Goal: Task Accomplishment & Management: Manage account settings

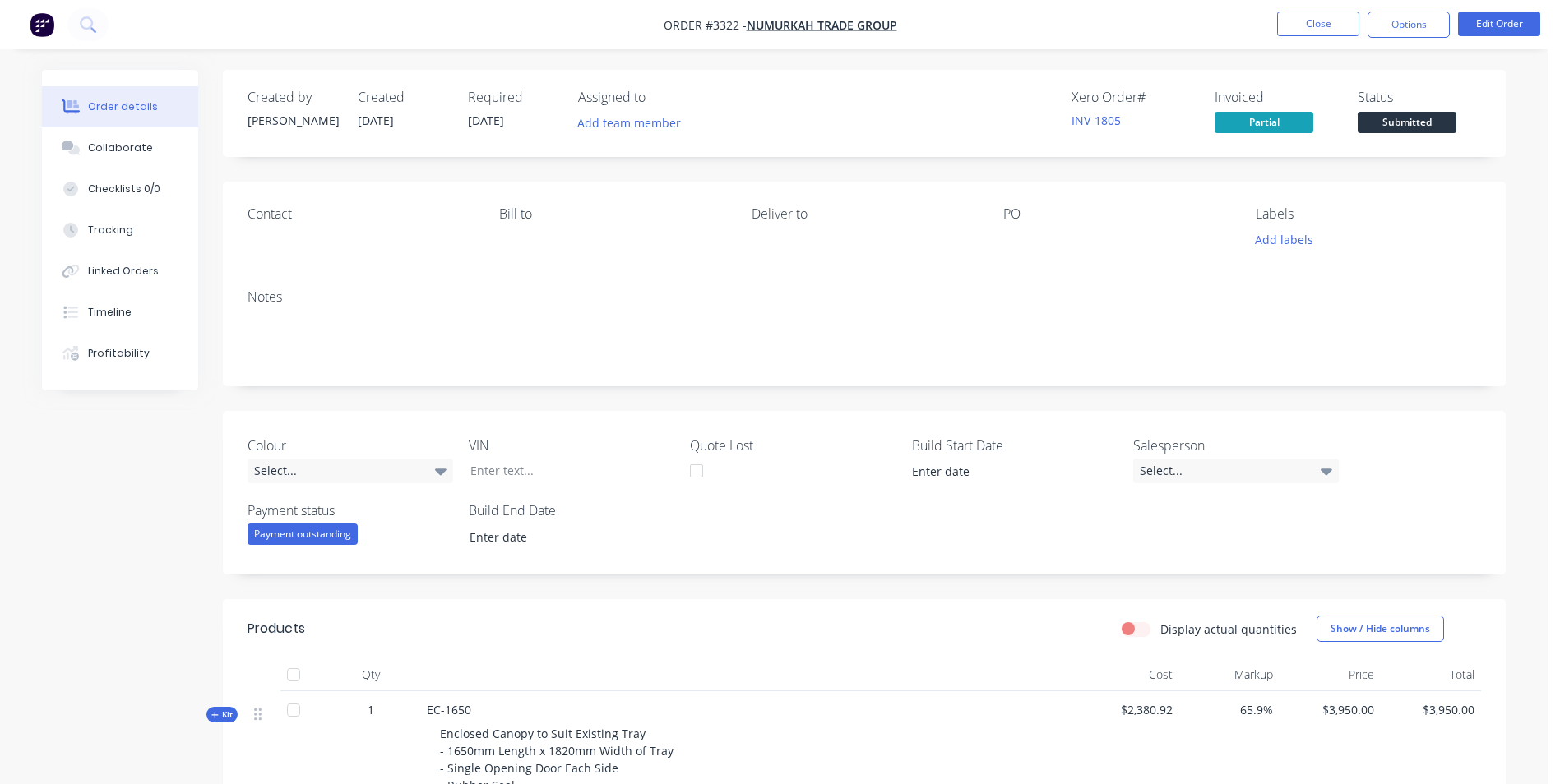
scroll to position [329, 0]
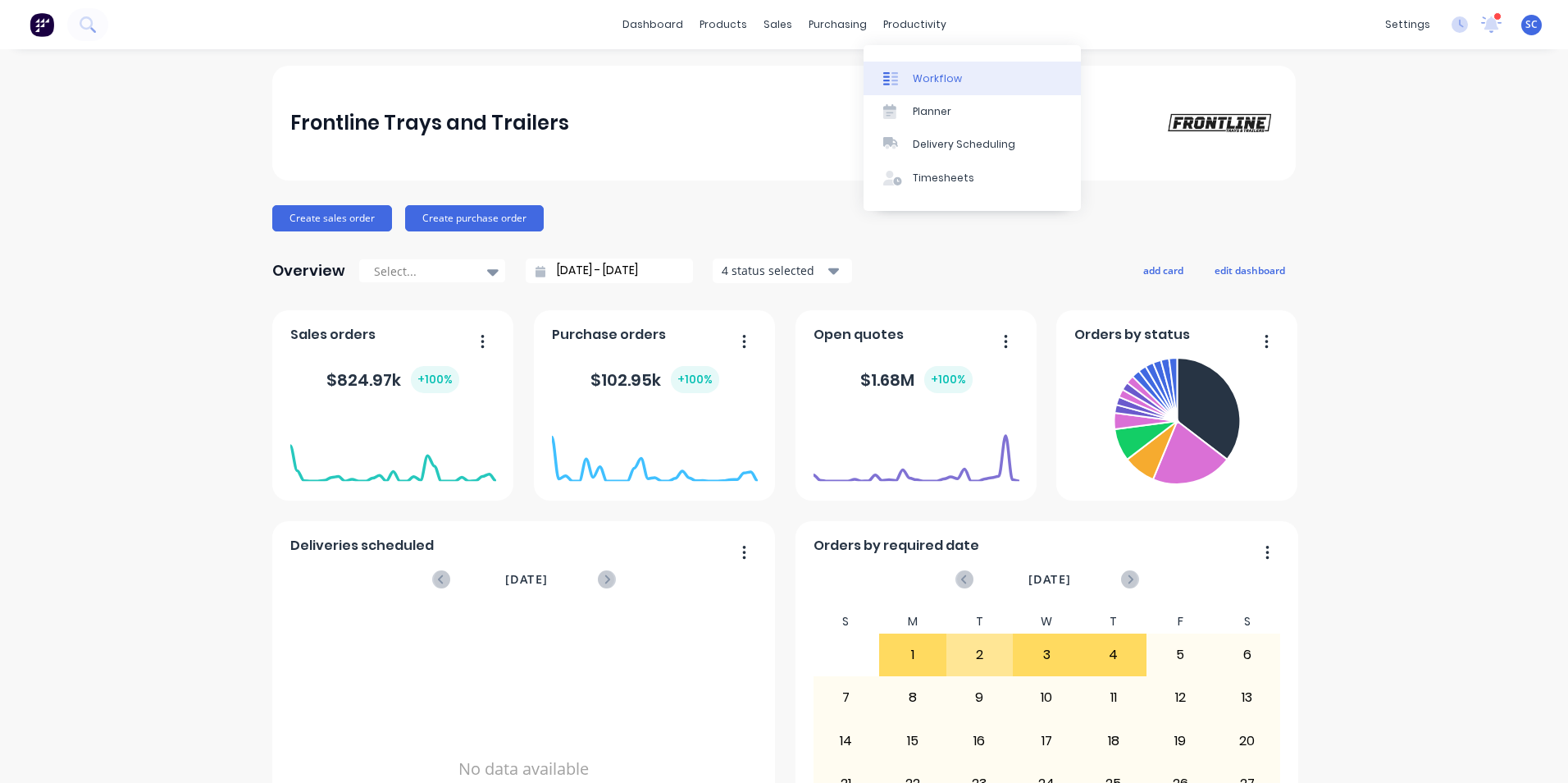
click at [904, 86] on div at bounding box center [896, 78] width 25 height 14
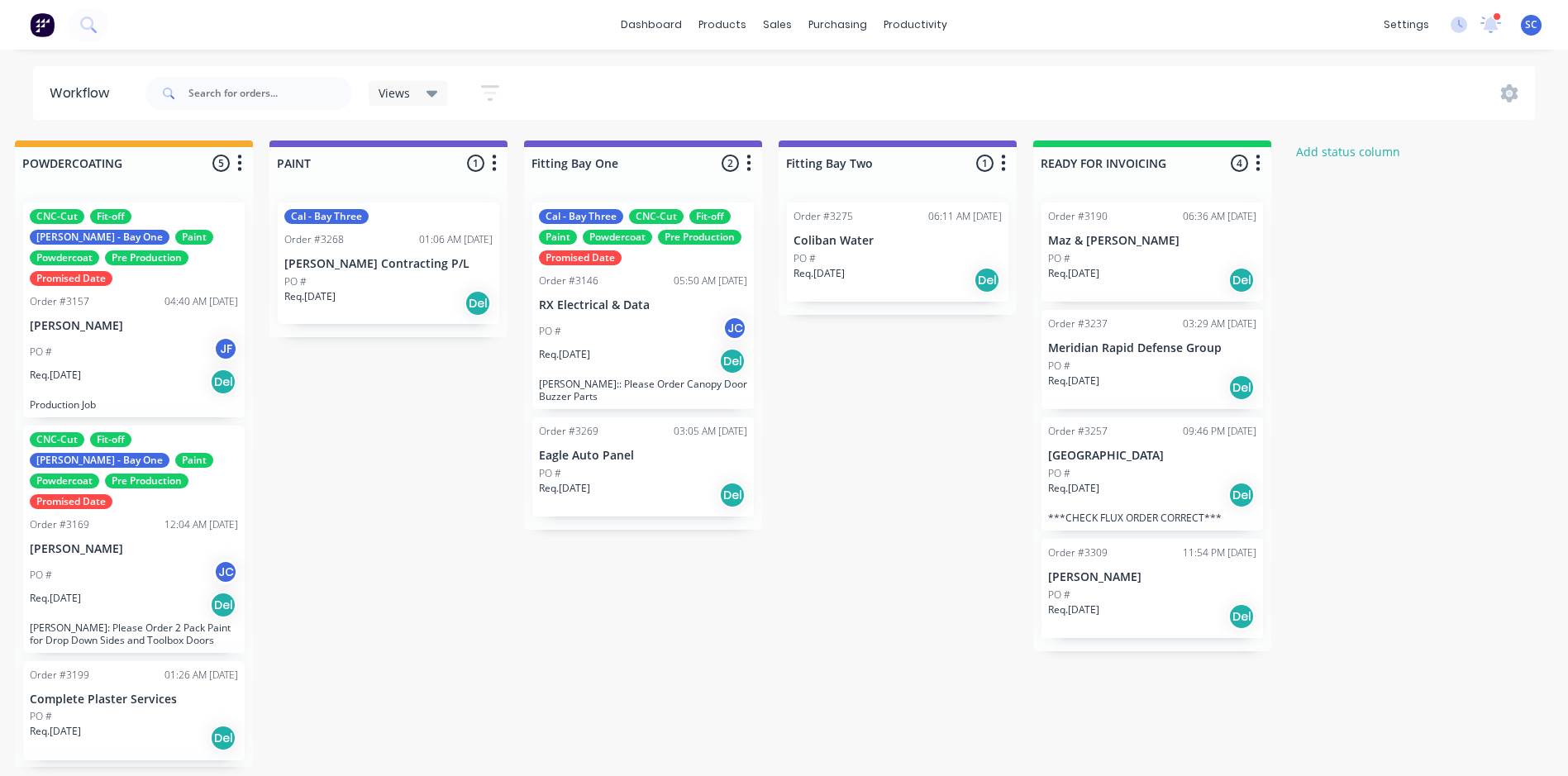
scroll to position [0, 3581]
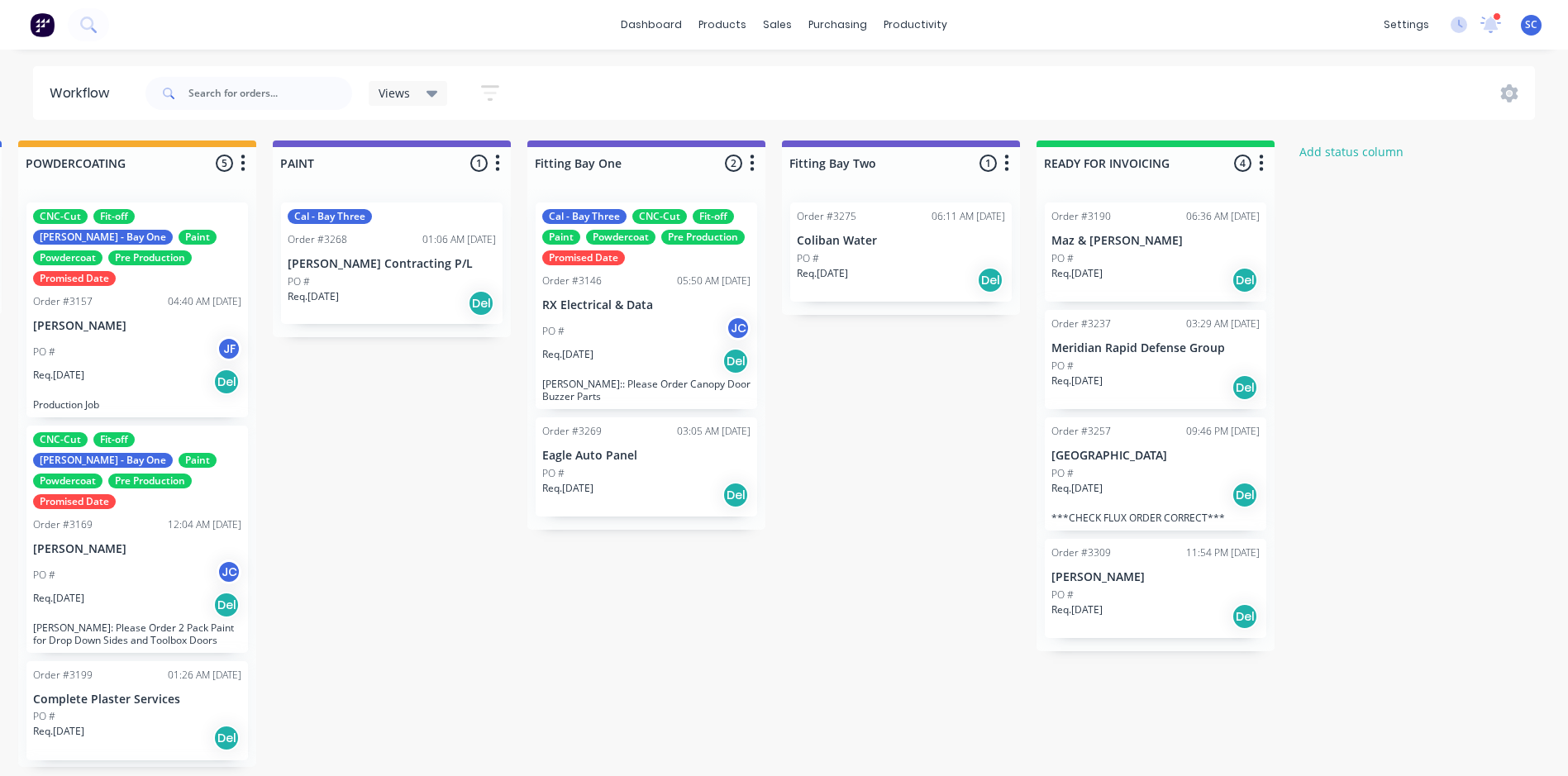
click at [1138, 361] on div "PO #" at bounding box center [1155, 366] width 208 height 15
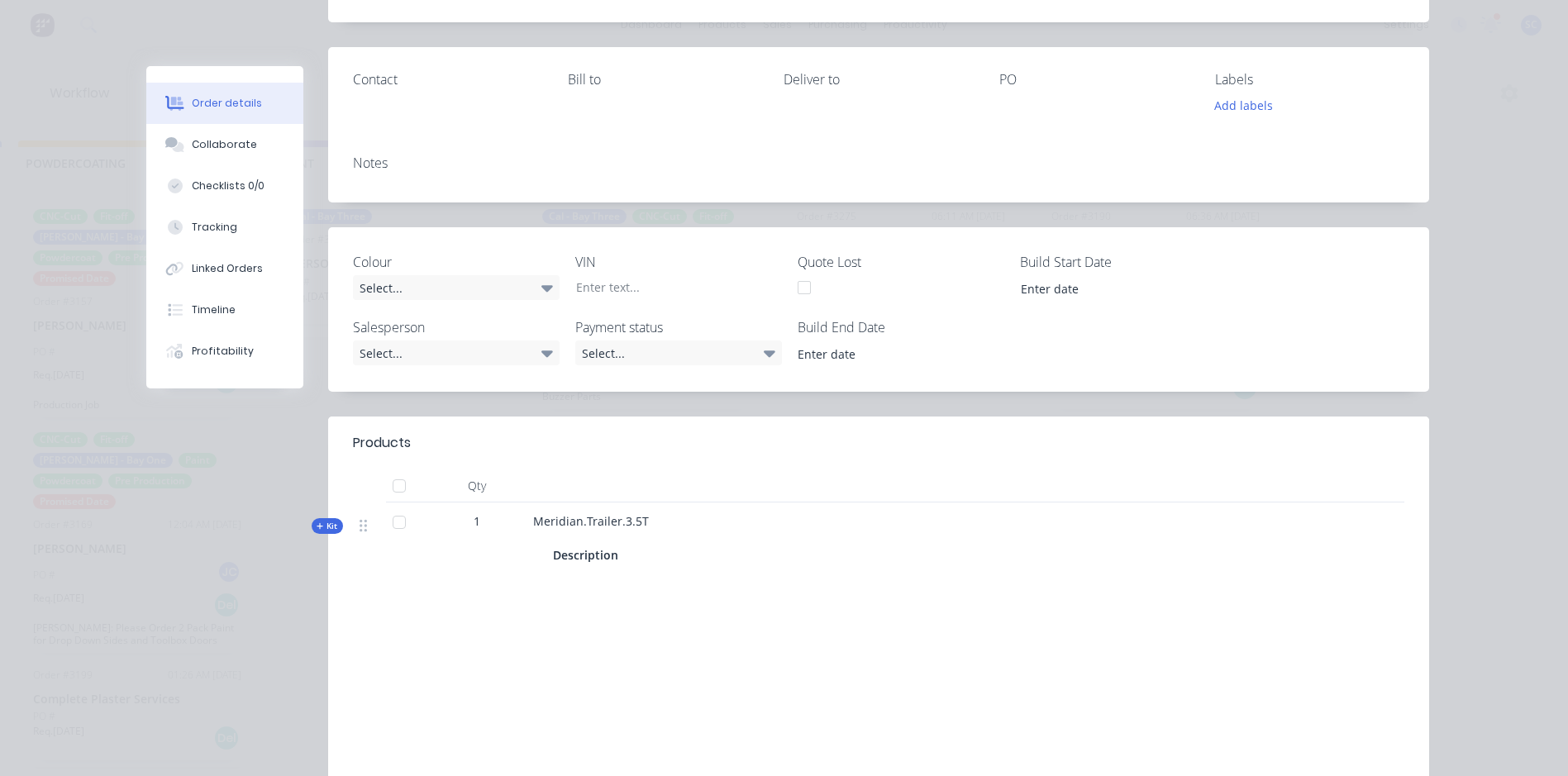
scroll to position [0, 0]
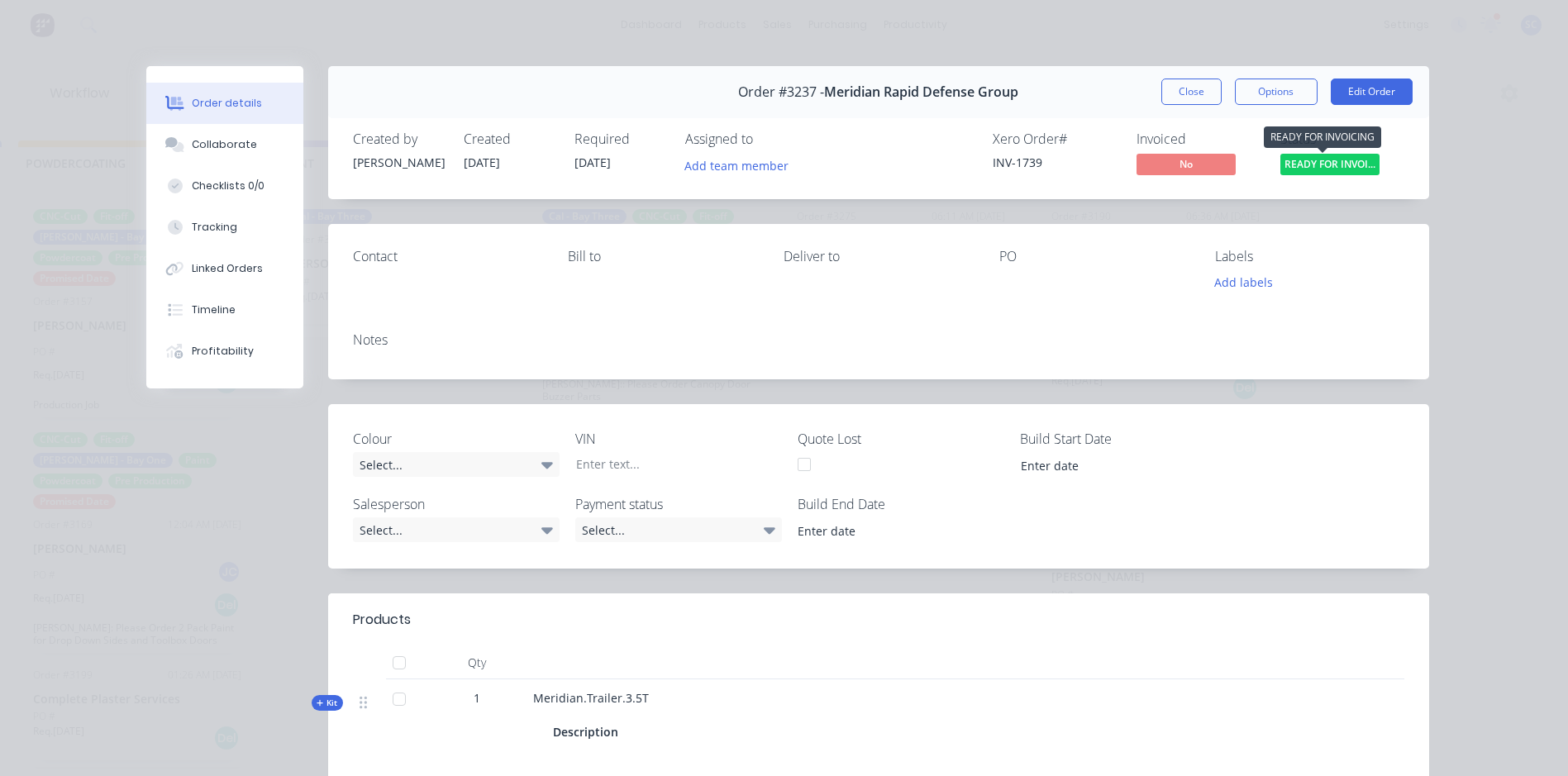
click at [1353, 165] on span "READY FOR INVOI..." at bounding box center [1329, 164] width 100 height 20
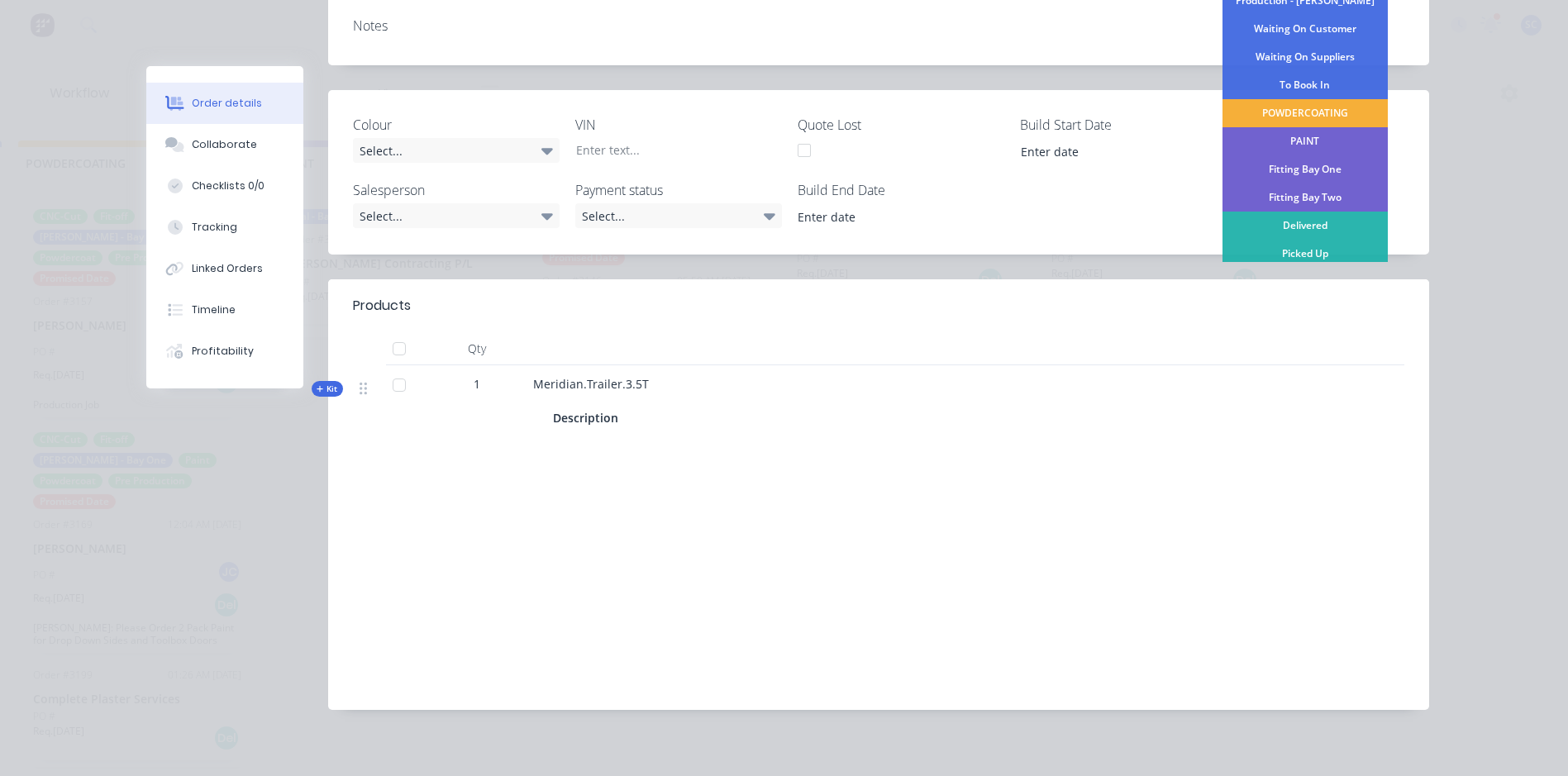
scroll to position [325, 0]
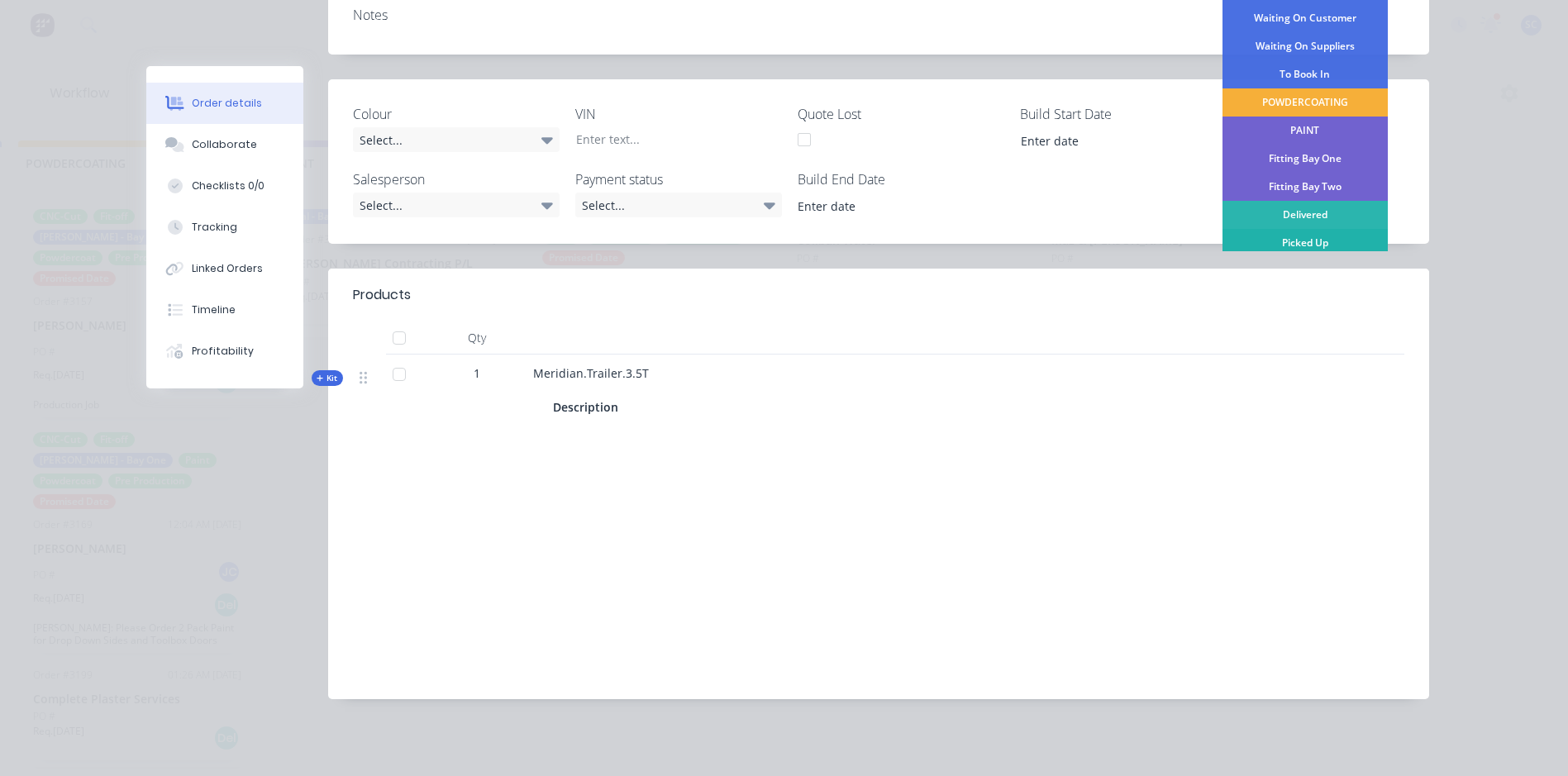
click at [1273, 241] on div "Picked Up" at bounding box center [1305, 243] width 165 height 28
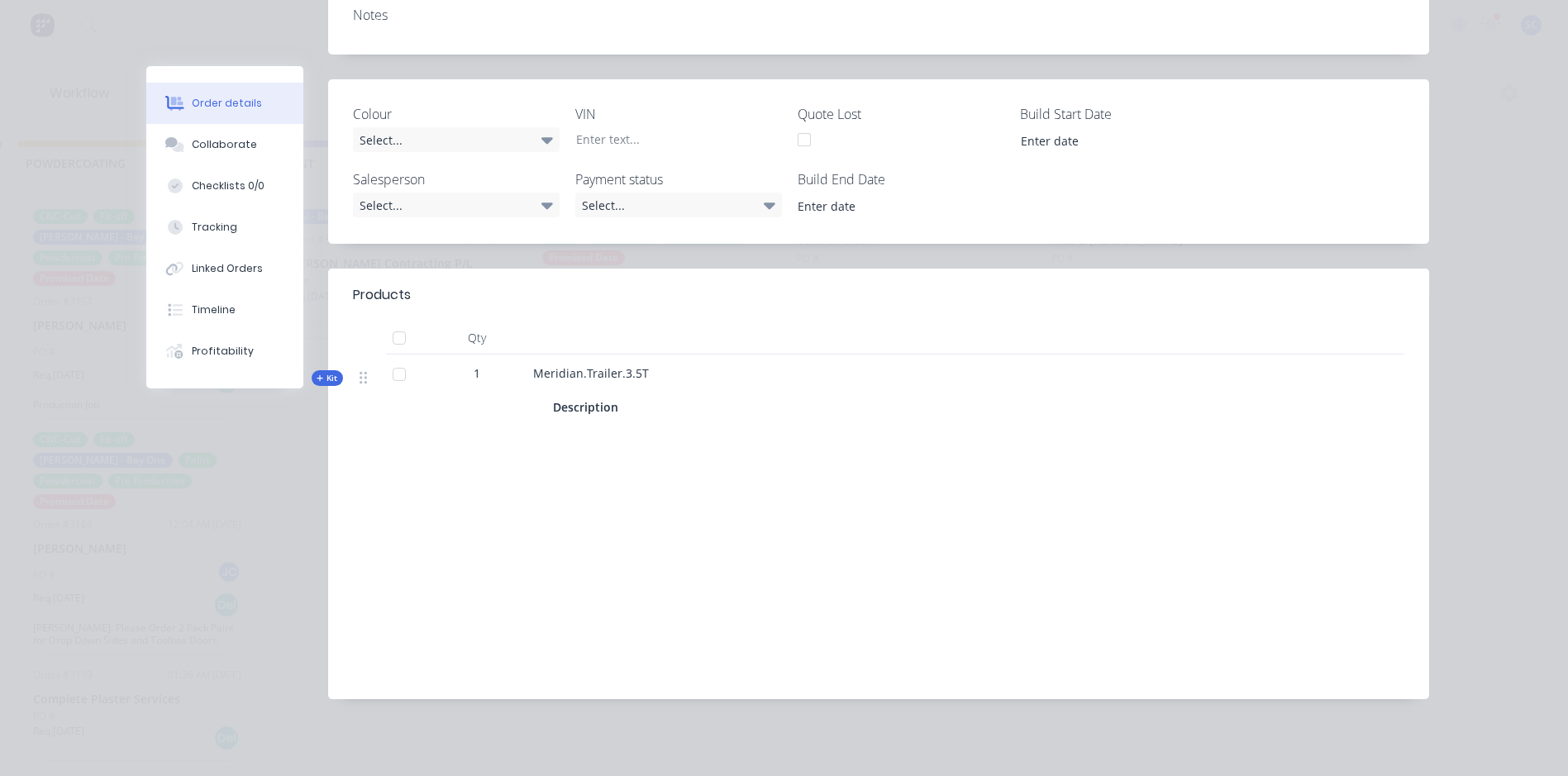
scroll to position [0, 0]
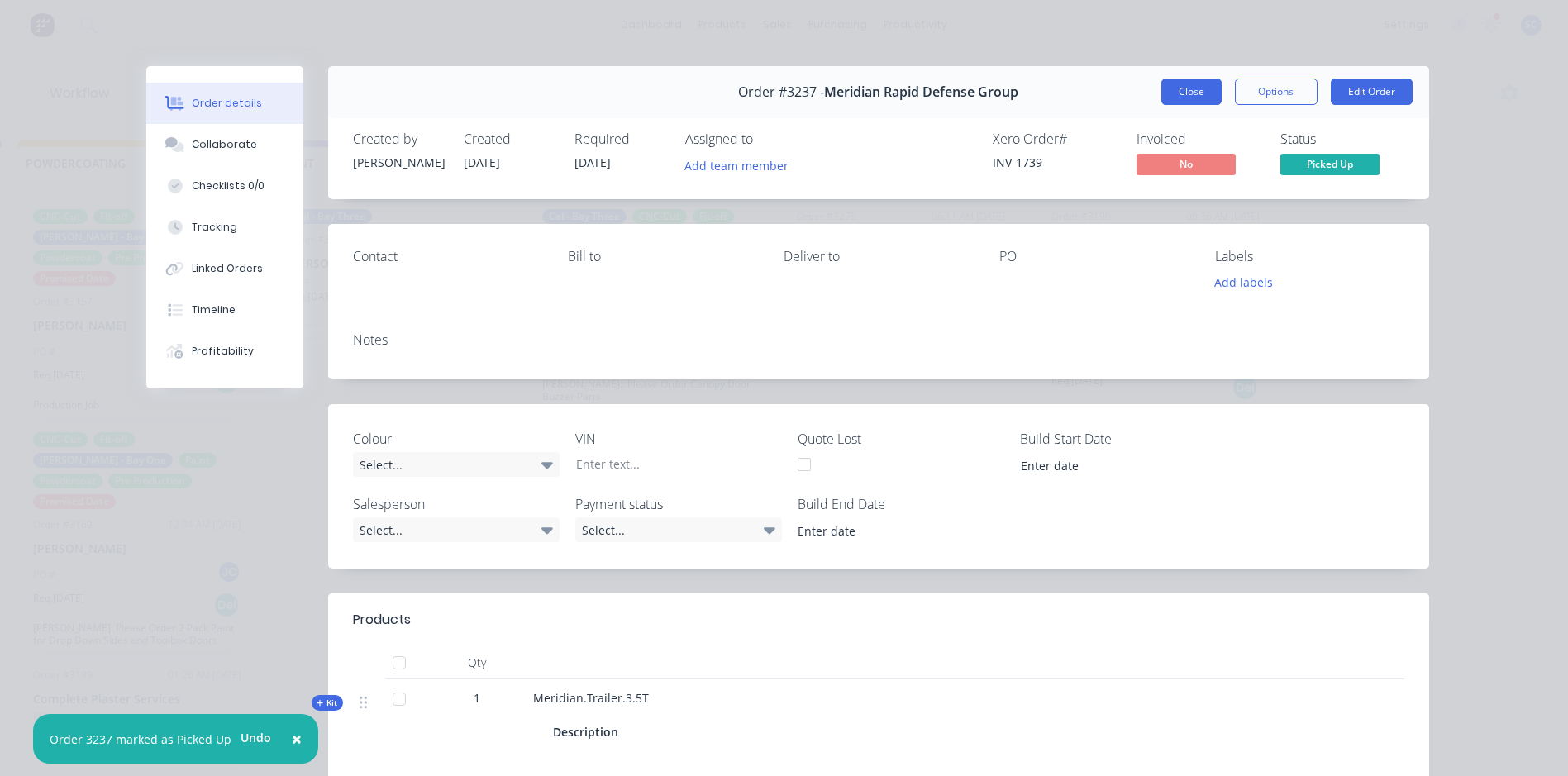
click at [1180, 91] on button "Close" at bounding box center [1191, 91] width 60 height 26
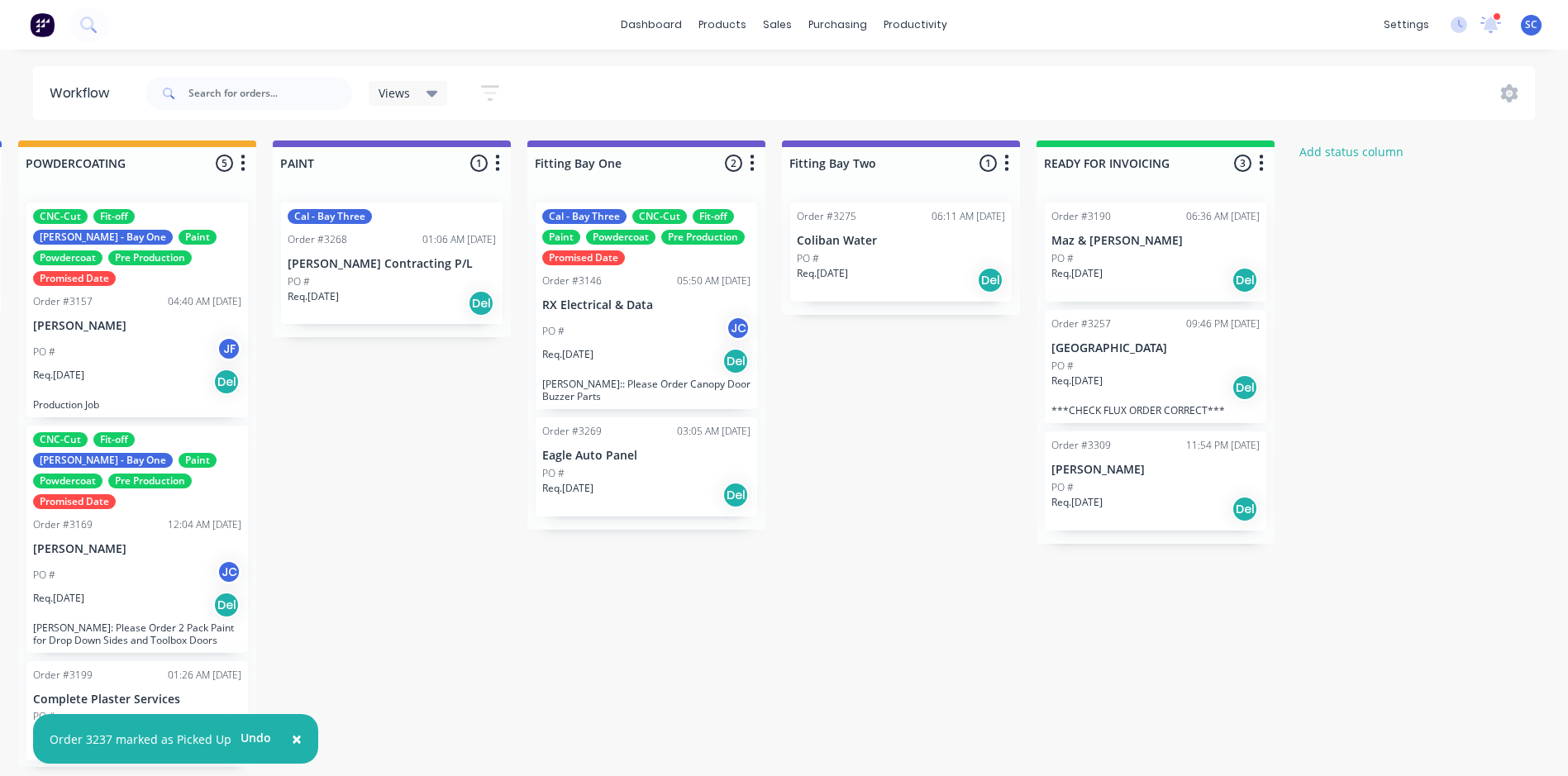
click at [1125, 279] on div "Req. 07/08/25 Del" at bounding box center [1155, 280] width 208 height 28
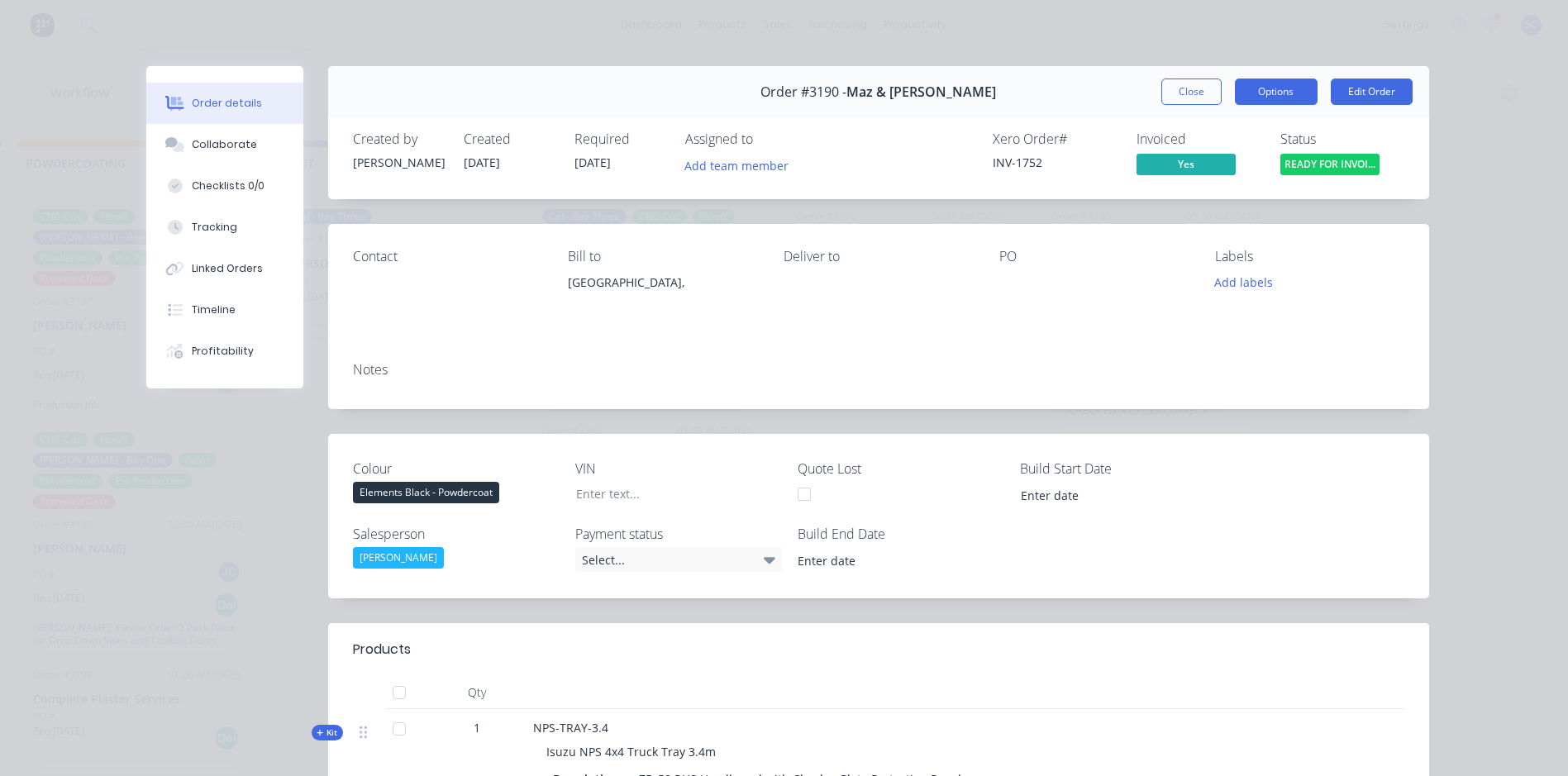
click at [1256, 89] on button "Options" at bounding box center [1275, 91] width 82 height 26
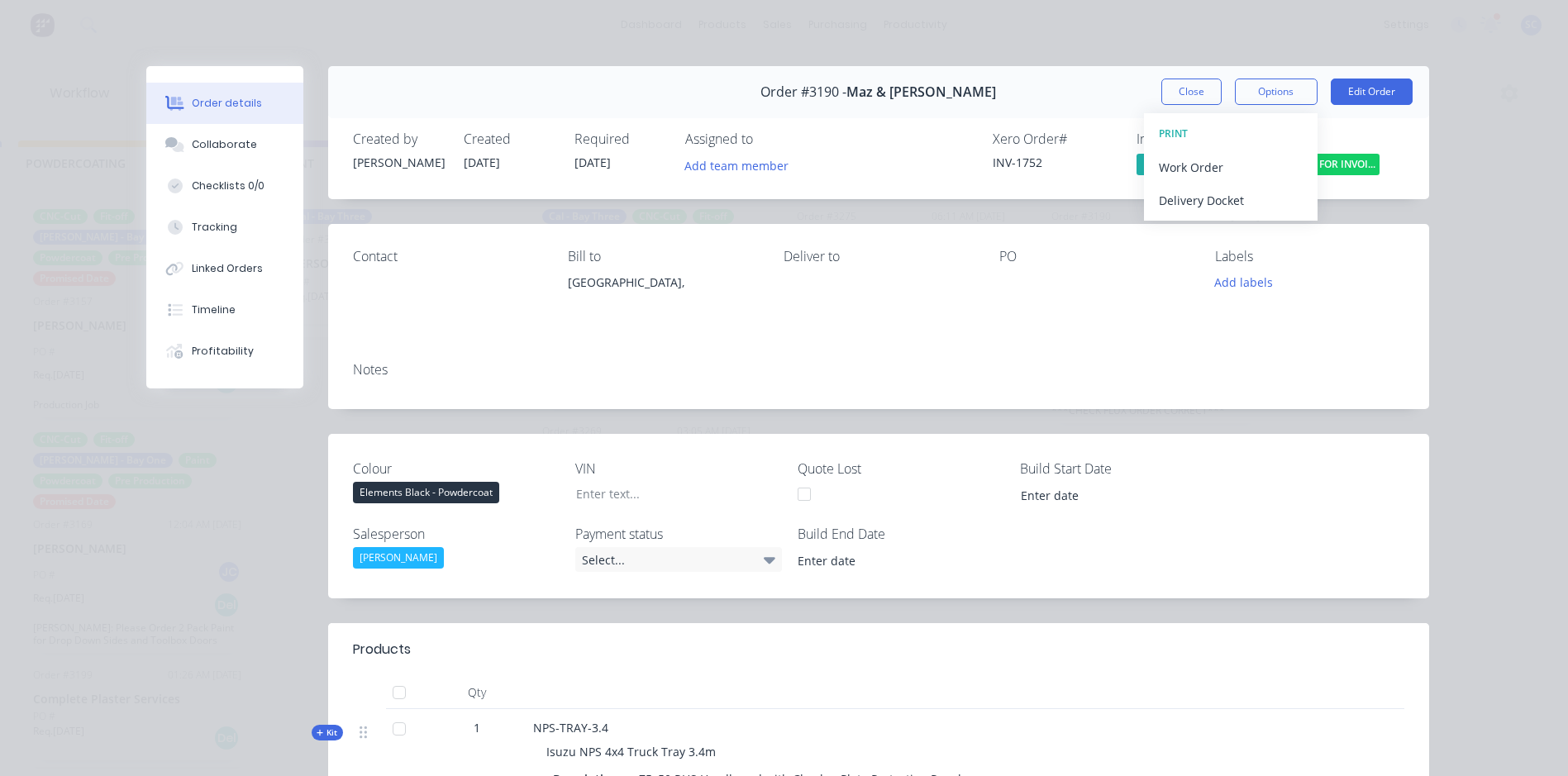
click at [1401, 140] on div "Created by Sean Created 21/08/25 Required 07/08/25 Assigned to Add team member …" at bounding box center [878, 155] width 1101 height 88
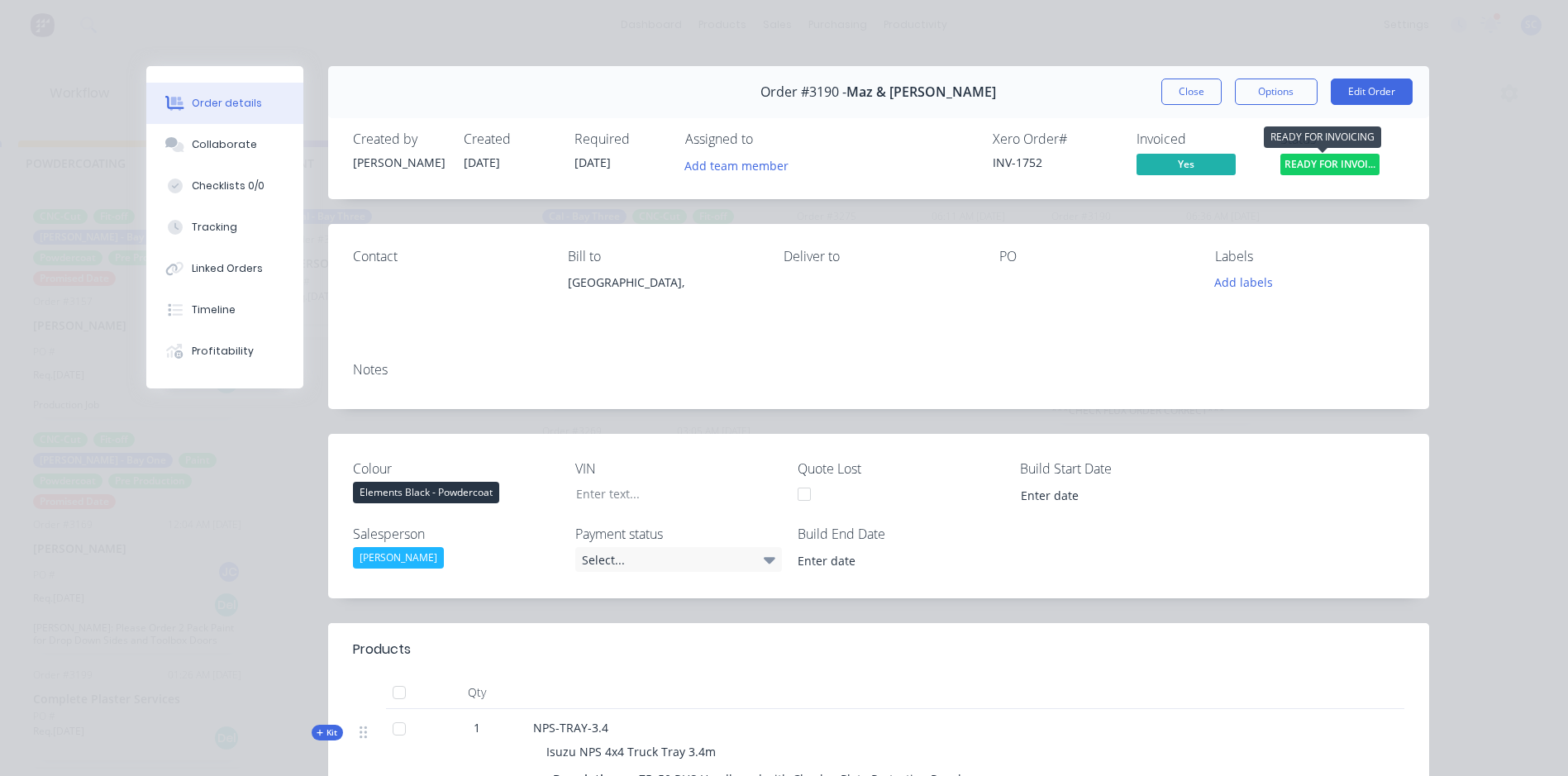
click at [1324, 170] on span "READY FOR INVOI..." at bounding box center [1329, 164] width 100 height 20
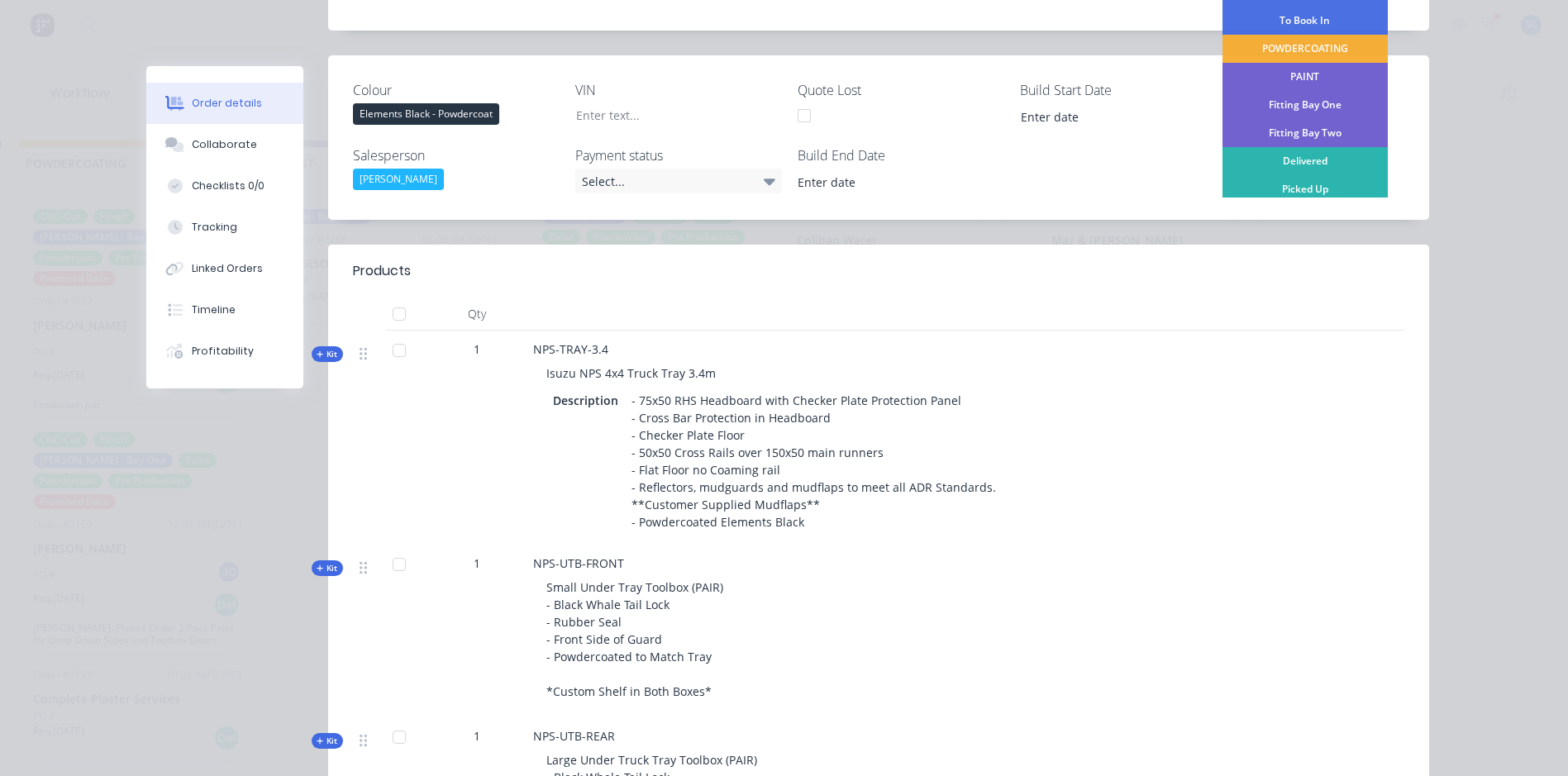
scroll to position [413, 0]
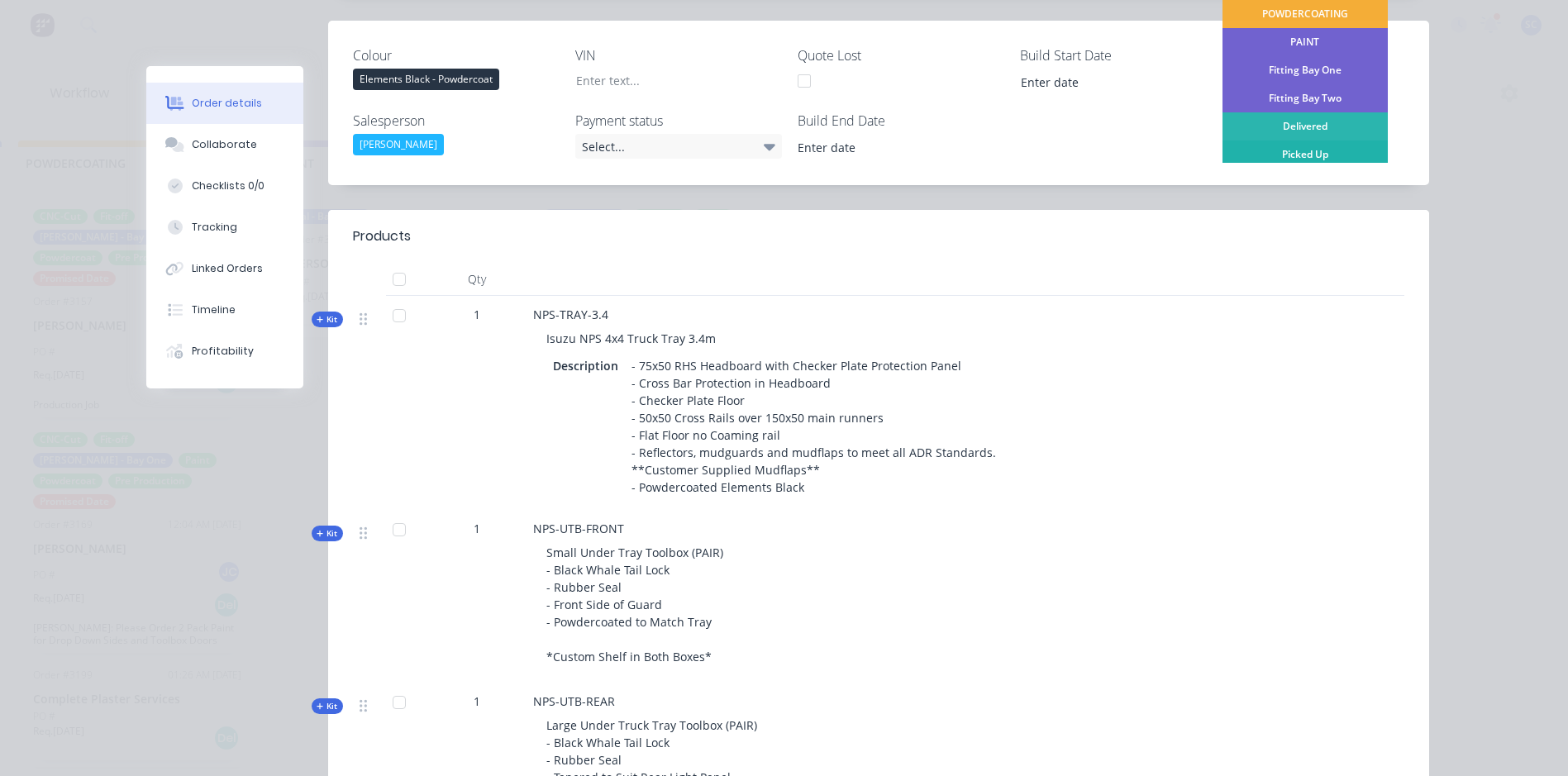
click at [1279, 153] on div "Picked Up" at bounding box center [1305, 154] width 165 height 28
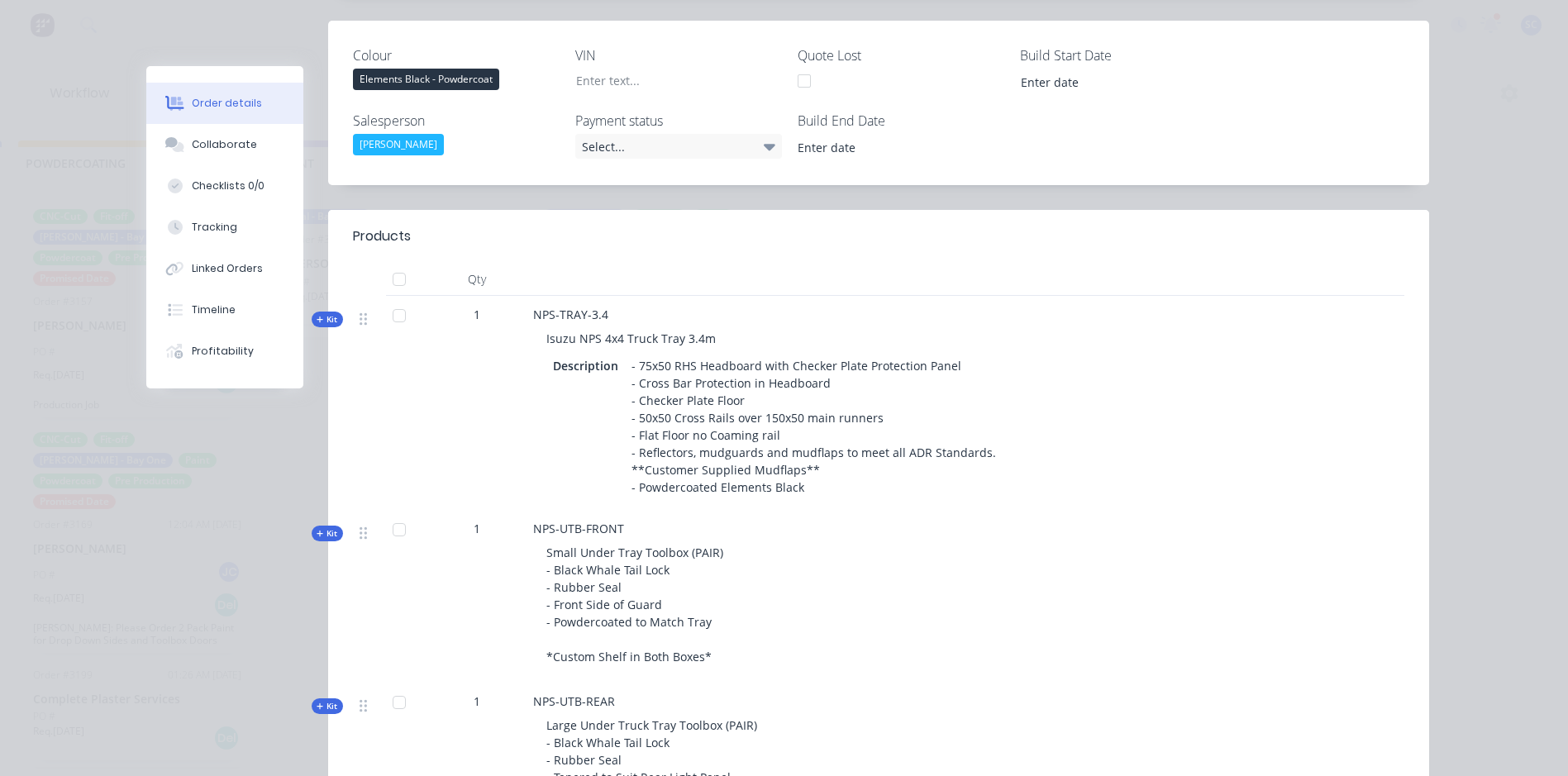
scroll to position [0, 0]
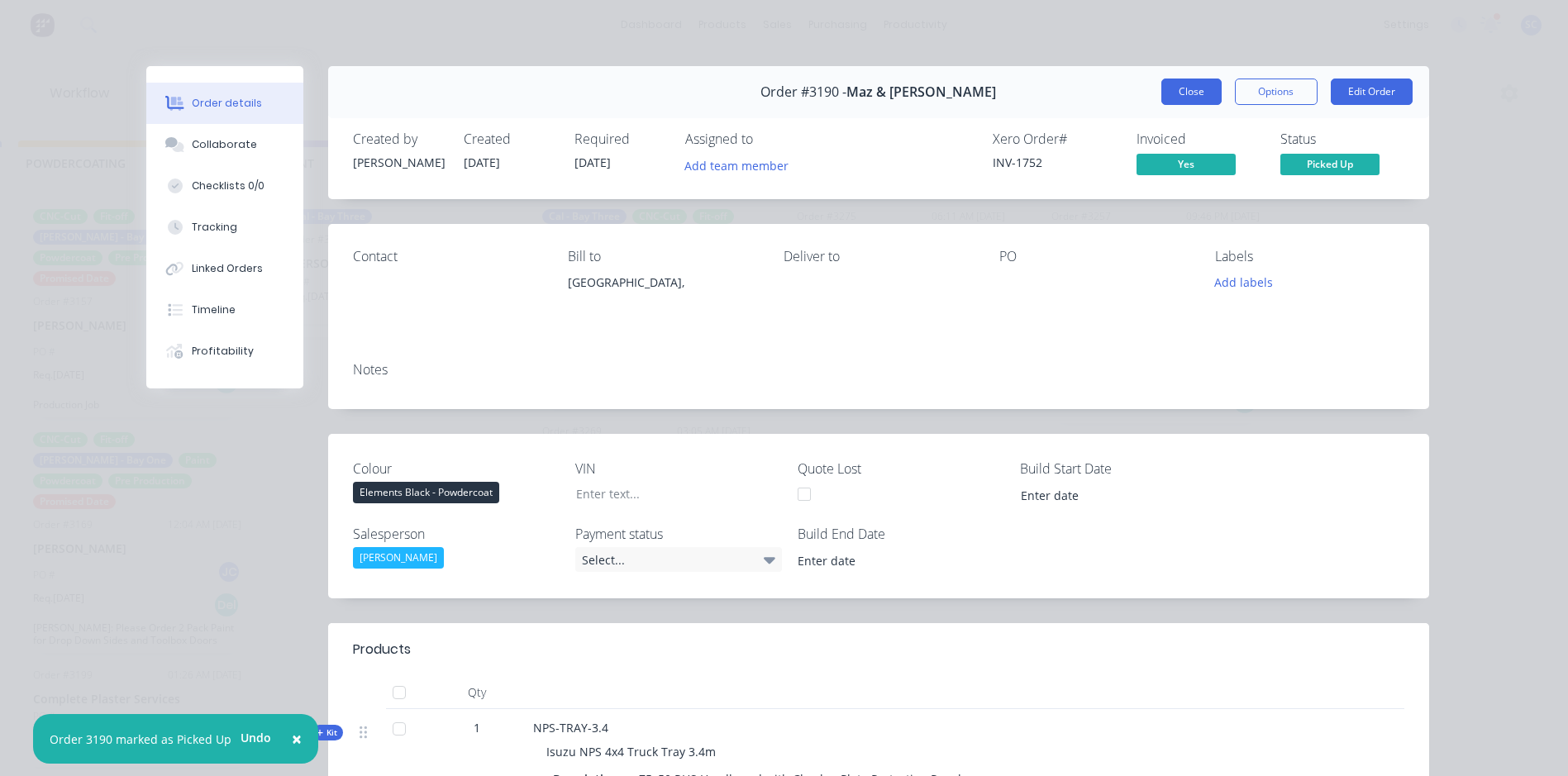
click at [1171, 96] on button "Close" at bounding box center [1191, 91] width 60 height 26
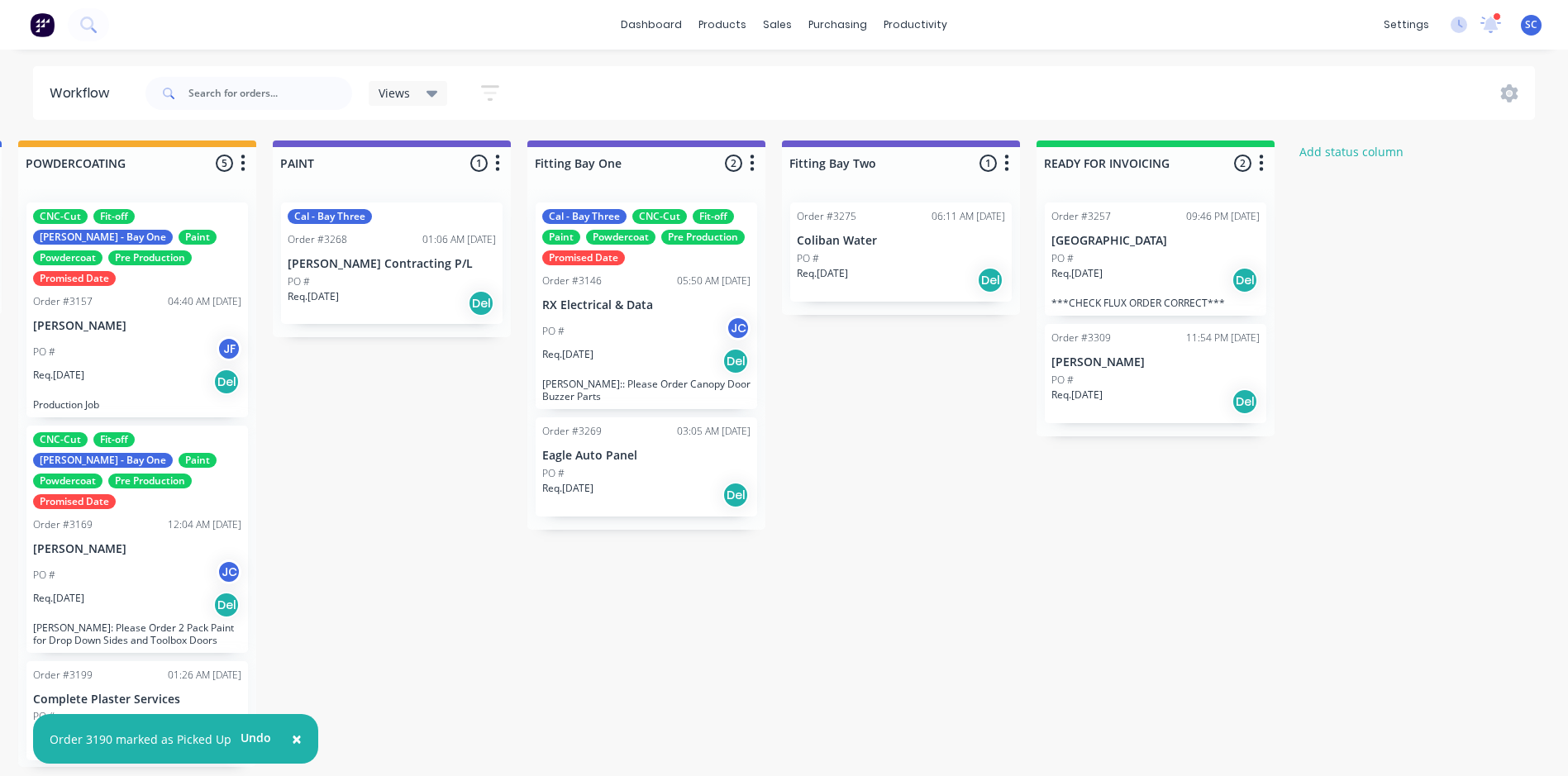
click at [1143, 268] on div "Req. 24/08/25 Del" at bounding box center [1155, 280] width 208 height 28
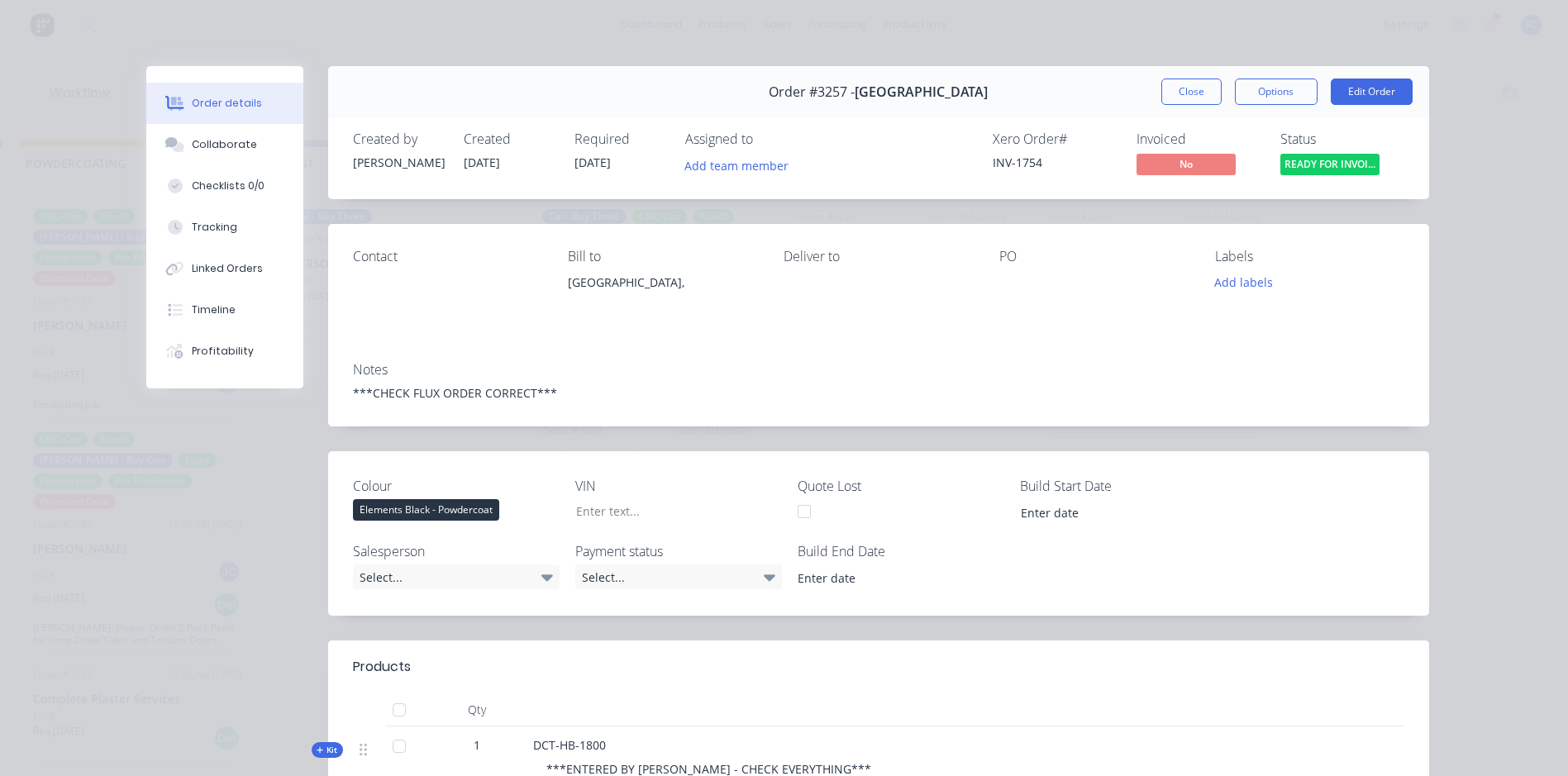
click at [1328, 160] on span "READY FOR INVOI..." at bounding box center [1329, 164] width 100 height 20
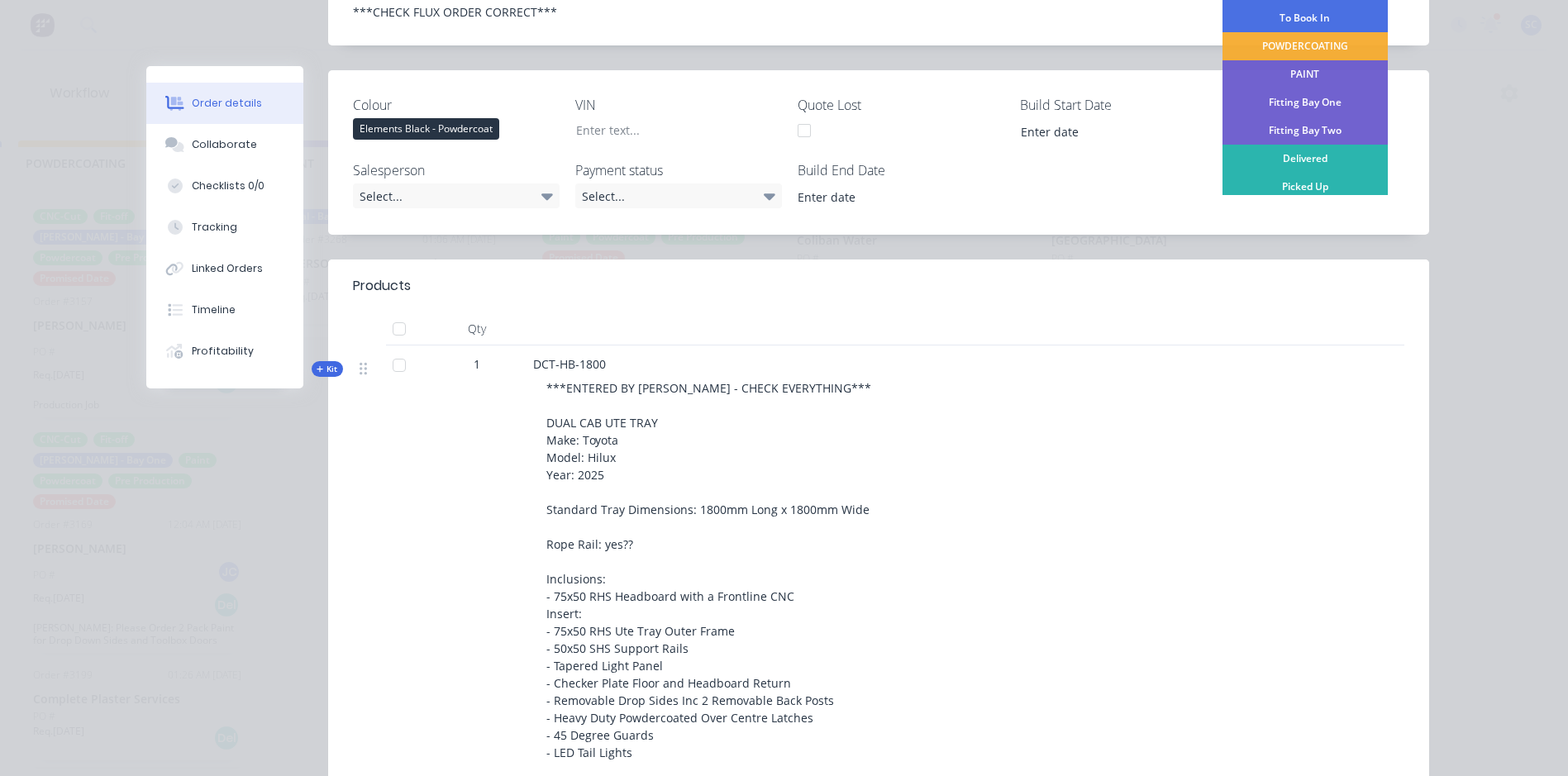
scroll to position [413, 0]
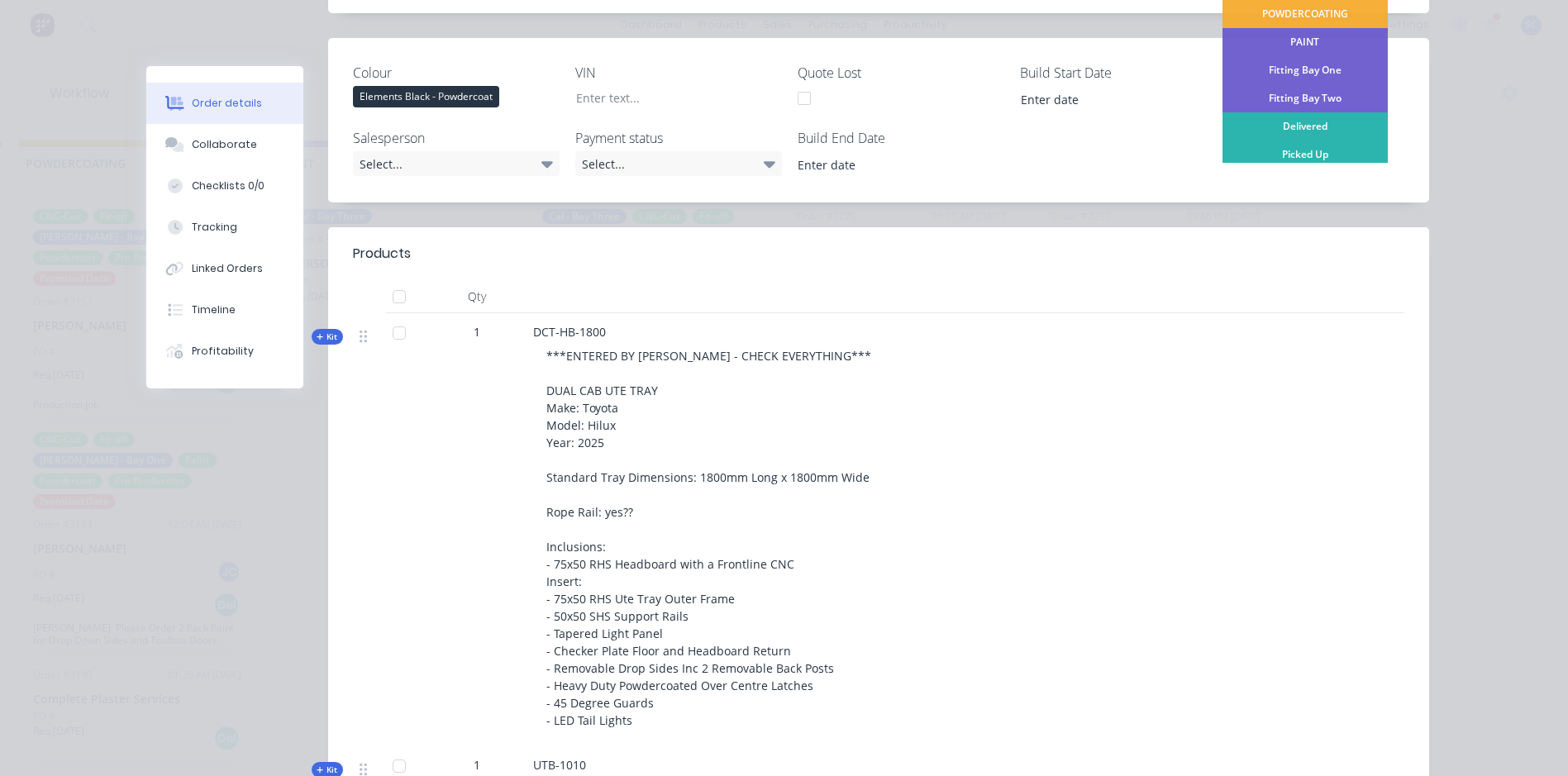
click at [1293, 156] on div "Picked Up" at bounding box center [1305, 154] width 165 height 28
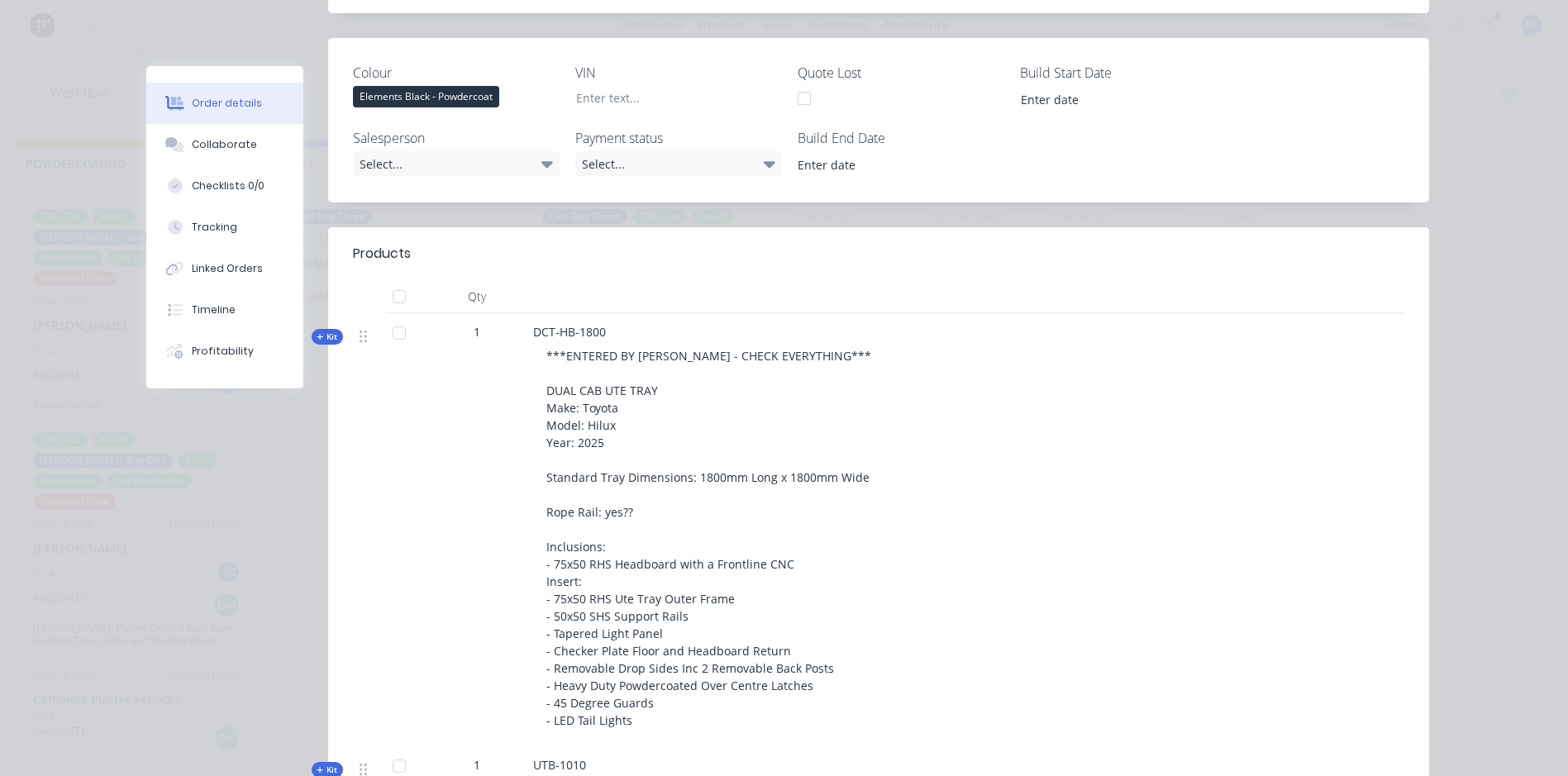
scroll to position [0, 0]
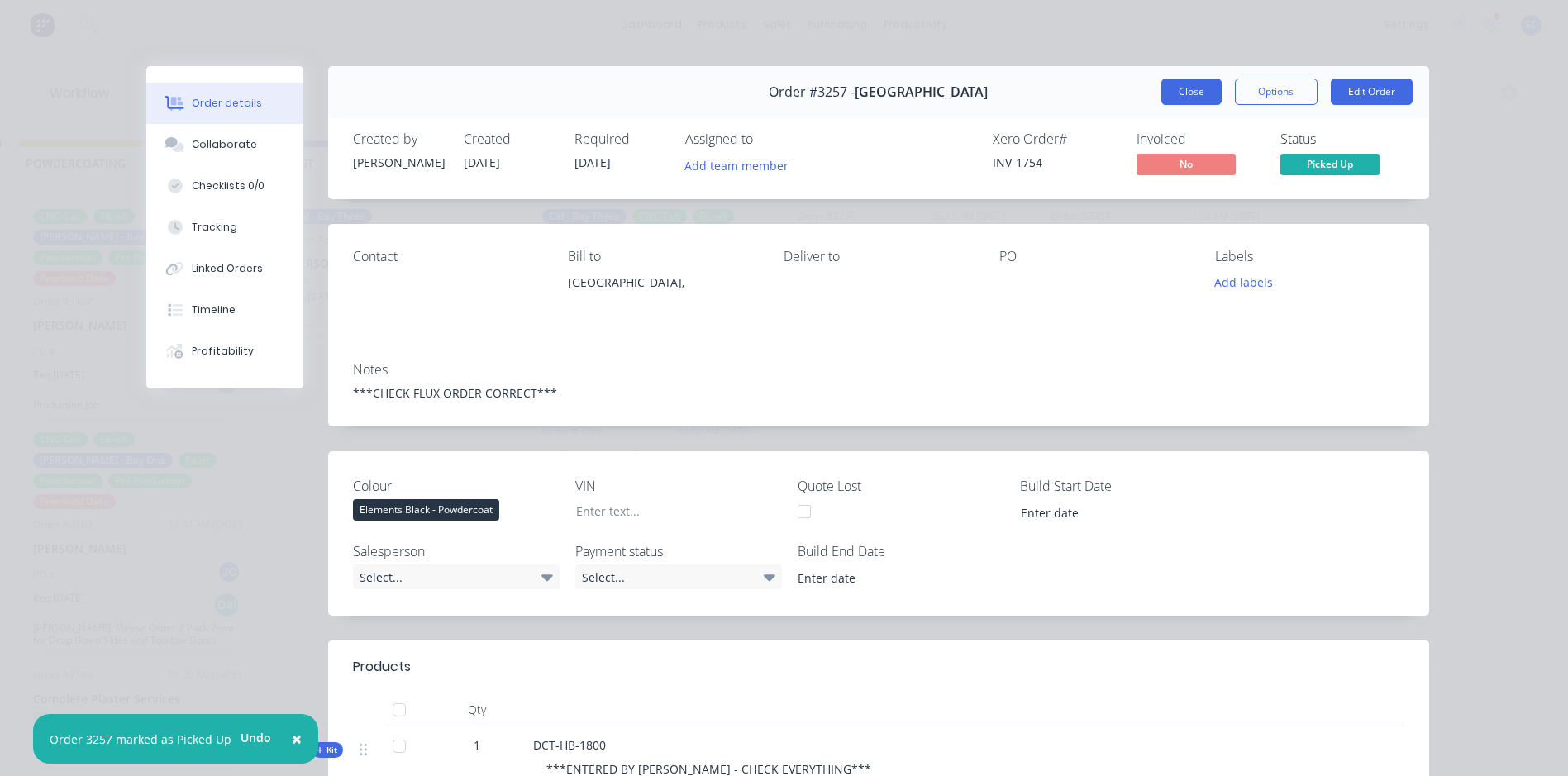
click at [1178, 91] on button "Close" at bounding box center [1191, 91] width 60 height 26
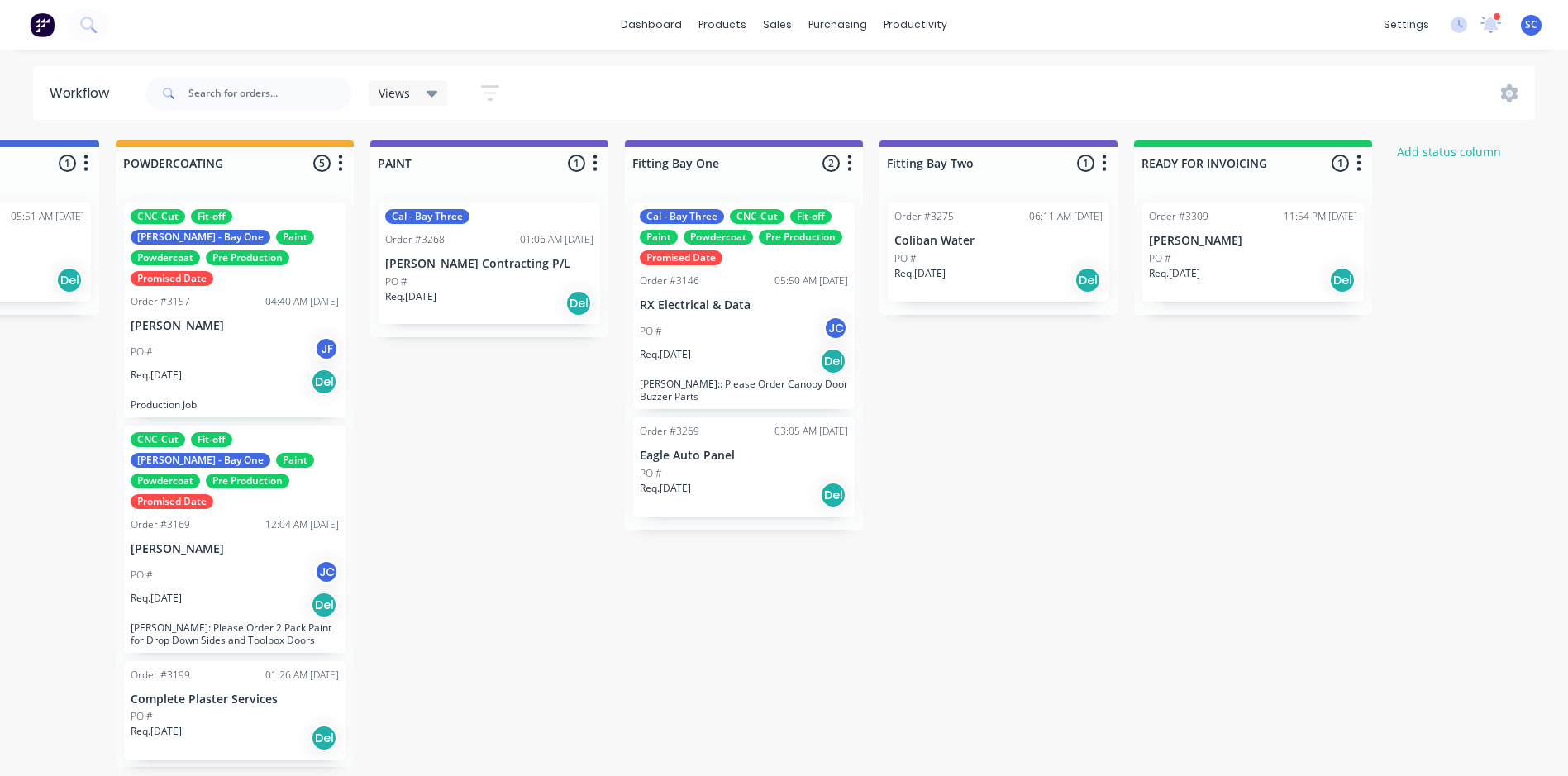
scroll to position [0, 3585]
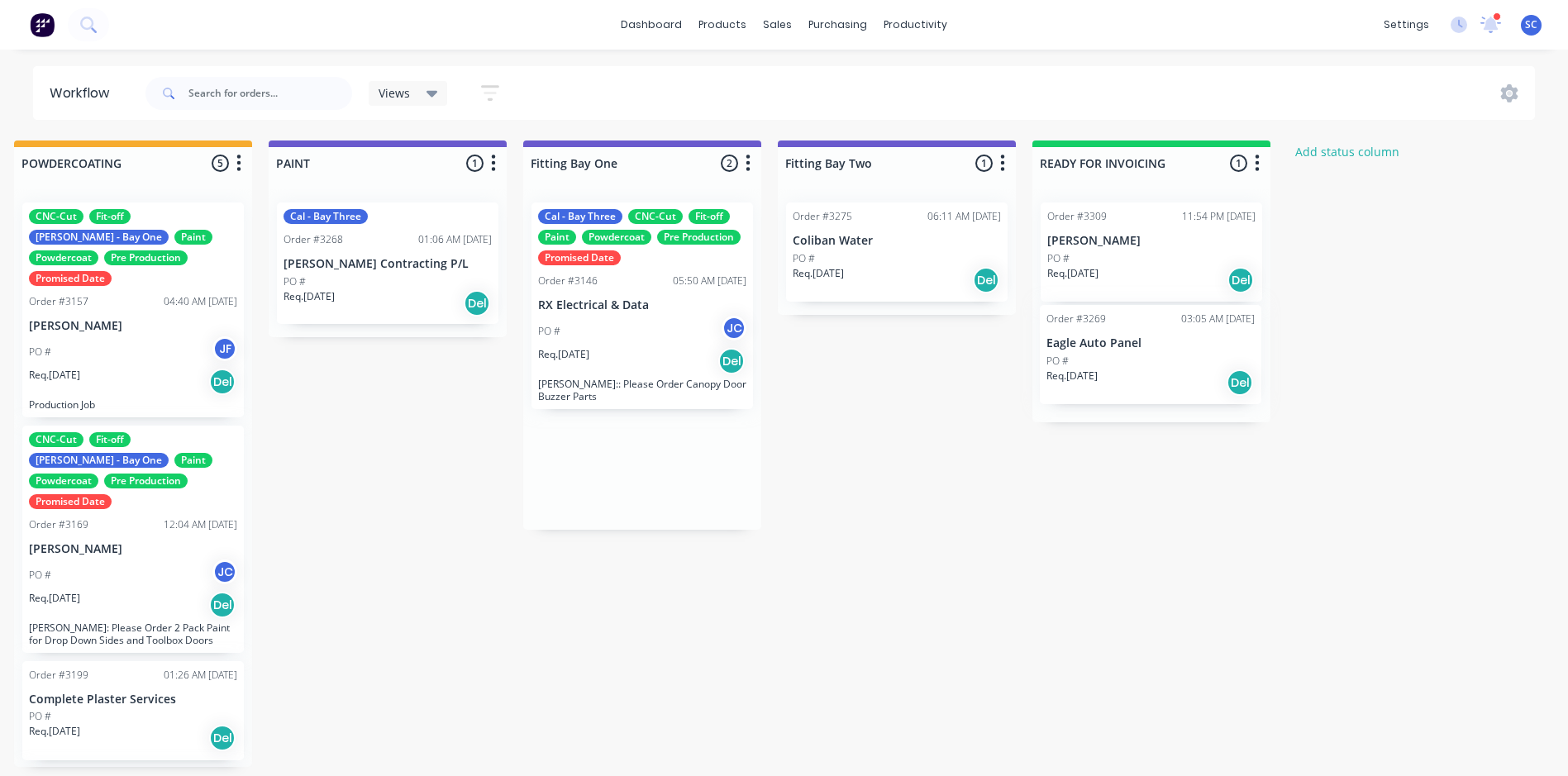
drag, startPoint x: 629, startPoint y: 474, endPoint x: 1140, endPoint y: 362, distance: 523.1
click at [1138, 372] on div "PO #" at bounding box center [1150, 366] width 208 height 15
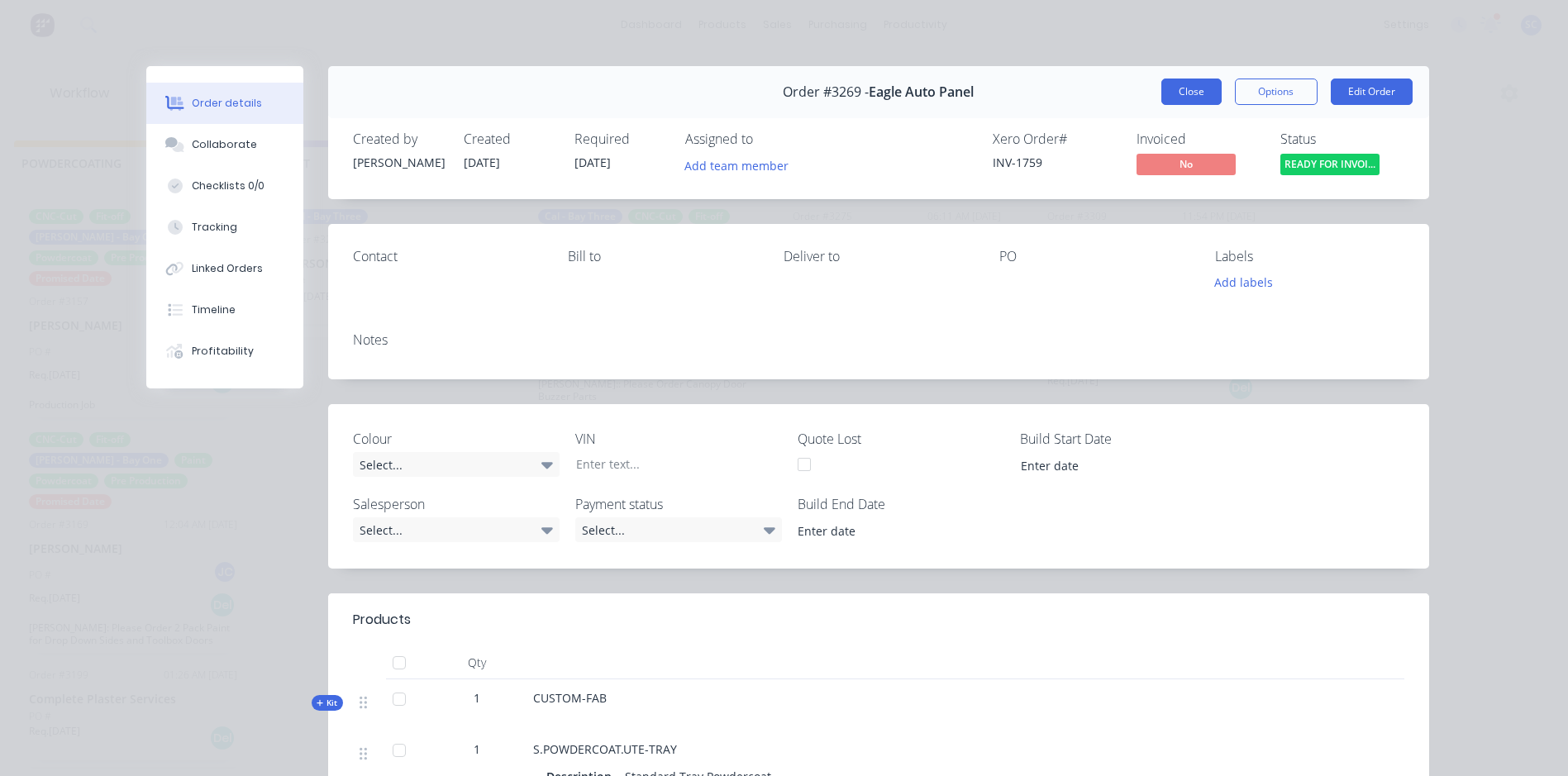
click at [1190, 96] on button "Close" at bounding box center [1191, 91] width 60 height 26
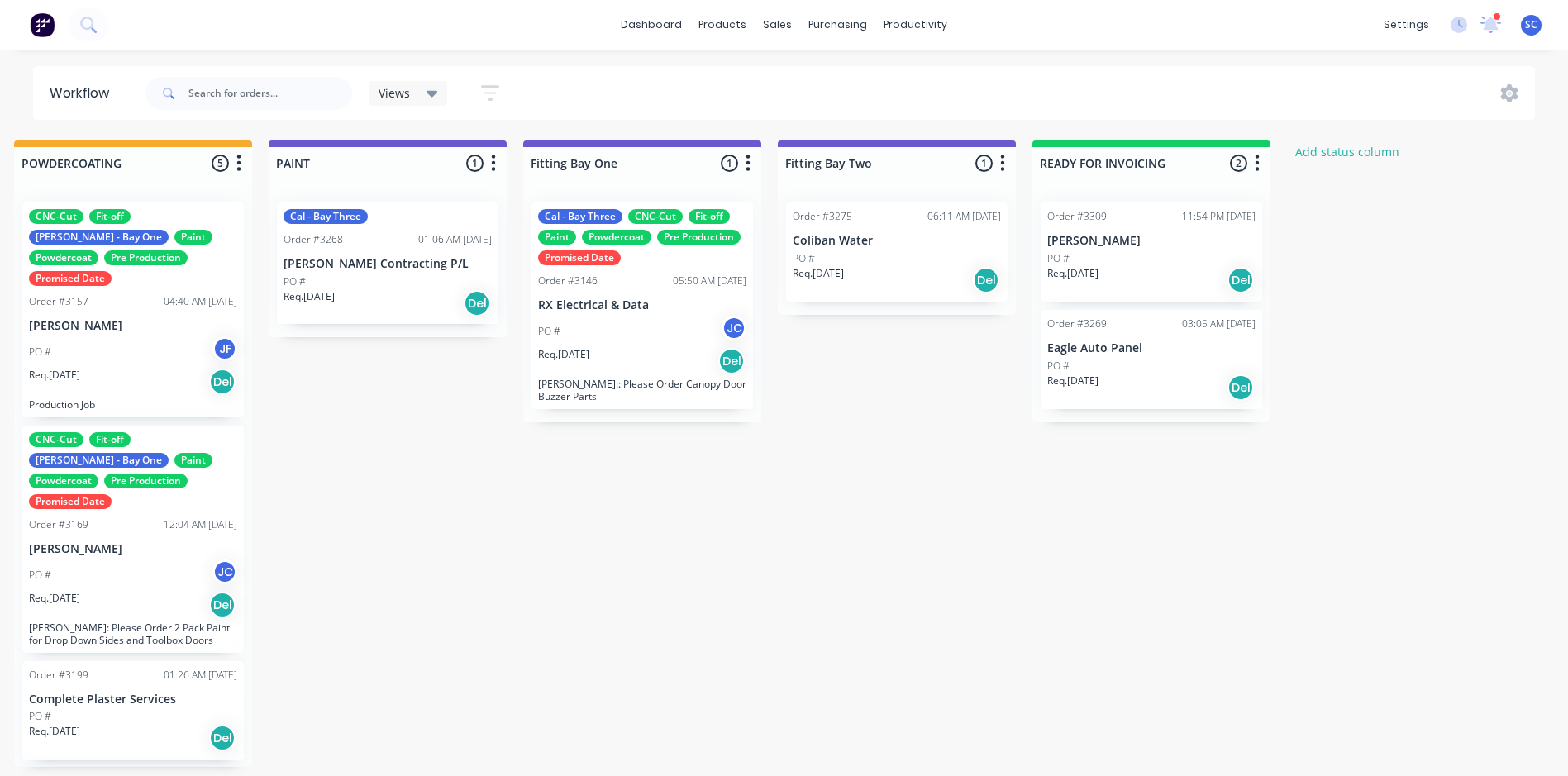
click at [1139, 383] on div "Req. 26/08/25 Del" at bounding box center [1150, 387] width 208 height 28
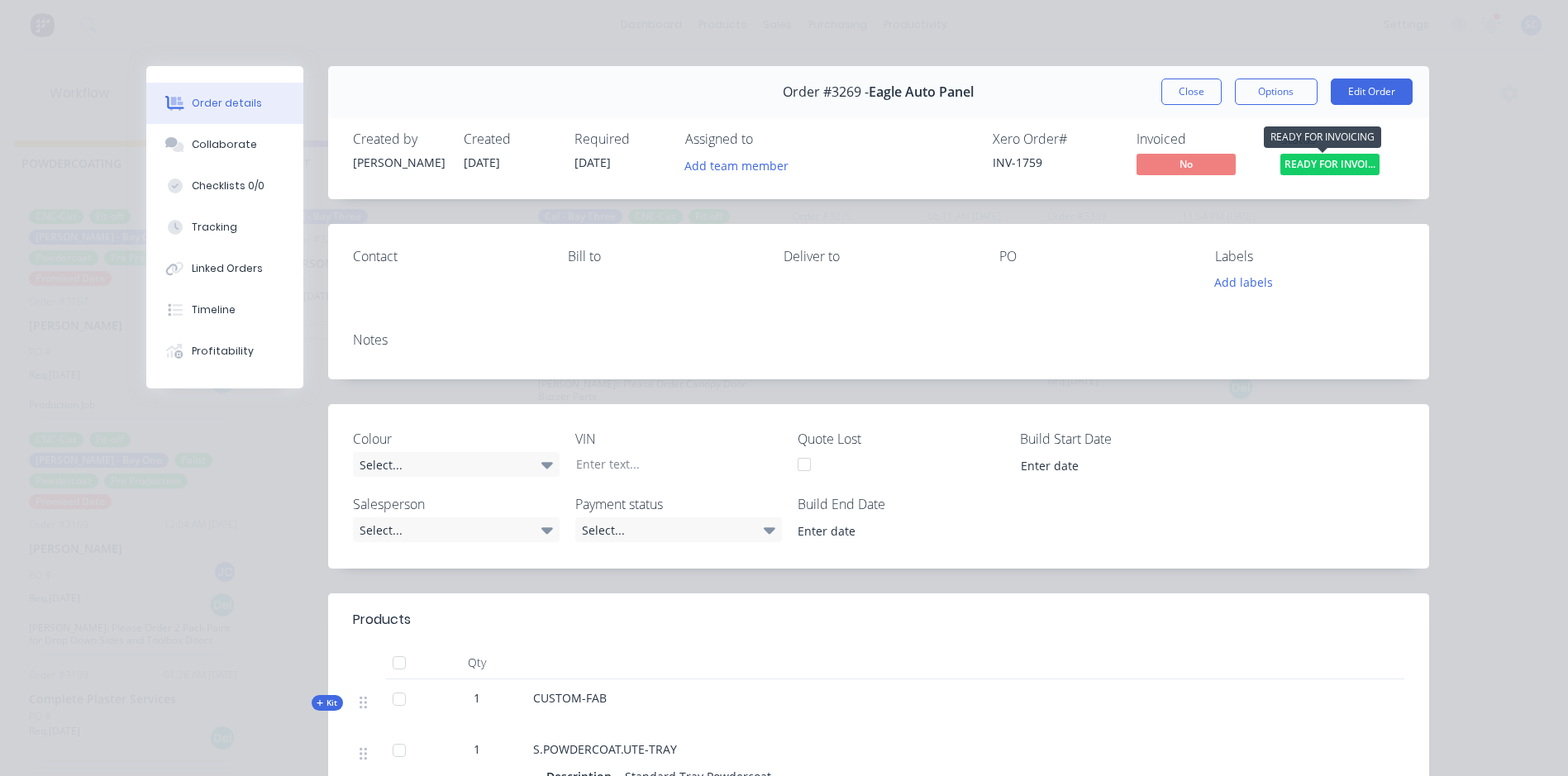
click at [1336, 164] on span "READY FOR INVOI..." at bounding box center [1329, 164] width 100 height 20
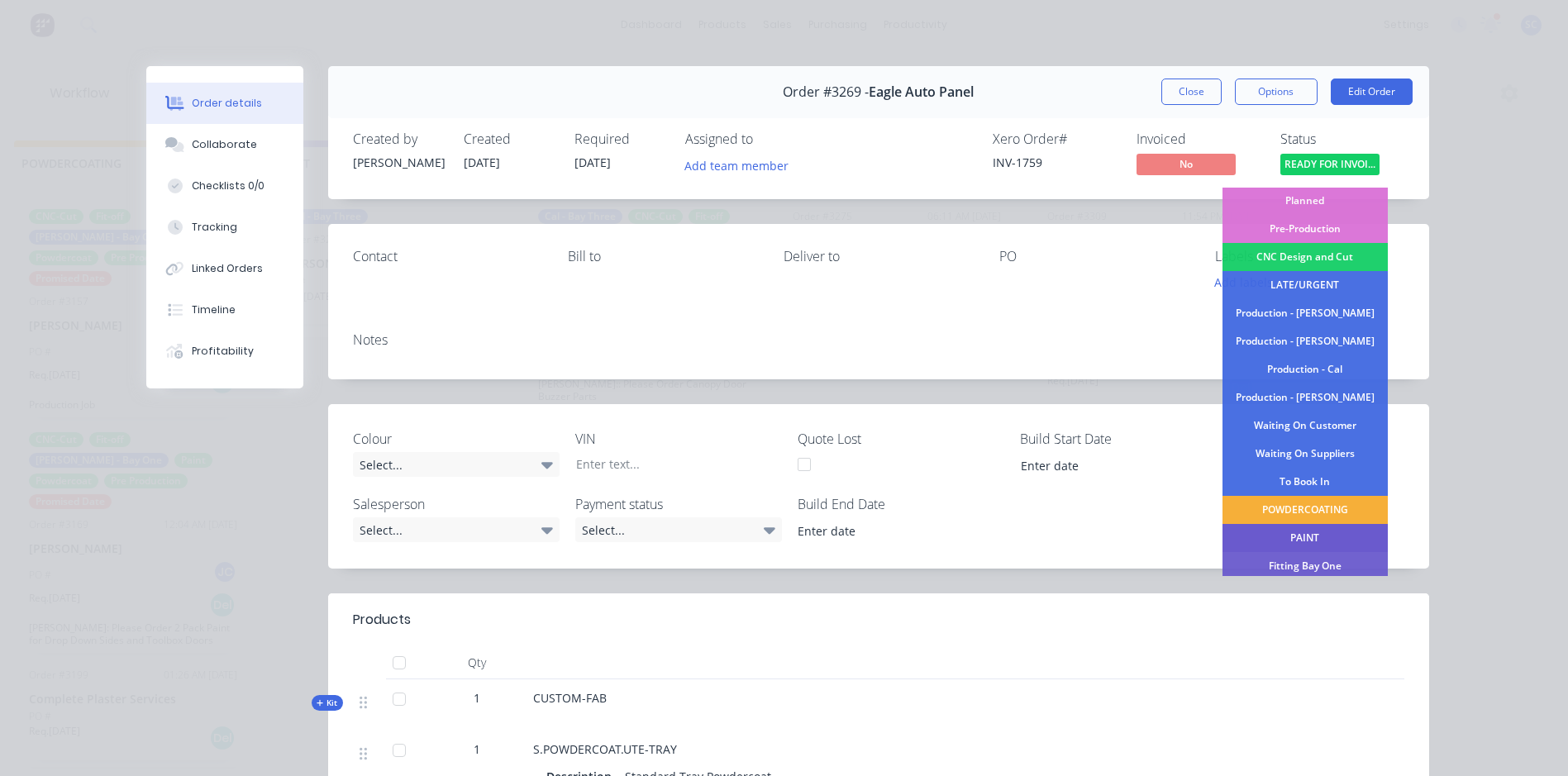
scroll to position [167, 0]
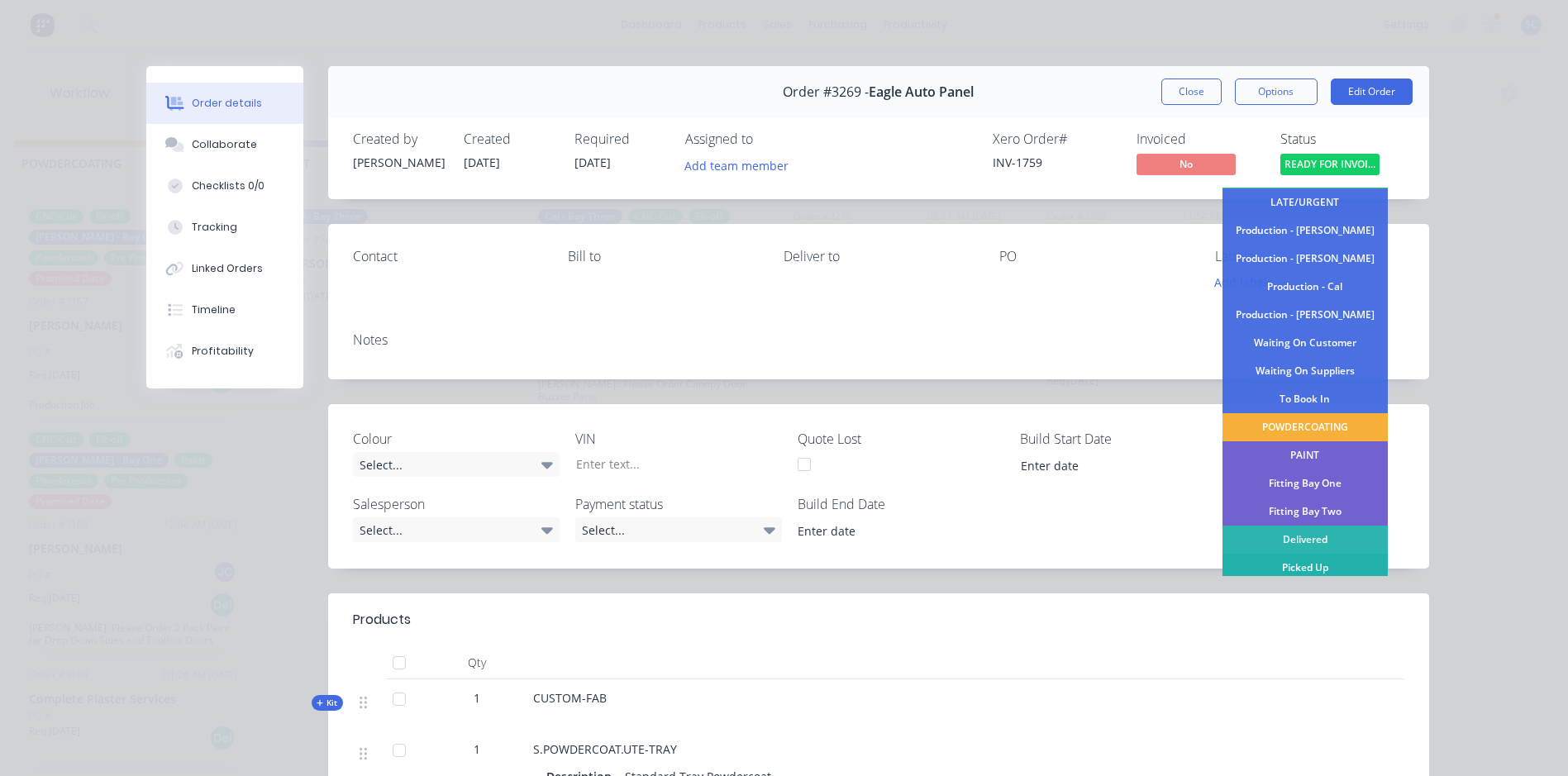
click at [1258, 565] on div "Picked Up" at bounding box center [1305, 567] width 165 height 28
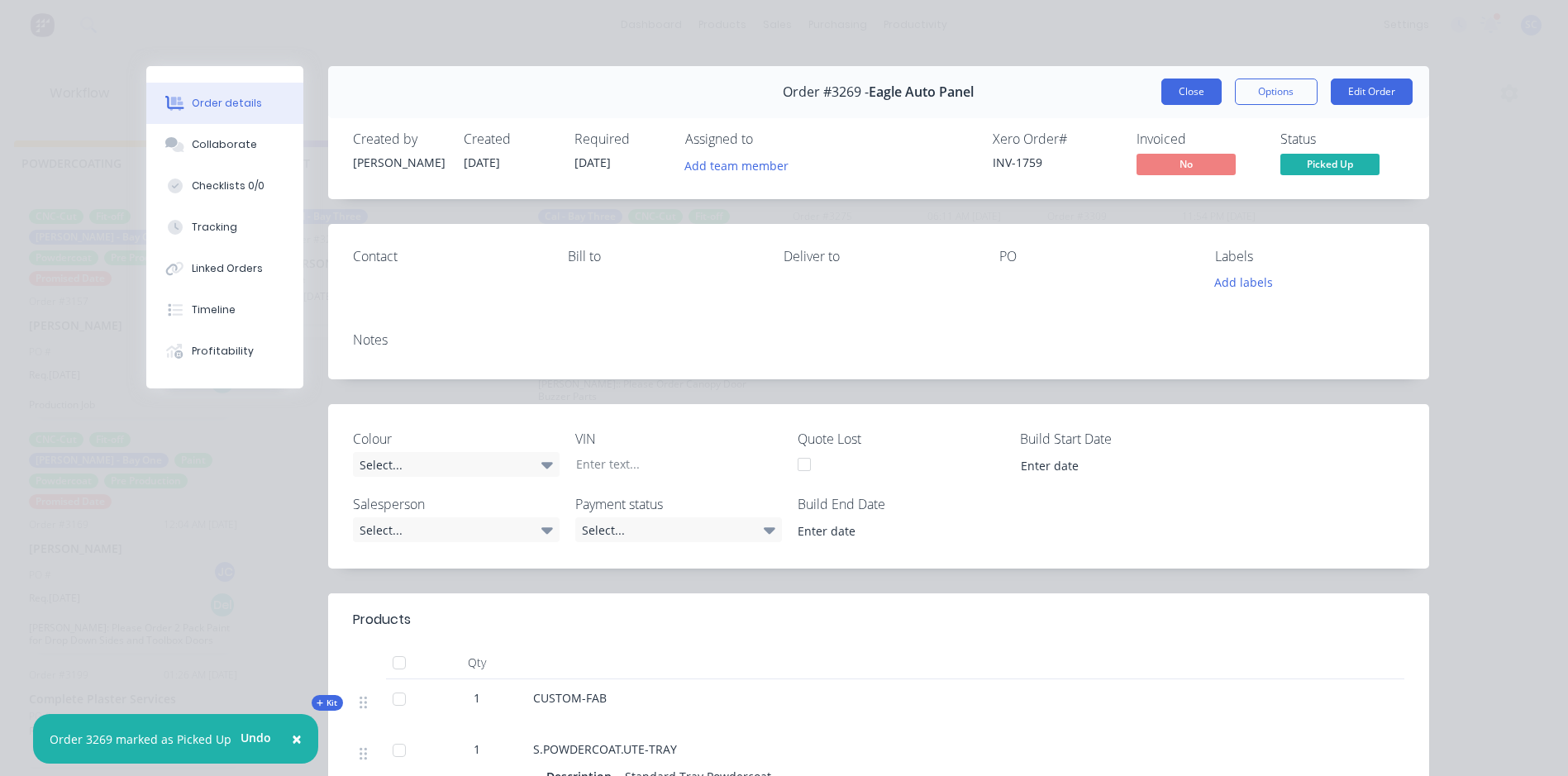
click at [1174, 88] on button "Close" at bounding box center [1191, 91] width 60 height 26
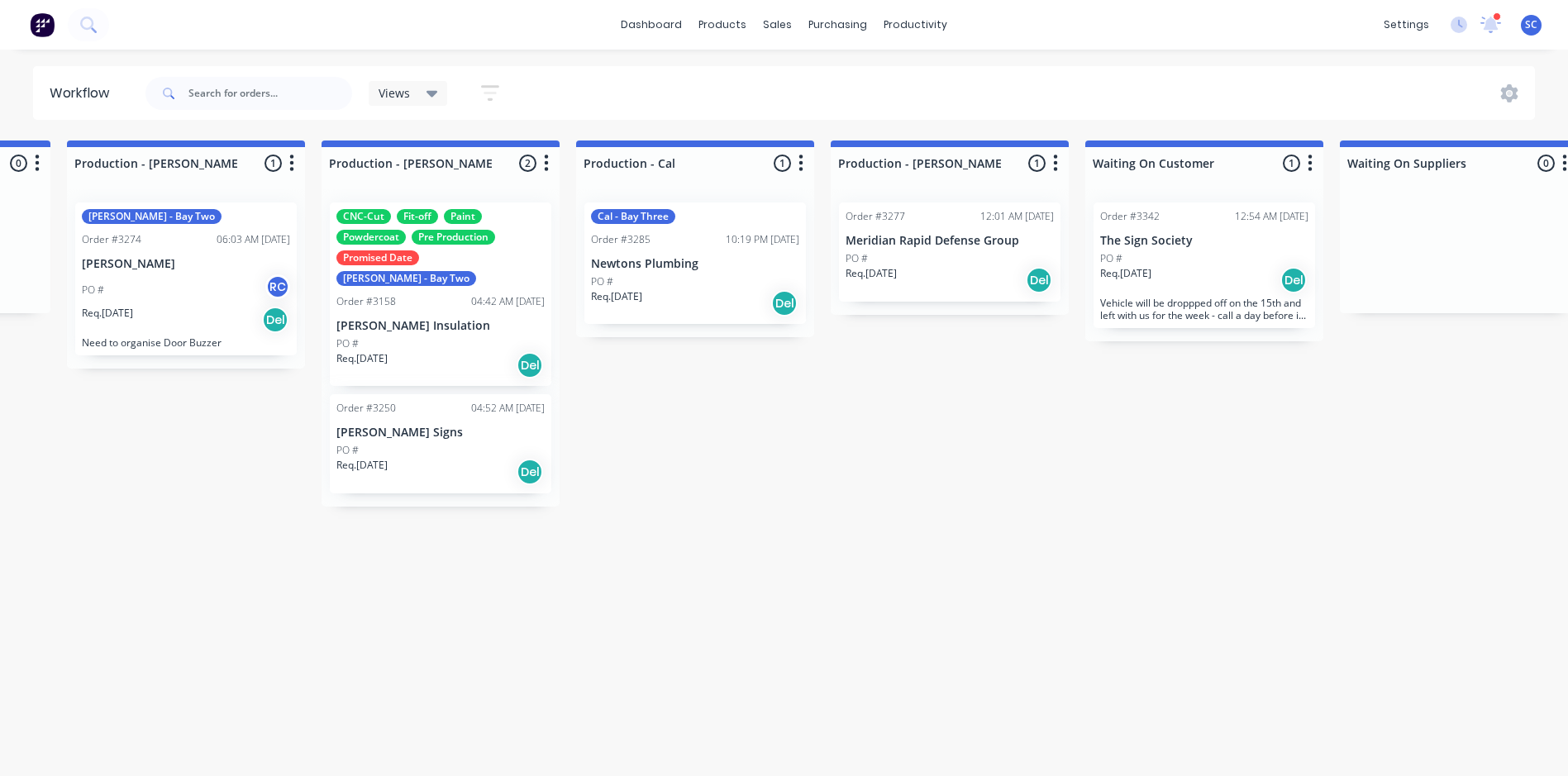
scroll to position [0, 1745]
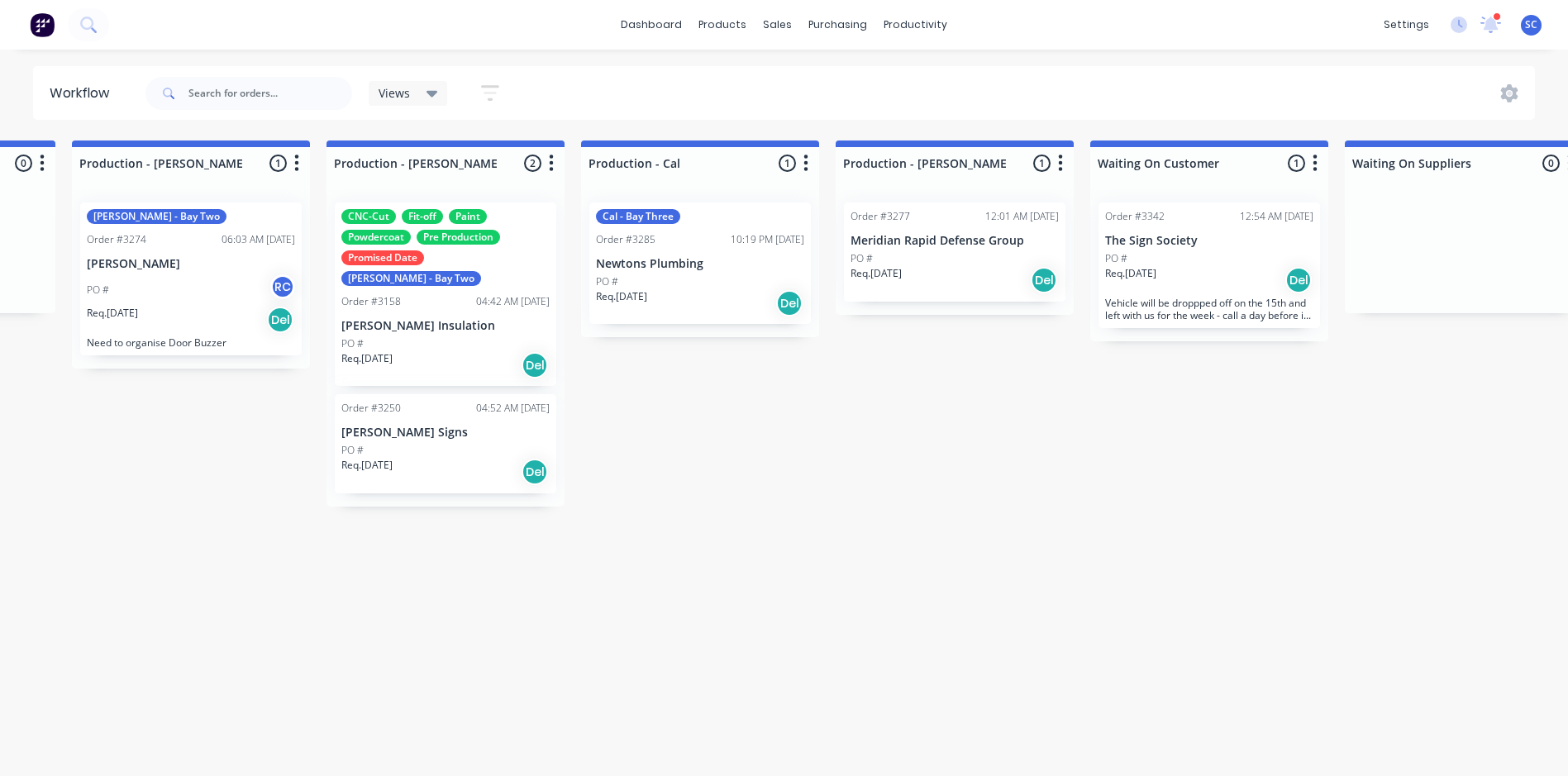
click at [460, 458] on div "Req. 20/08/25 Del" at bounding box center [445, 471] width 208 height 28
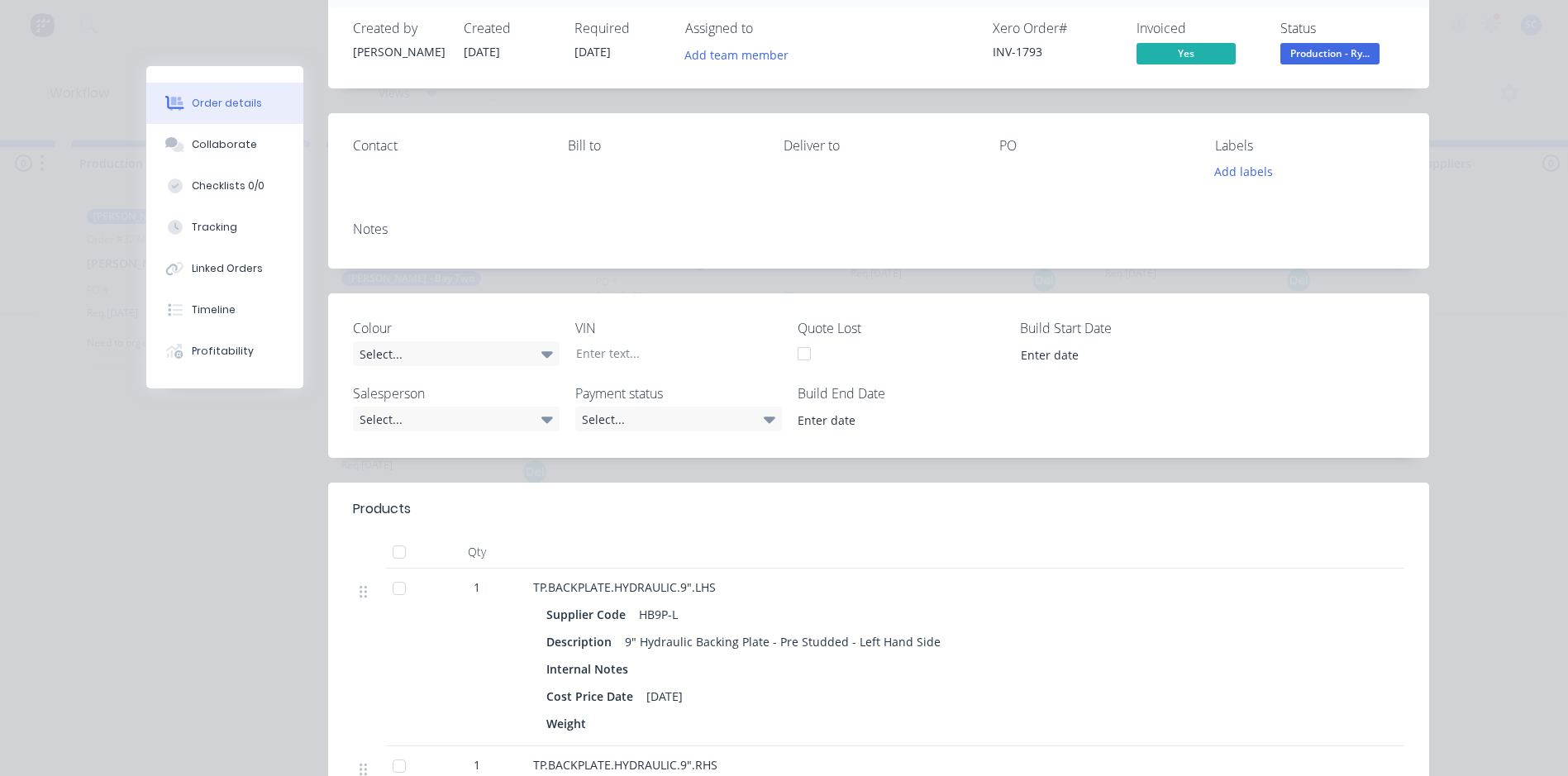
scroll to position [0, 0]
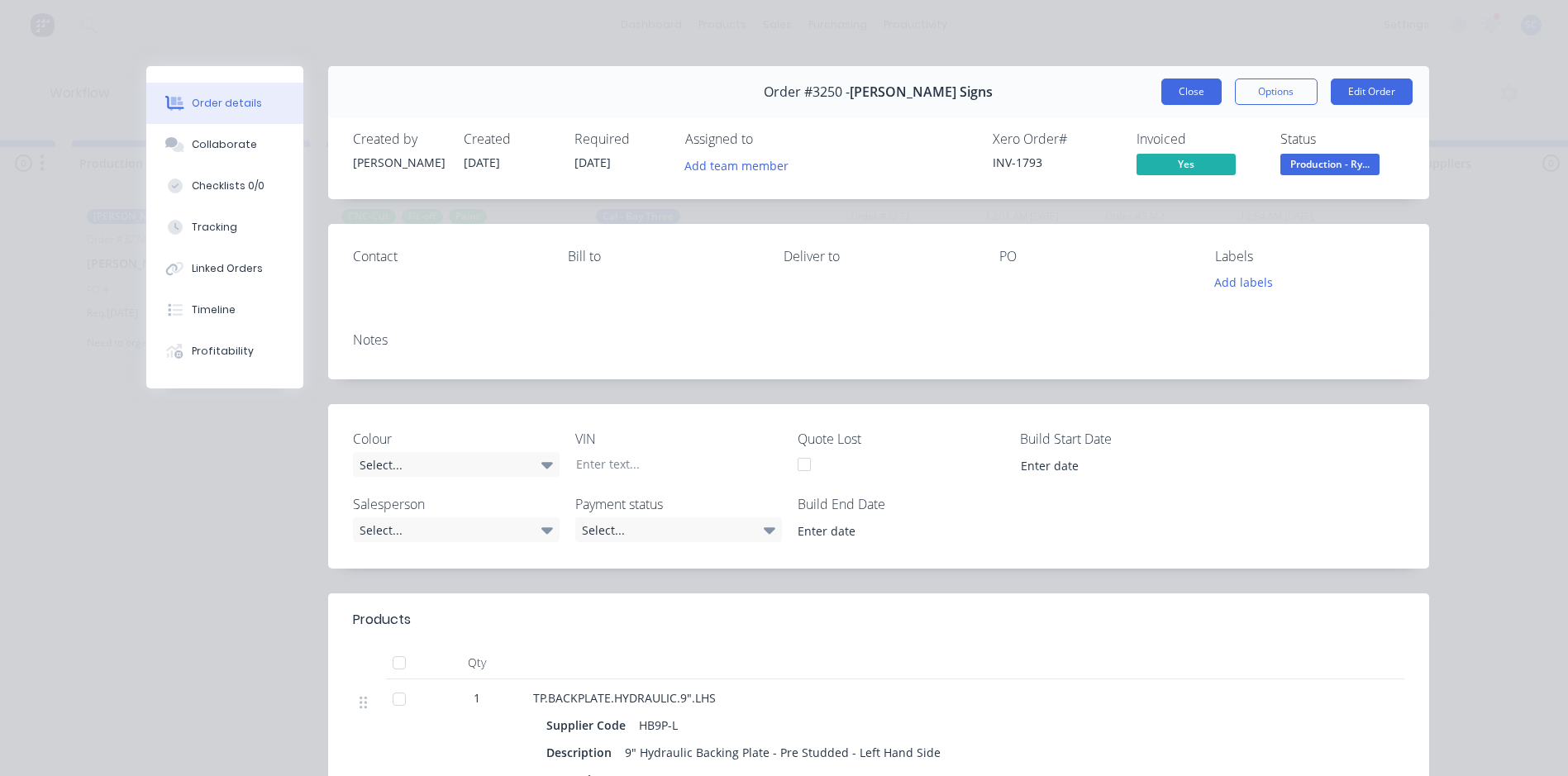
click at [1195, 90] on button "Close" at bounding box center [1191, 91] width 60 height 26
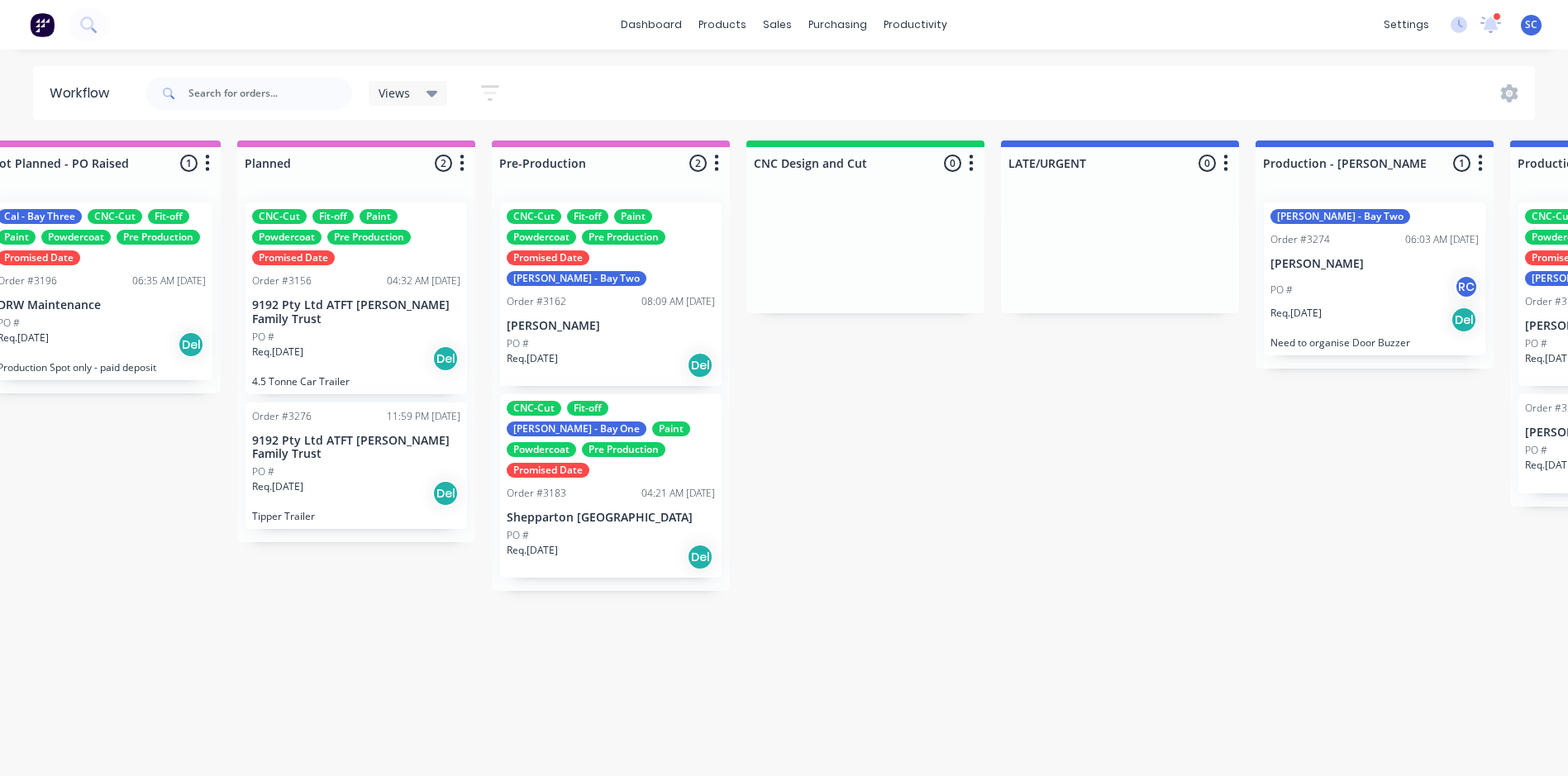
scroll to position [3, 557]
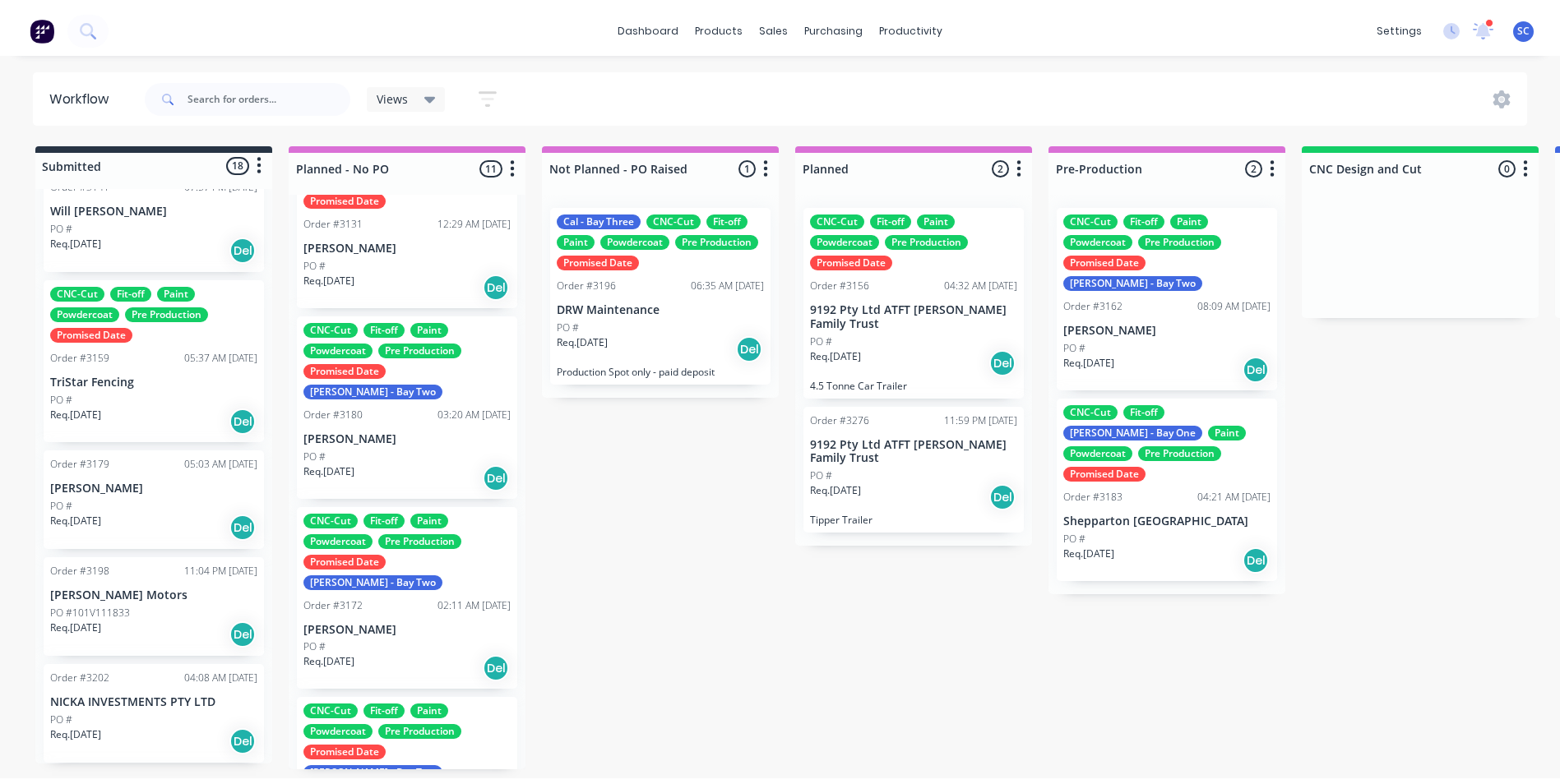
scroll to position [0, 0]
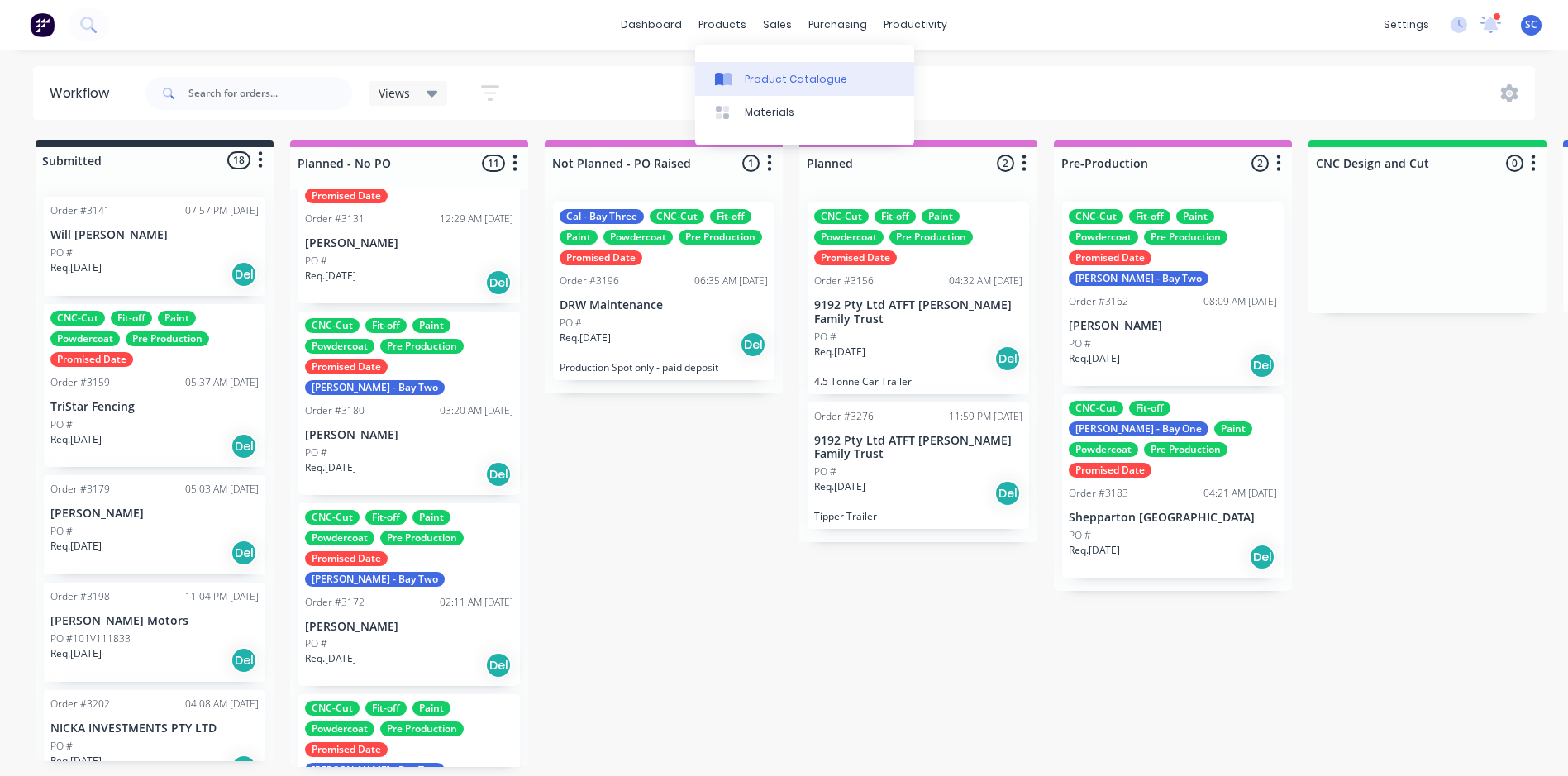
click at [752, 87] on link "Product Catalogue" at bounding box center [804, 78] width 219 height 33
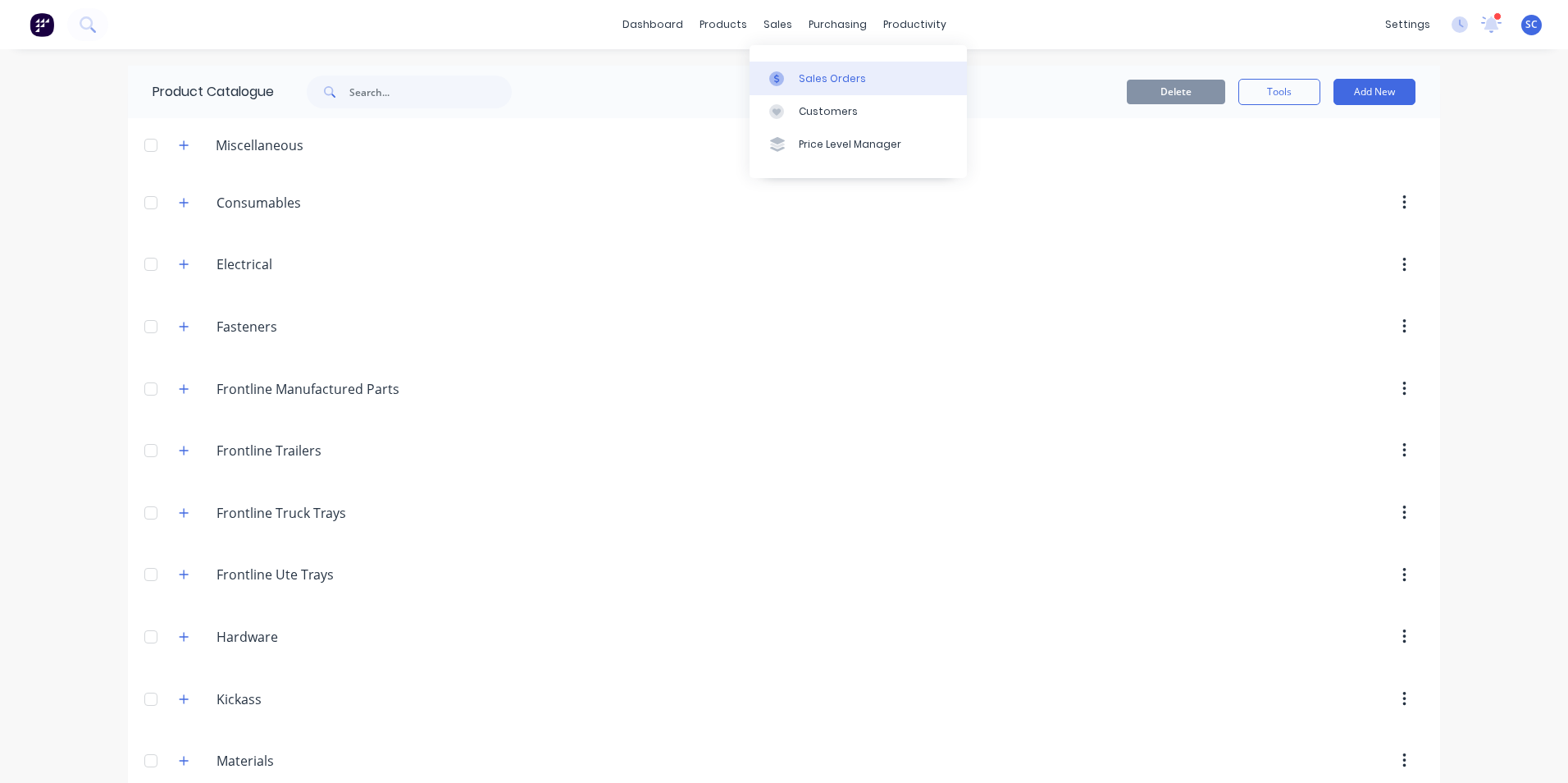
click at [805, 79] on div "Sales Orders" at bounding box center [832, 78] width 67 height 14
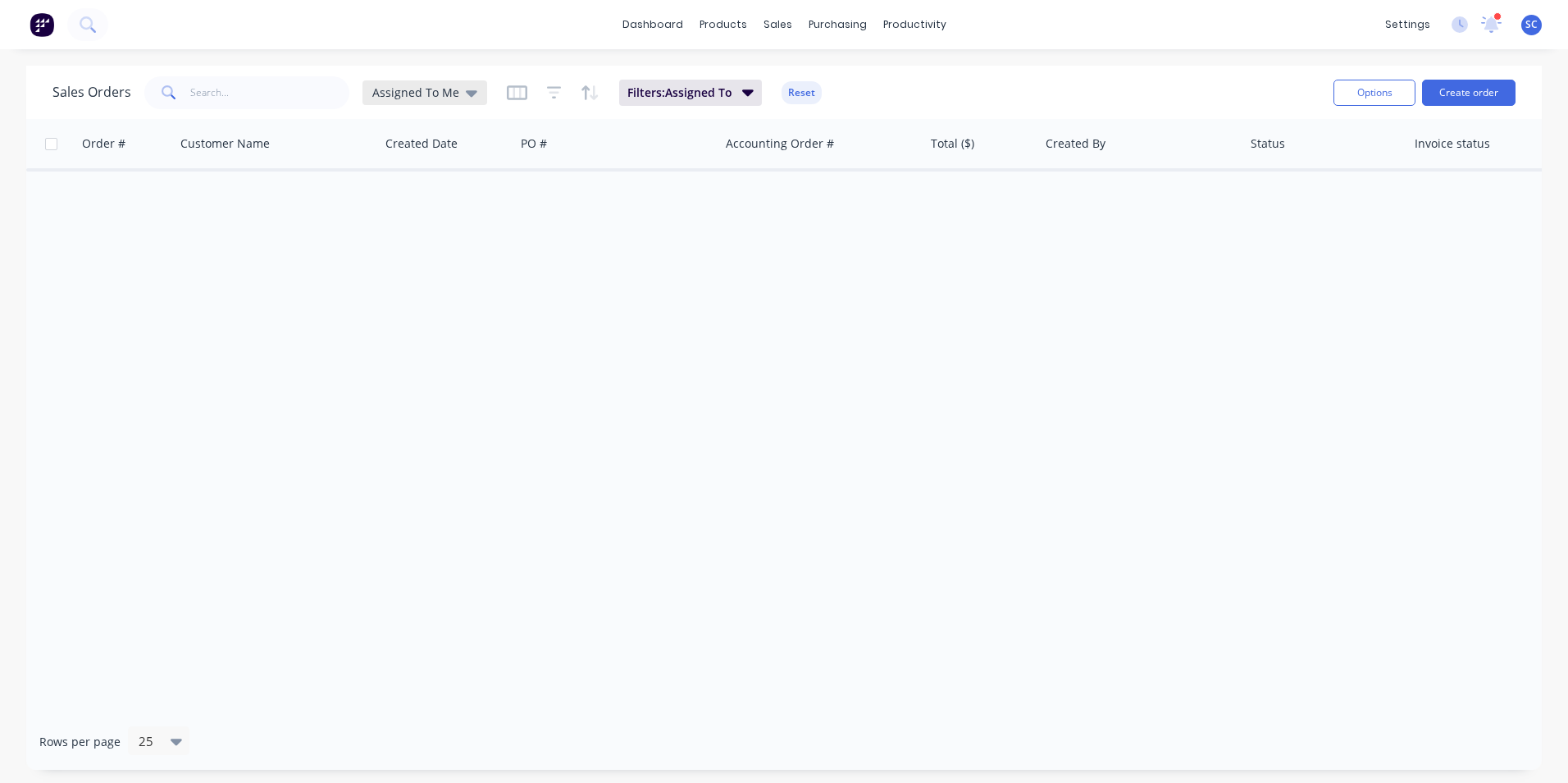
click at [438, 96] on span "Assigned To Me" at bounding box center [416, 92] width 87 height 17
click at [410, 233] on button "None" at bounding box center [461, 232] width 187 height 19
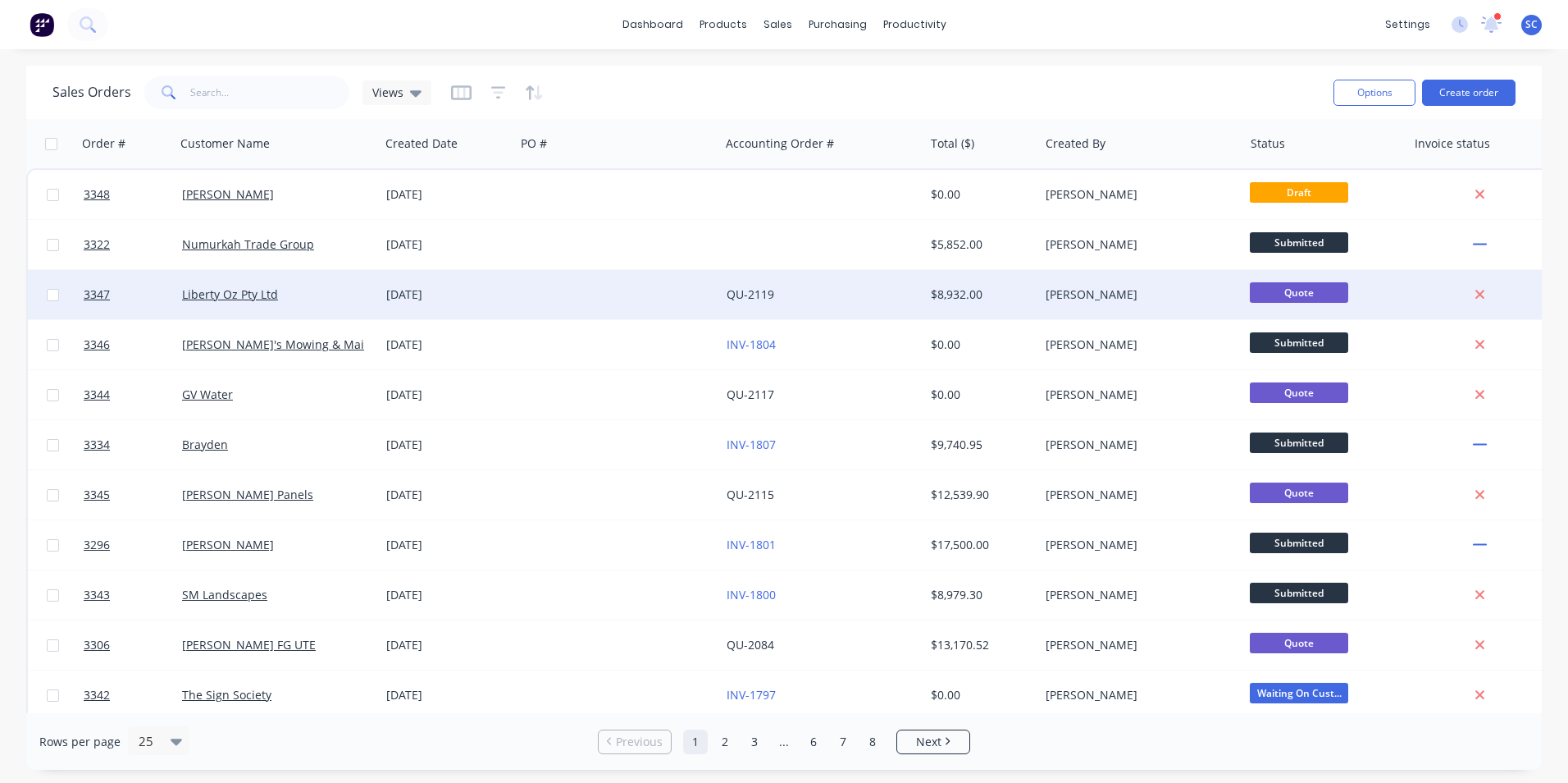
click at [543, 290] on div at bounding box center [617, 294] width 205 height 49
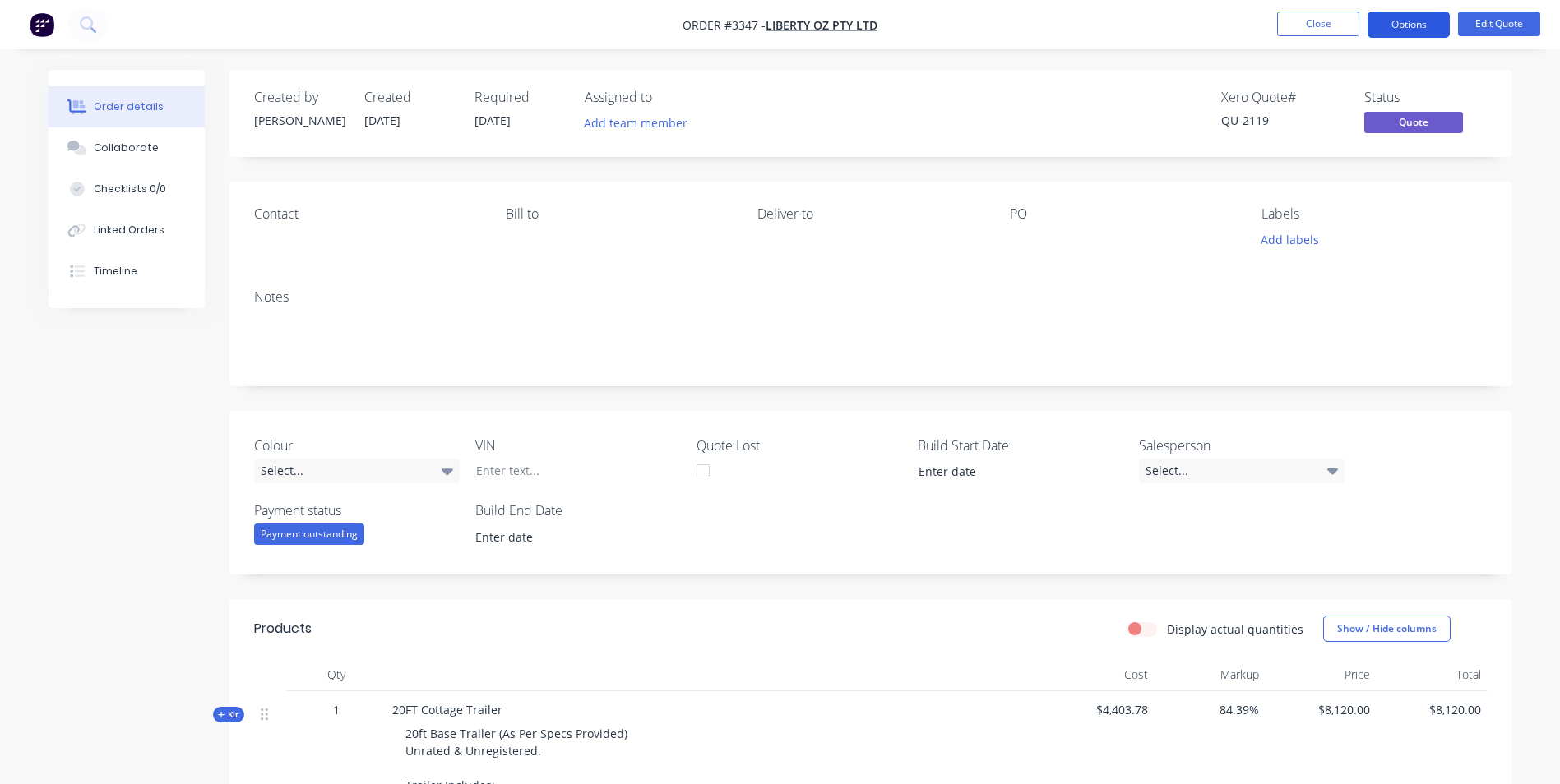
click at [1421, 20] on button "Options" at bounding box center [1408, 24] width 82 height 26
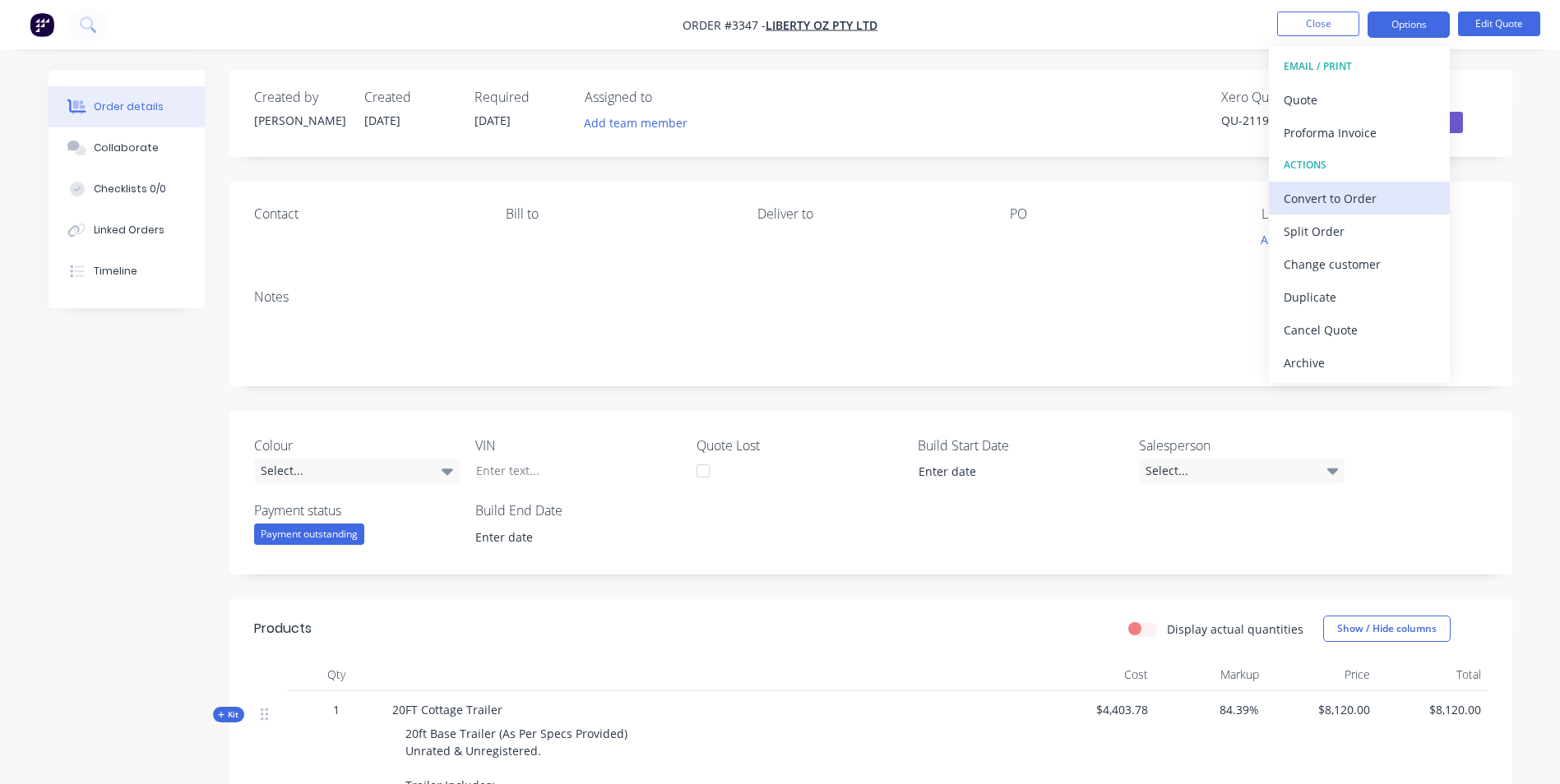
click at [1342, 194] on div "Convert to Order" at bounding box center [1359, 198] width 151 height 24
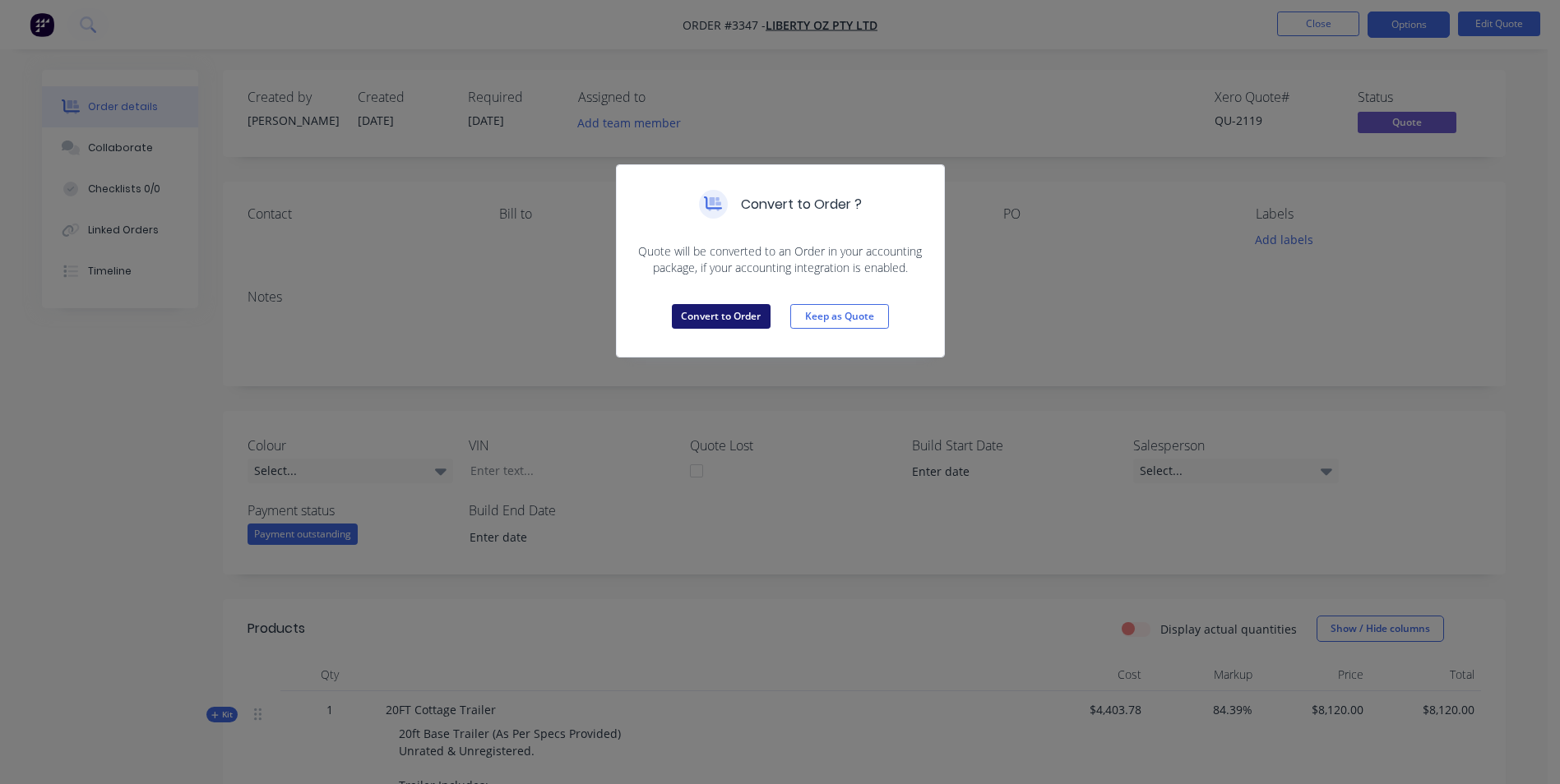
click at [742, 316] on button "Convert to Order" at bounding box center [721, 316] width 99 height 25
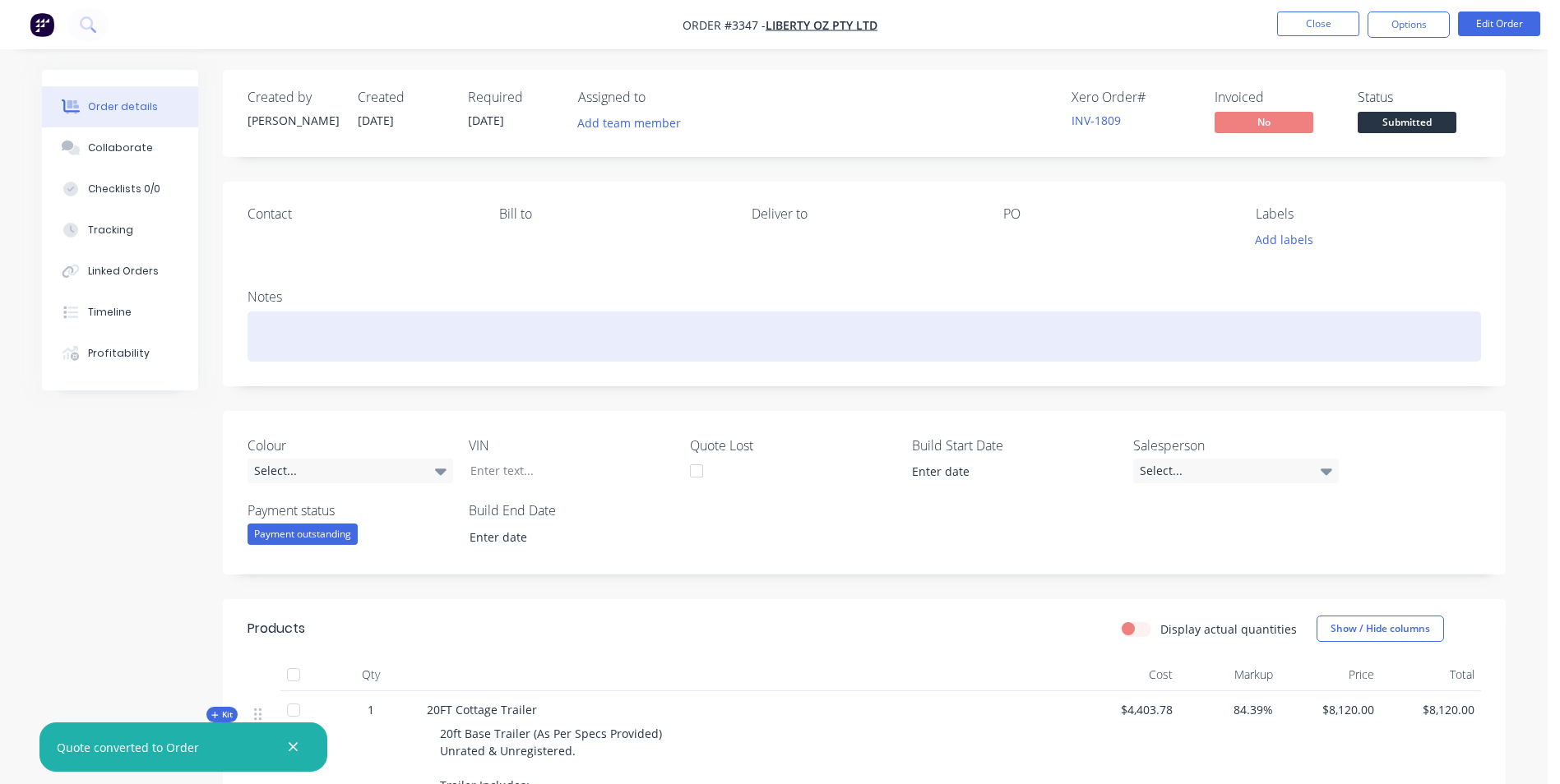
click at [451, 332] on div at bounding box center [864, 337] width 1234 height 50
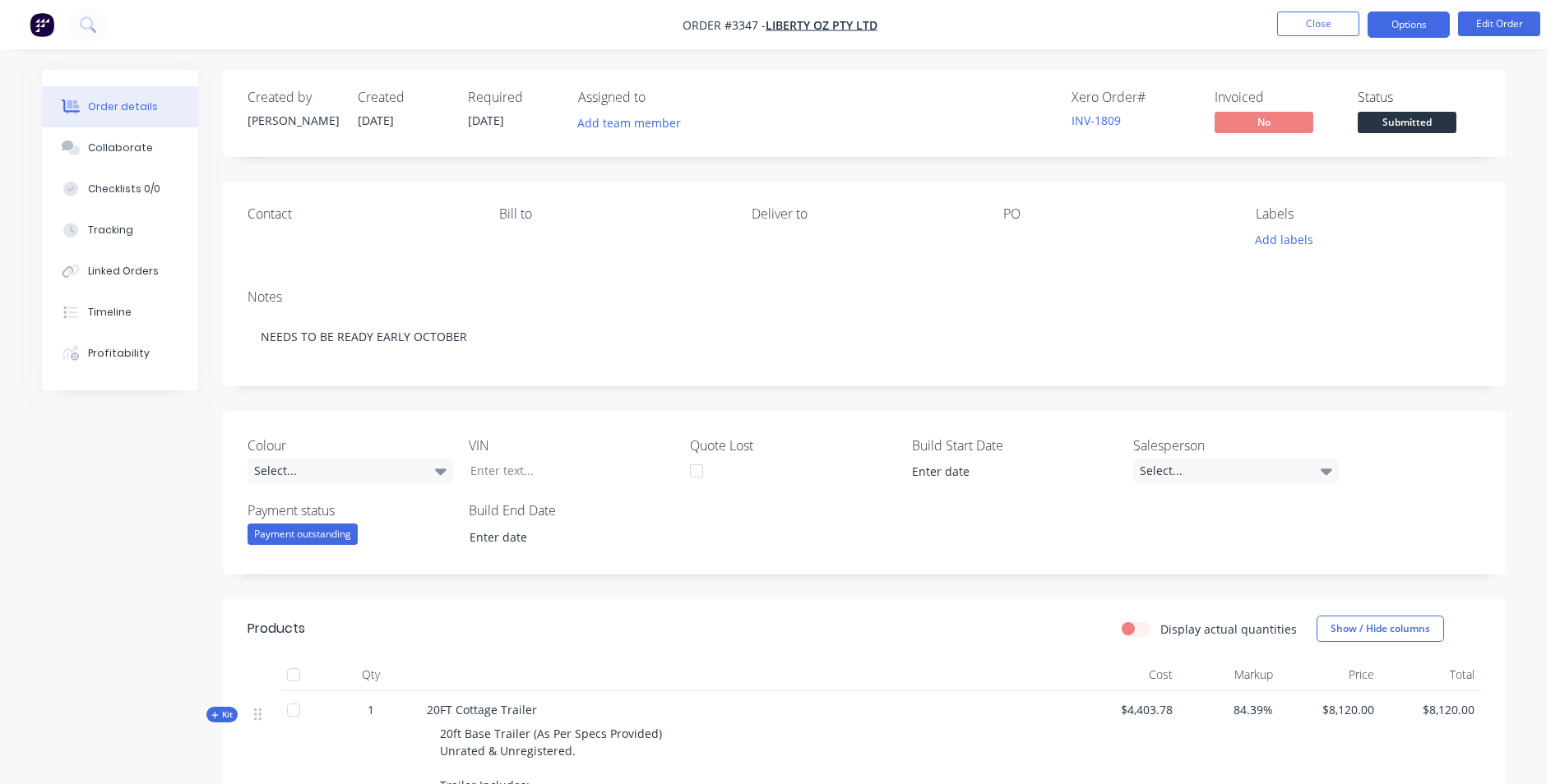
click at [1408, 27] on button "Options" at bounding box center [1408, 24] width 82 height 26
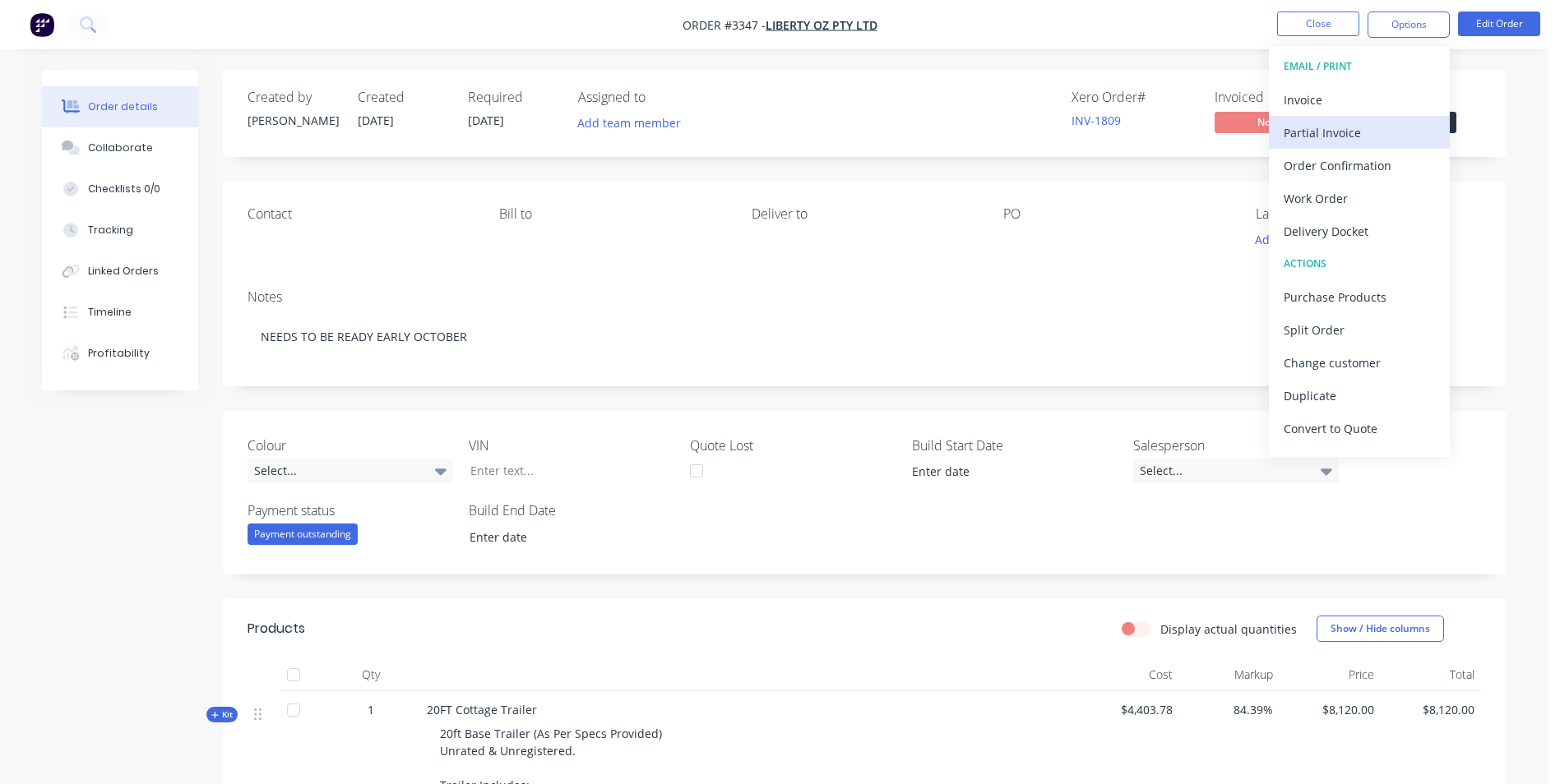
click at [1311, 136] on div "Partial Invoice" at bounding box center [1359, 133] width 151 height 24
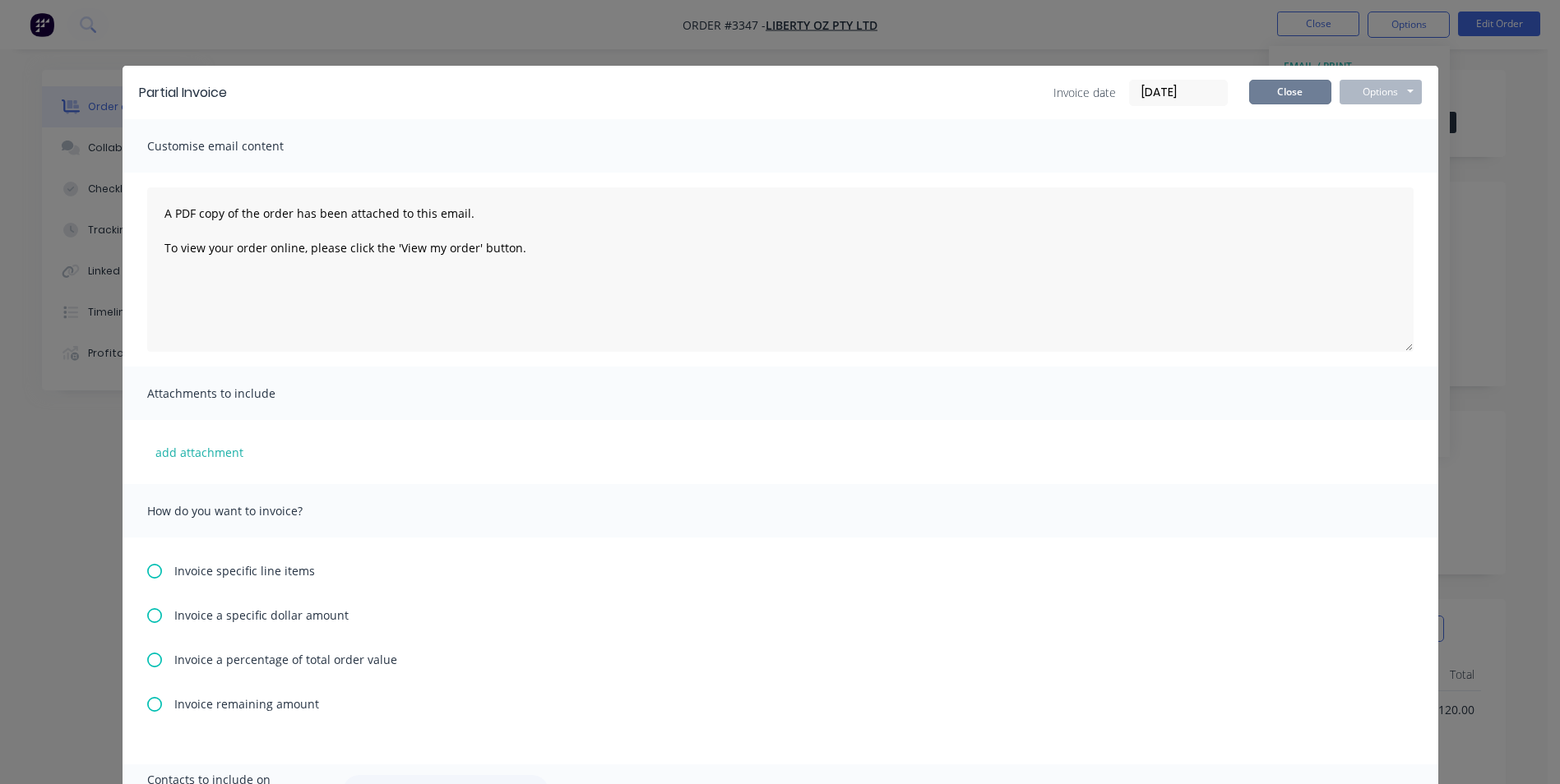
drag, startPoint x: 1295, startPoint y: 90, endPoint x: 1295, endPoint y: 104, distance: 14.0
click at [1295, 90] on button "Close" at bounding box center [1290, 92] width 82 height 25
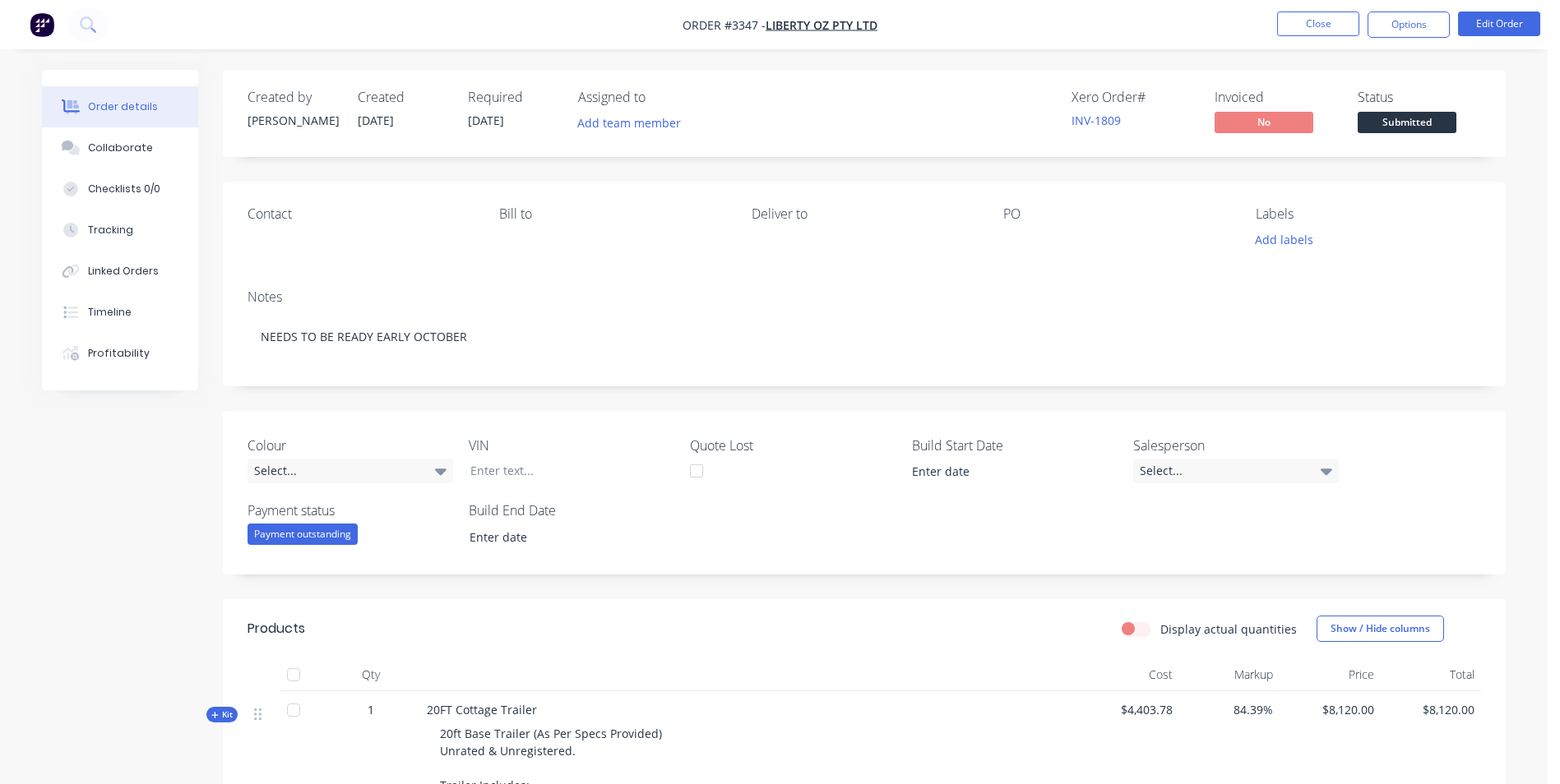
click at [1027, 218] on div "PO" at bounding box center [1115, 214] width 225 height 15
click at [1016, 209] on div "PO" at bounding box center [1115, 214] width 225 height 15
click at [1492, 23] on button "Edit Order" at bounding box center [1498, 24] width 82 height 25
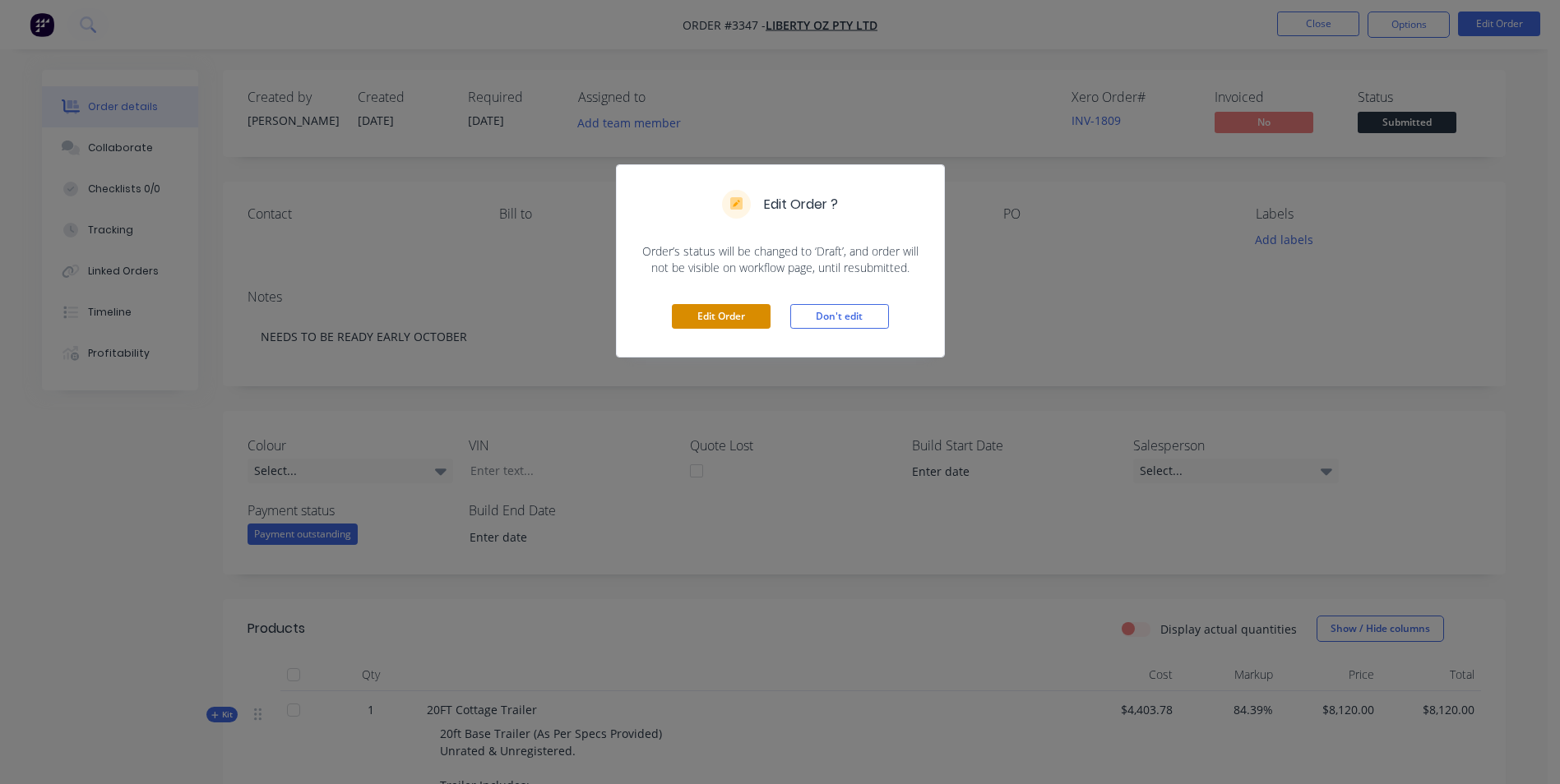
drag, startPoint x: 731, startPoint y: 318, endPoint x: 748, endPoint y: 318, distance: 17.0
click at [731, 317] on button "Edit Order" at bounding box center [721, 316] width 99 height 25
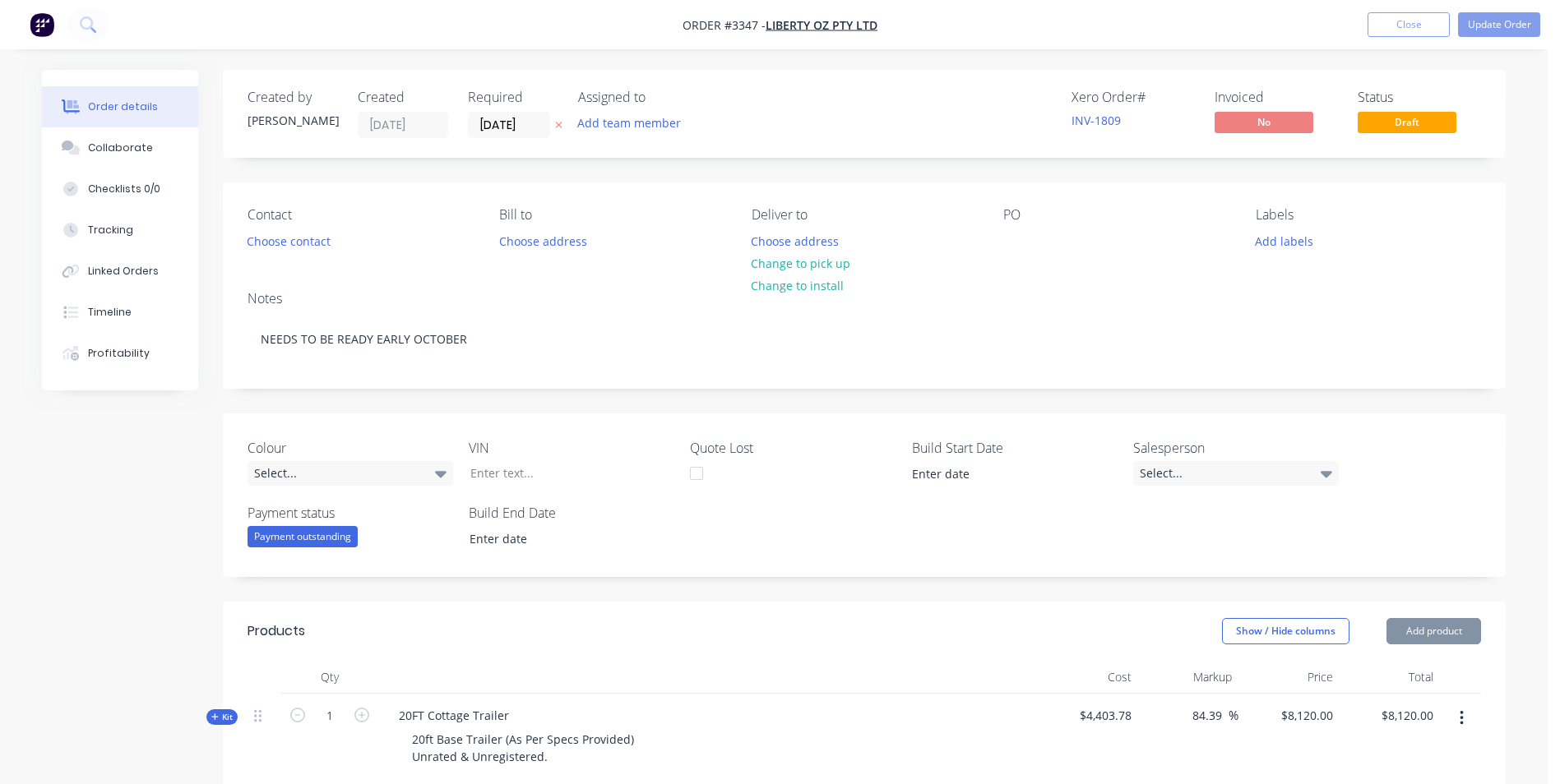
click at [1030, 213] on div "PO" at bounding box center [1115, 215] width 225 height 15
click at [1012, 236] on div at bounding box center [1015, 240] width 26 height 24
click at [1486, 20] on button "Update Order" at bounding box center [1498, 25] width 82 height 25
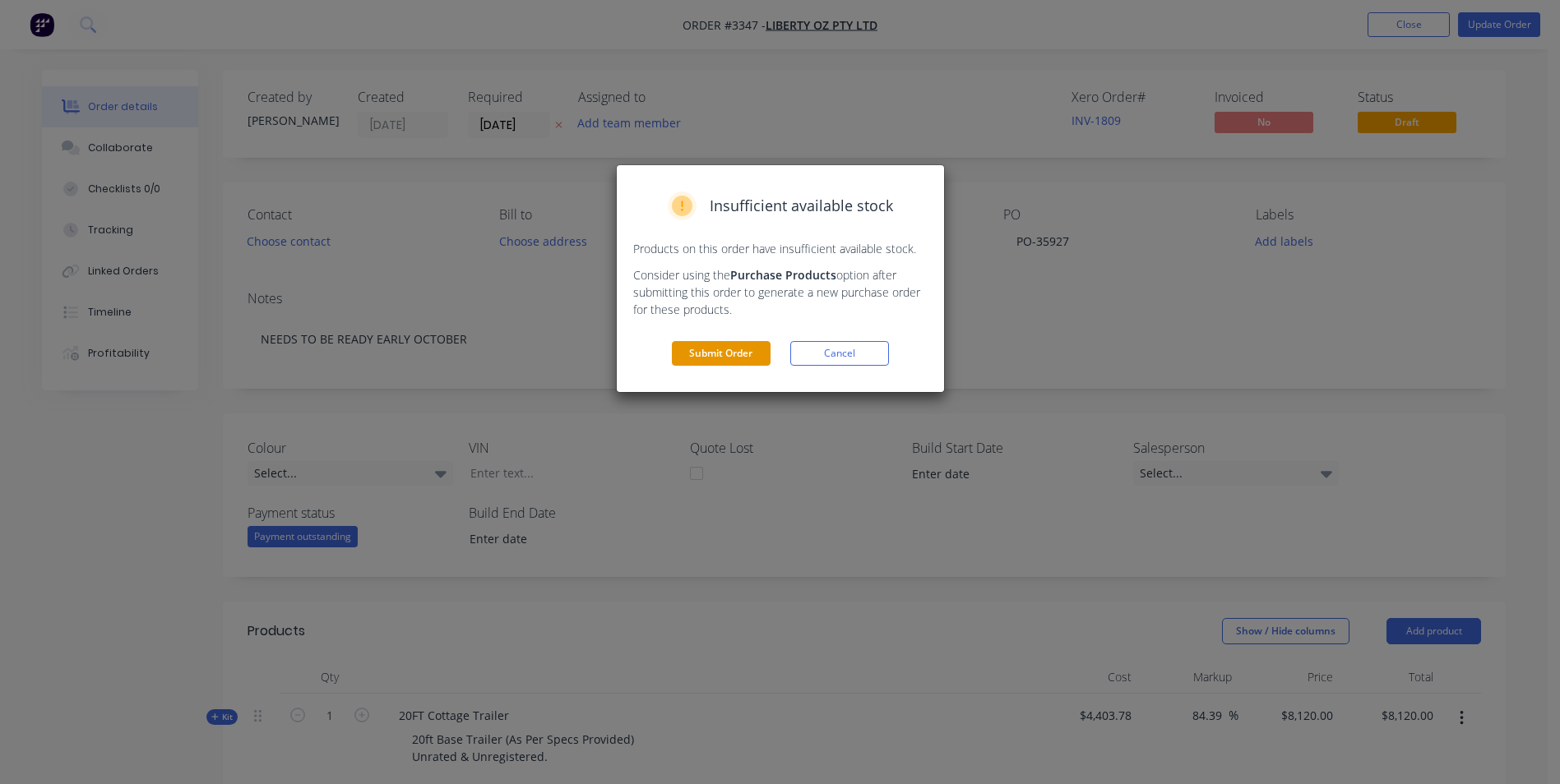
click at [732, 353] on button "Submit Order" at bounding box center [721, 354] width 99 height 25
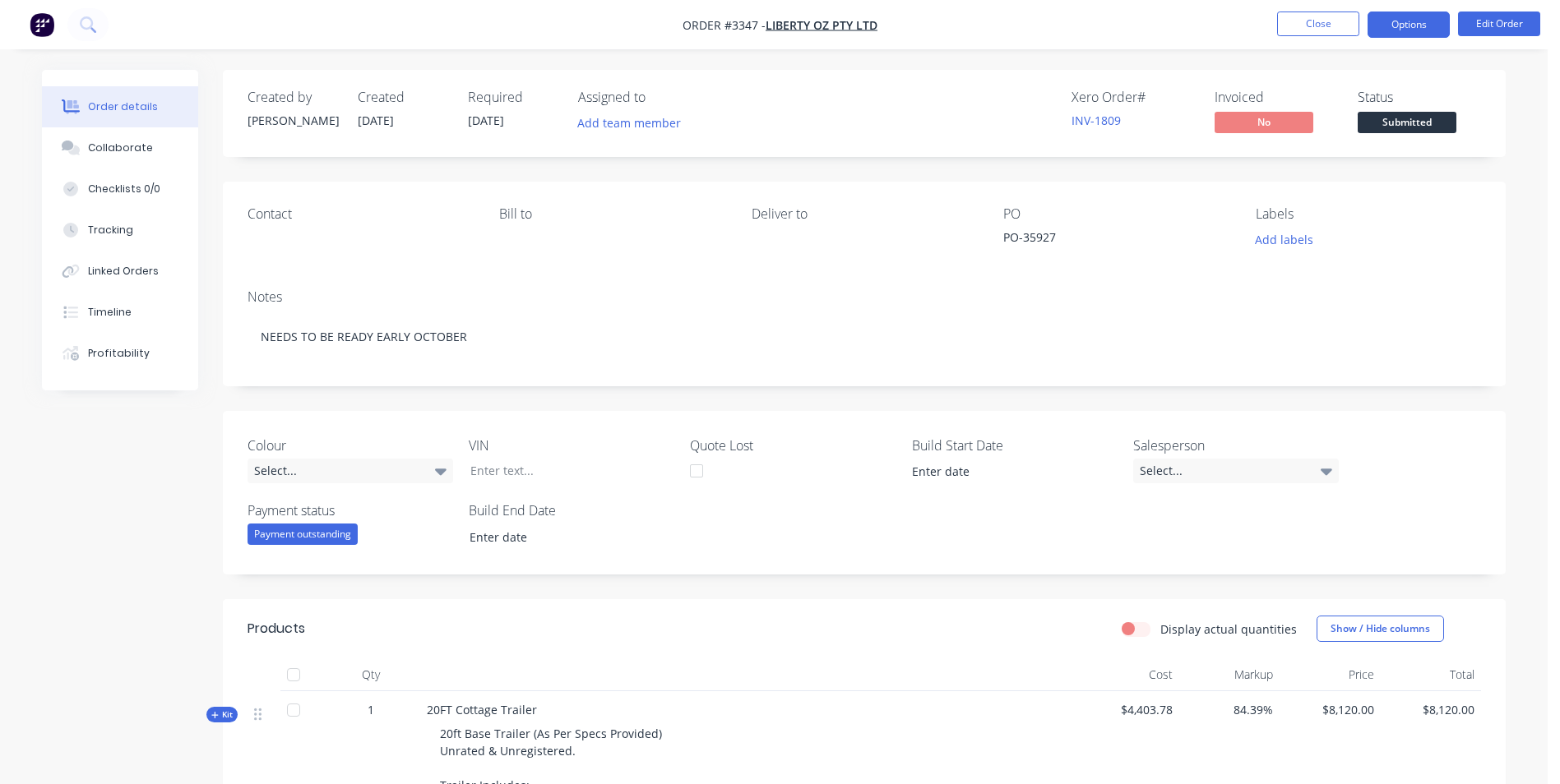
click at [1412, 31] on button "Options" at bounding box center [1408, 24] width 82 height 26
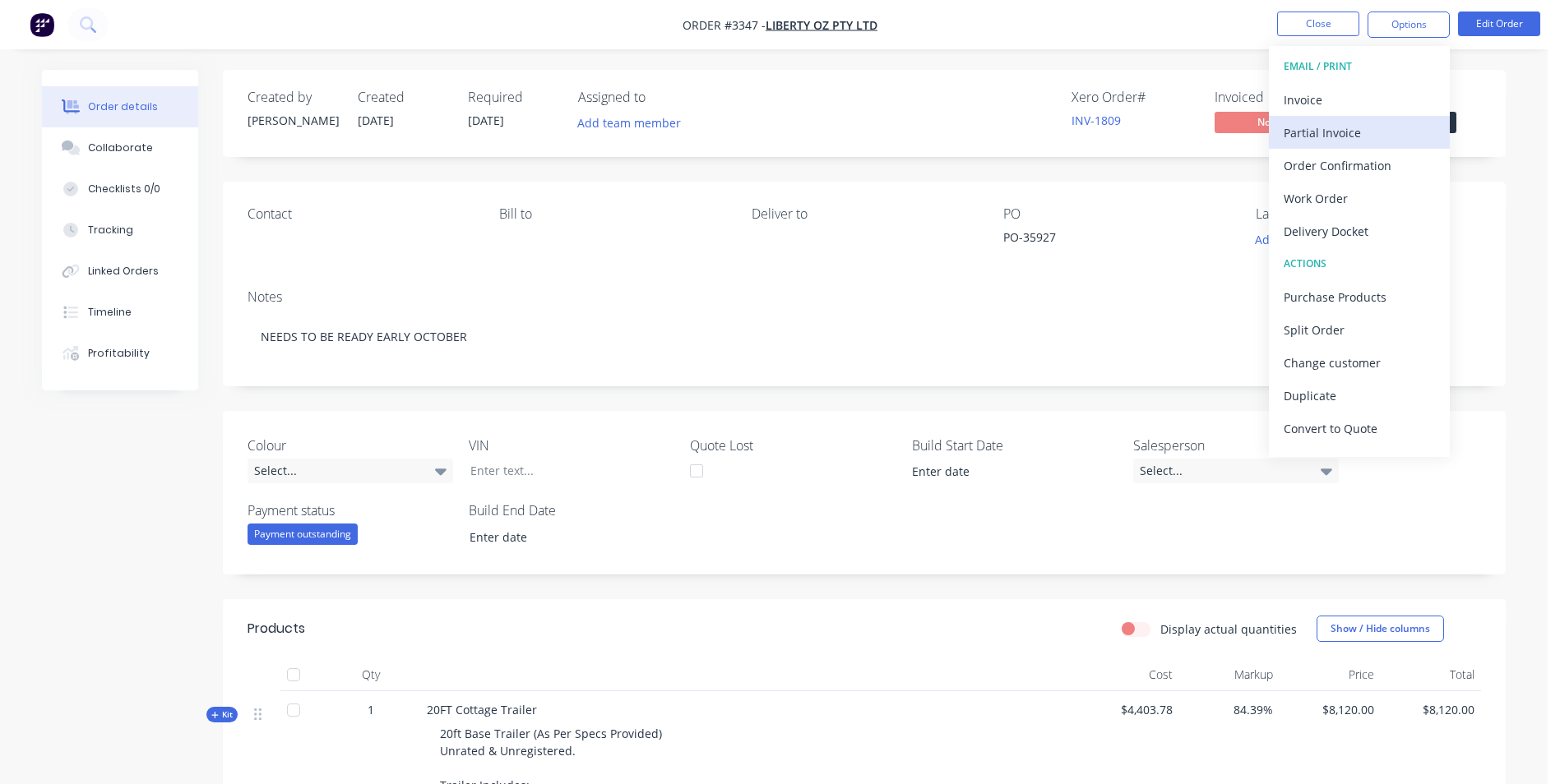
click at [1358, 139] on div "Partial Invoice" at bounding box center [1359, 133] width 151 height 24
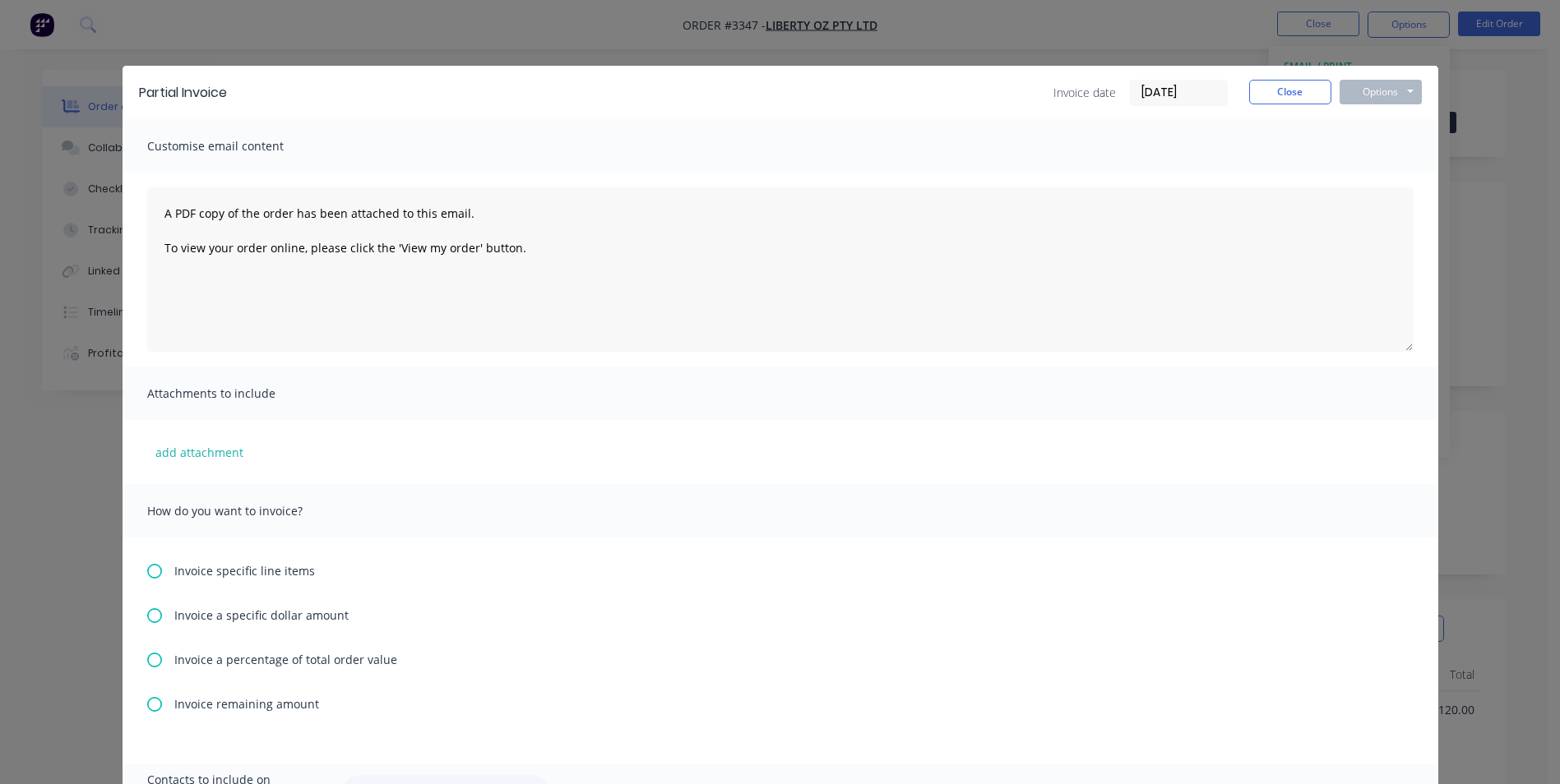
click at [147, 661] on icon at bounding box center [154, 659] width 14 height 14
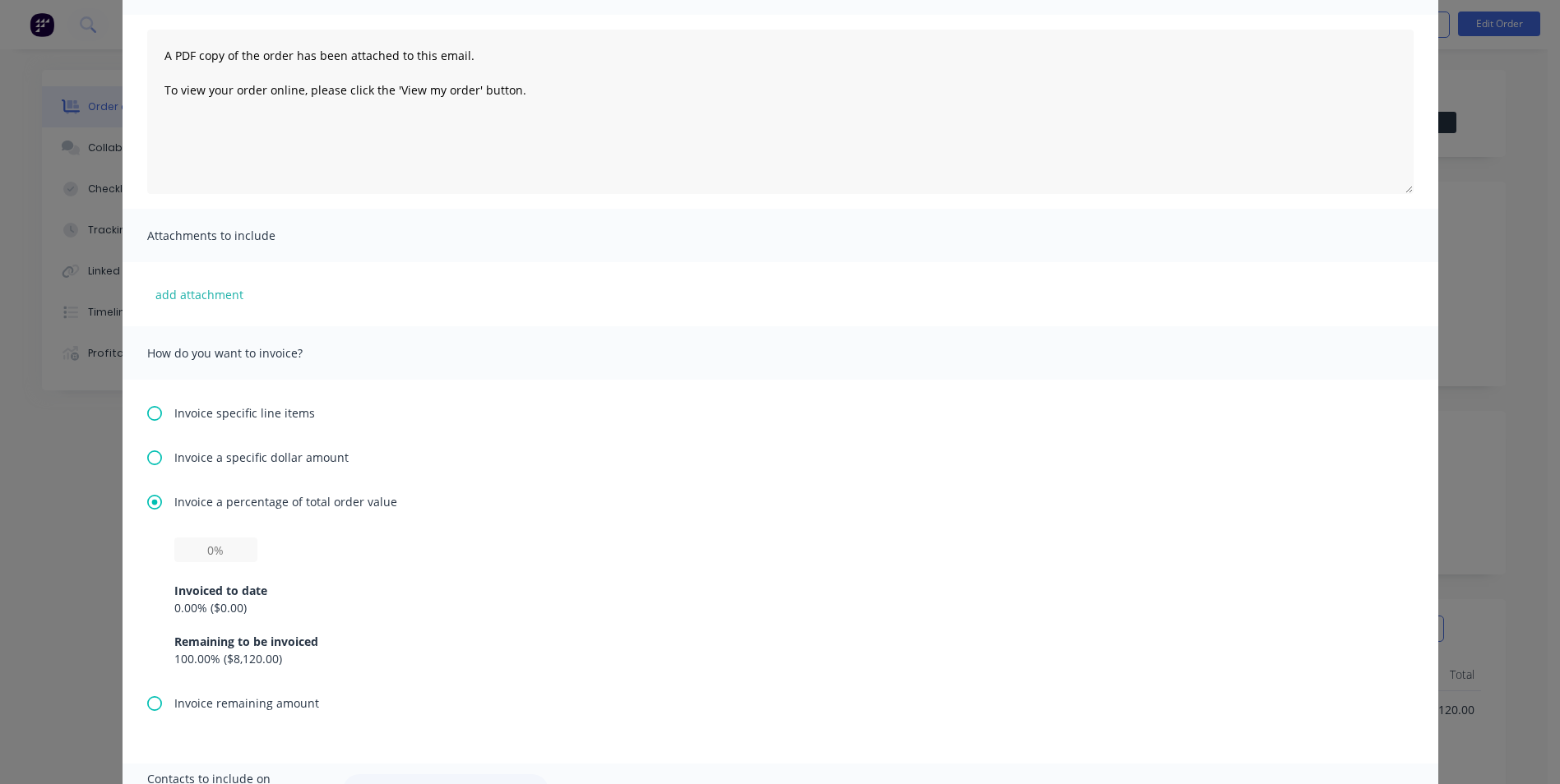
scroll to position [246, 0]
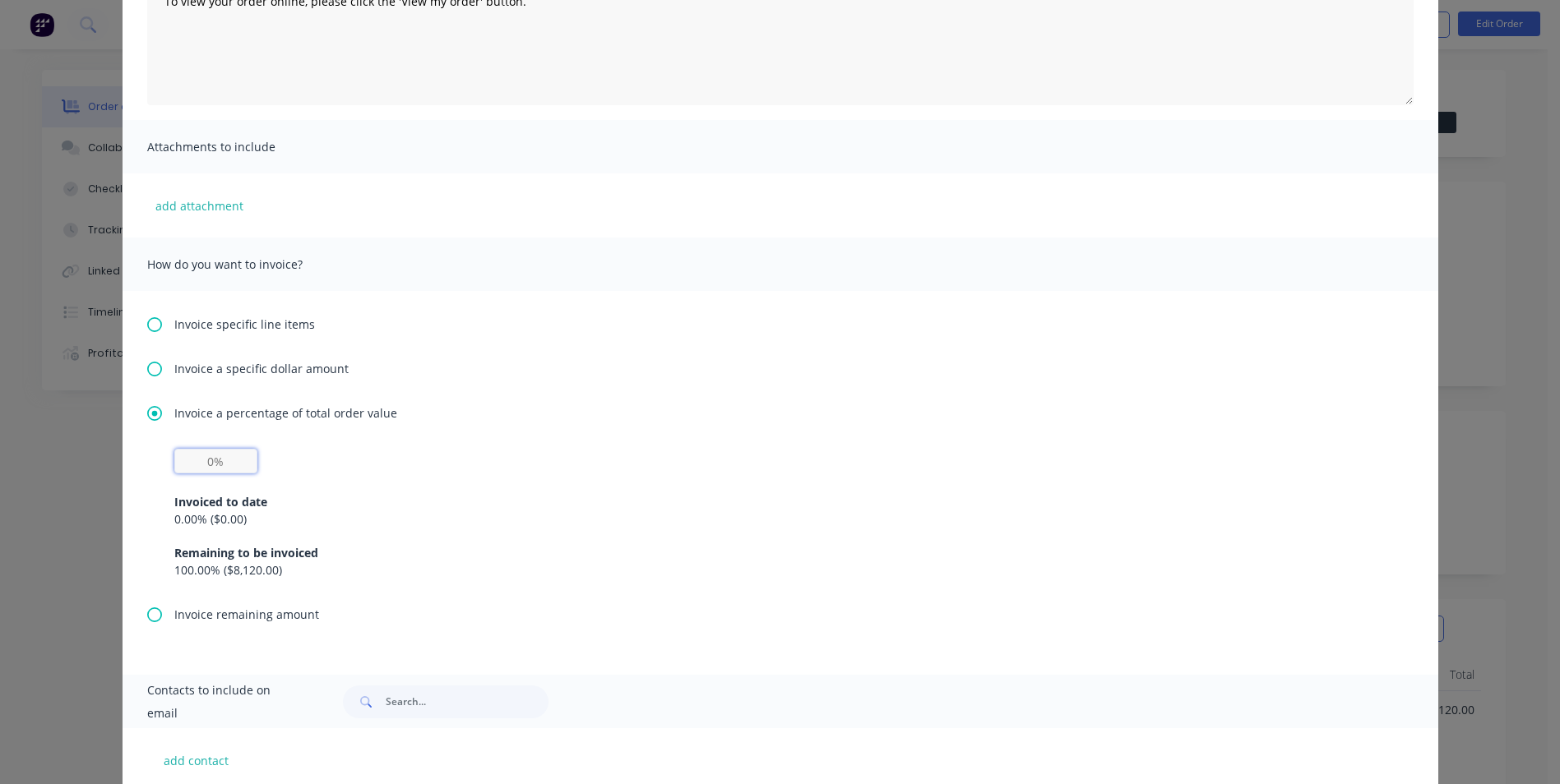
click at [205, 461] on input "text" at bounding box center [216, 461] width 83 height 25
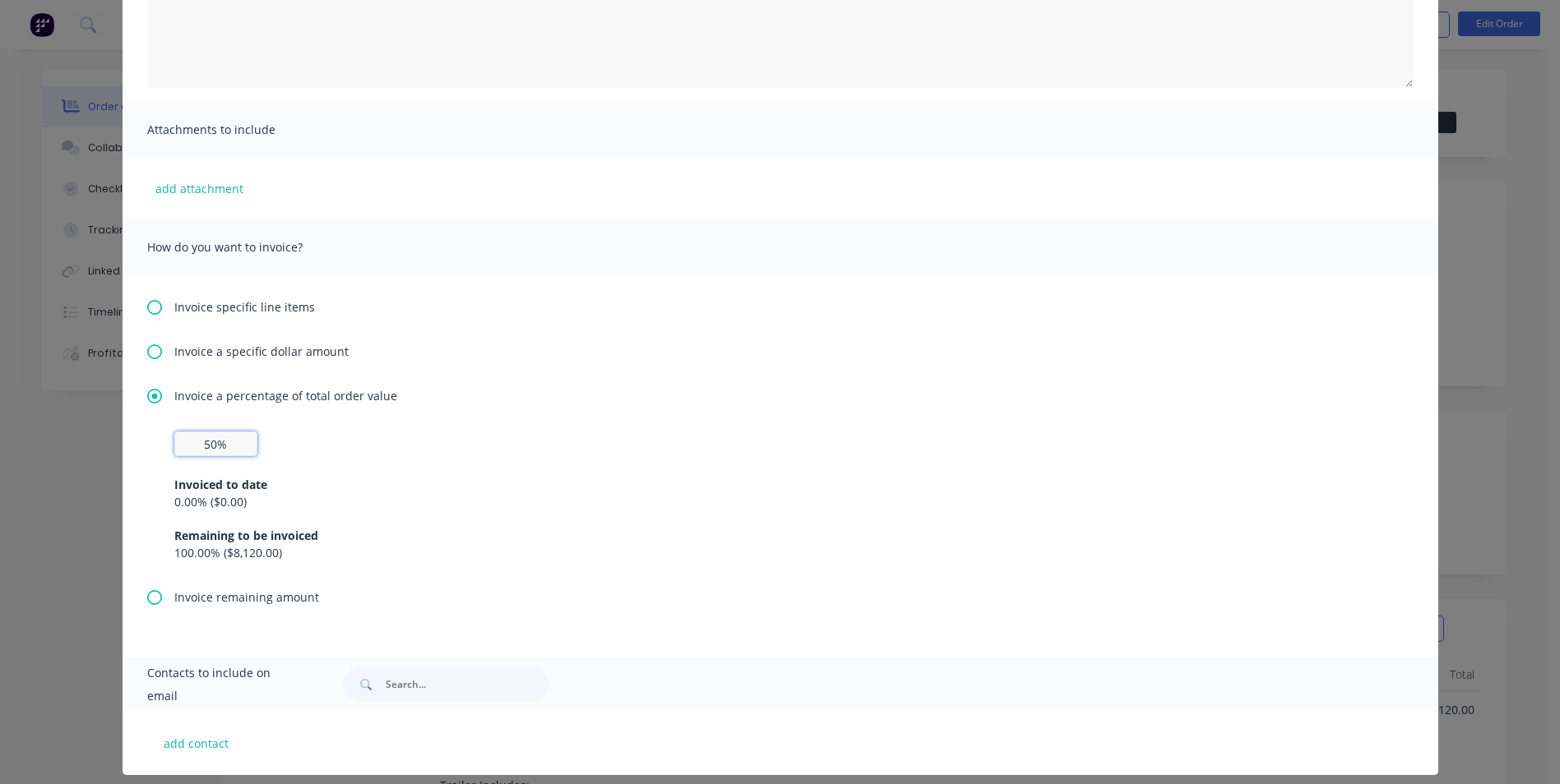
scroll to position [278, 0]
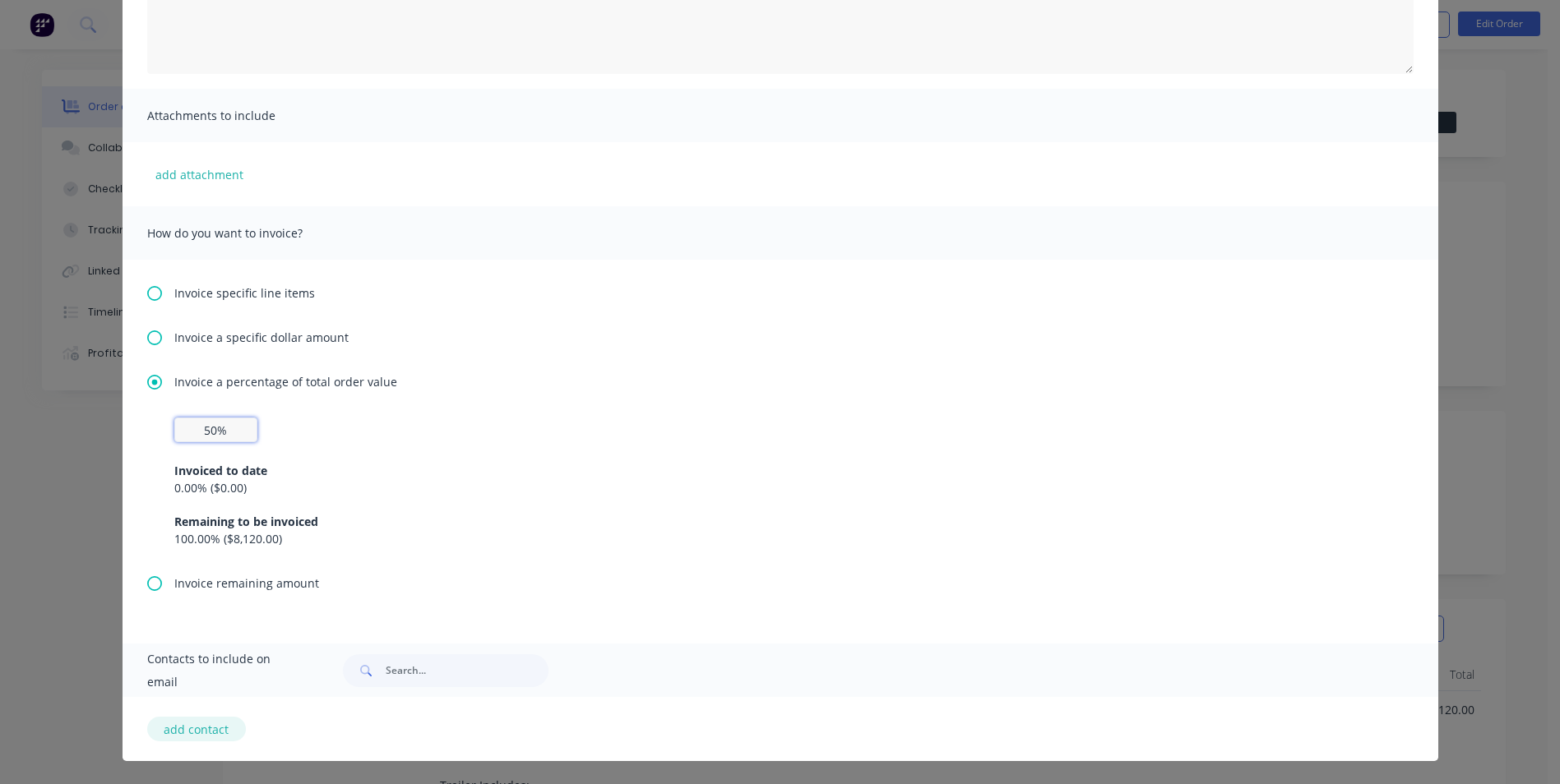
type input "50%"
click at [180, 729] on button "add contact" at bounding box center [196, 729] width 99 height 25
select select "AU"
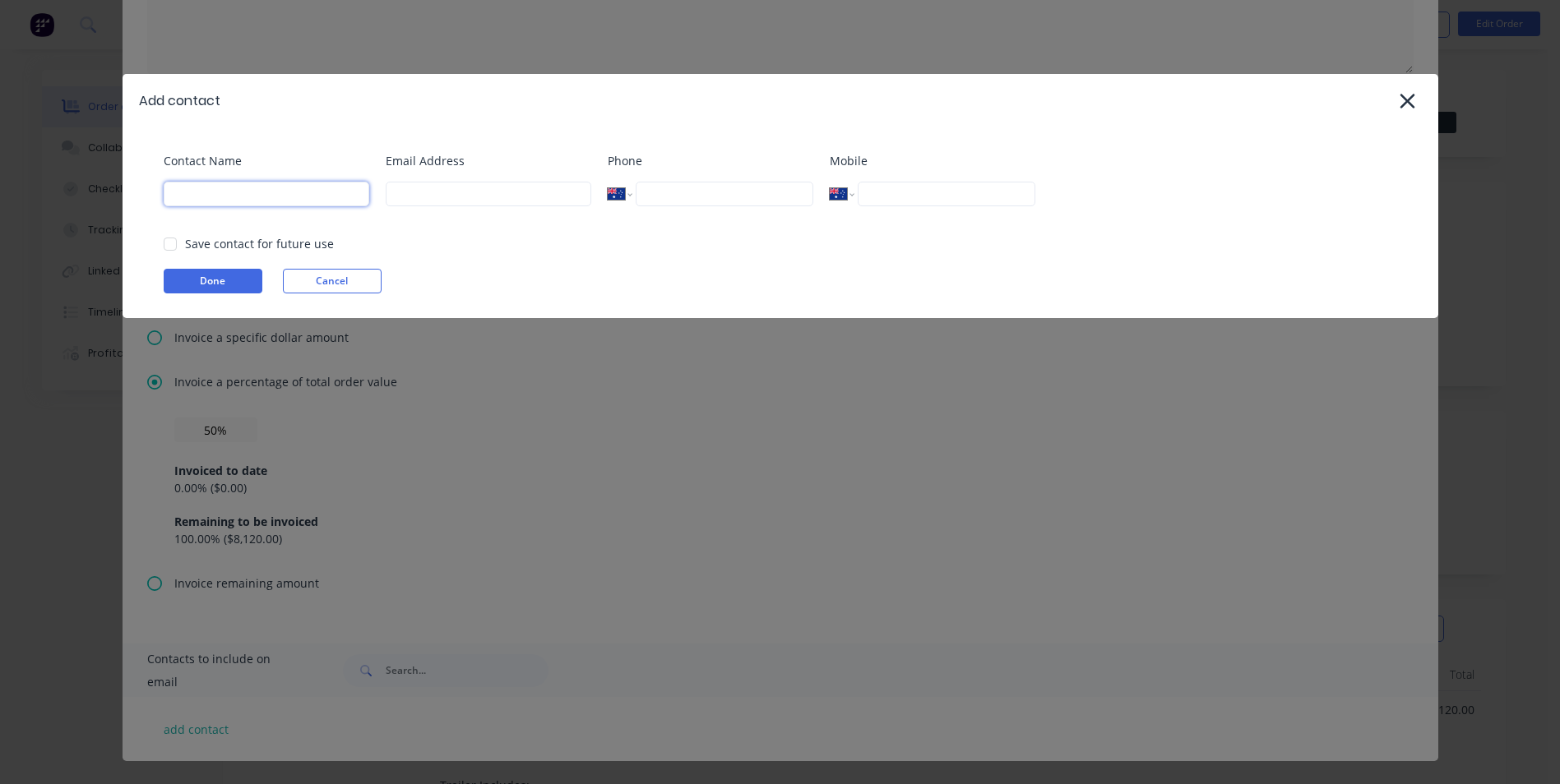
click at [285, 191] on input at bounding box center [267, 194] width 206 height 25
type input "Danni Sismey"
click at [491, 200] on input at bounding box center [489, 194] width 206 height 25
type input "purchasing@gbip.com.au"
click at [930, 190] on input "tel" at bounding box center [946, 194] width 177 height 25
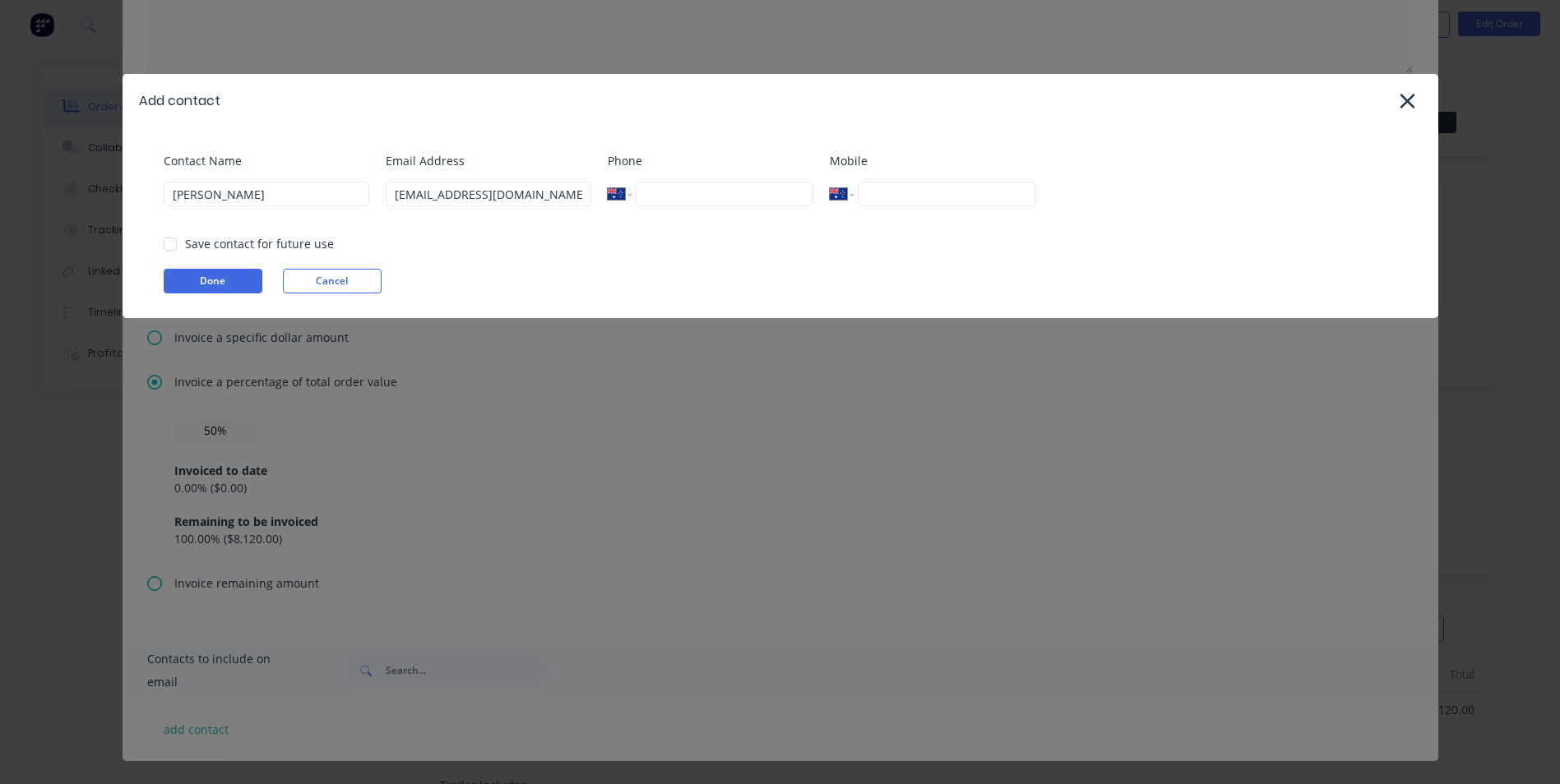
click at [726, 194] on input "tel" at bounding box center [724, 194] width 177 height 25
type input "(07) 3539 6238"
click at [213, 242] on div "Save contact for future use" at bounding box center [259, 243] width 149 height 17
drag, startPoint x: 172, startPoint y: 240, endPoint x: 212, endPoint y: 313, distance: 83.2
click at [172, 240] on div at bounding box center [170, 244] width 33 height 33
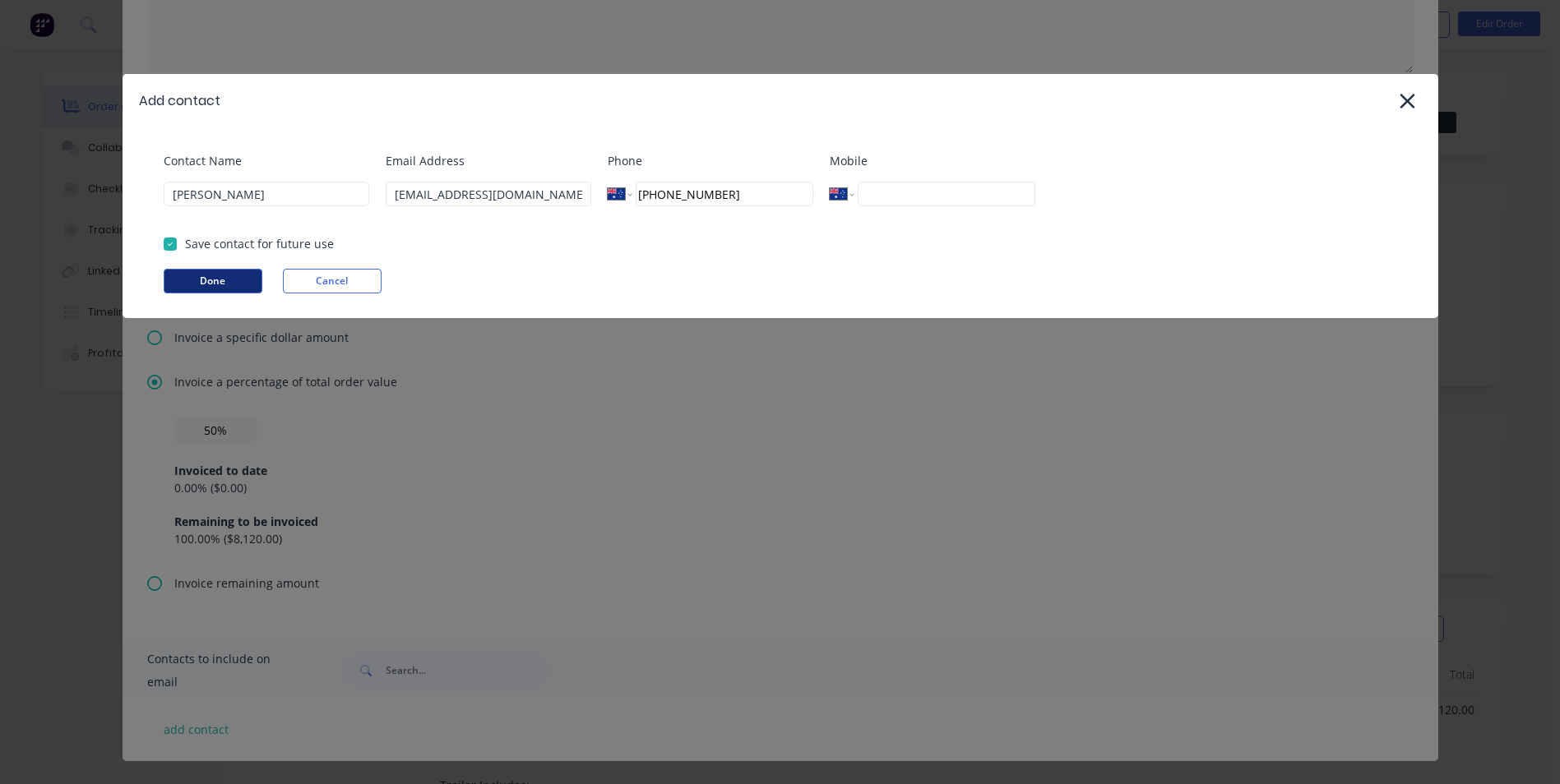
click at [209, 273] on button "Done" at bounding box center [213, 281] width 99 height 25
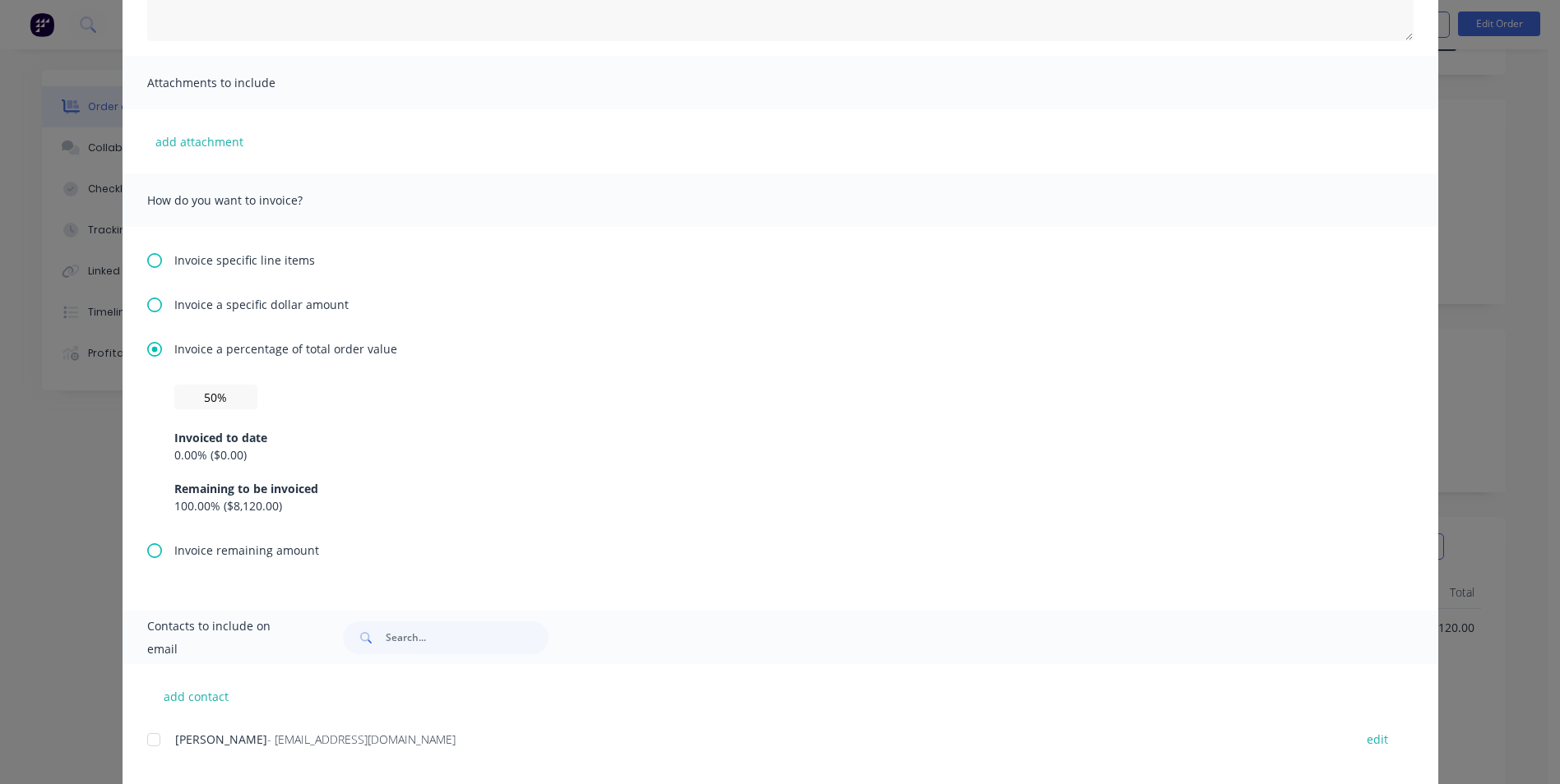
scroll to position [340, 0]
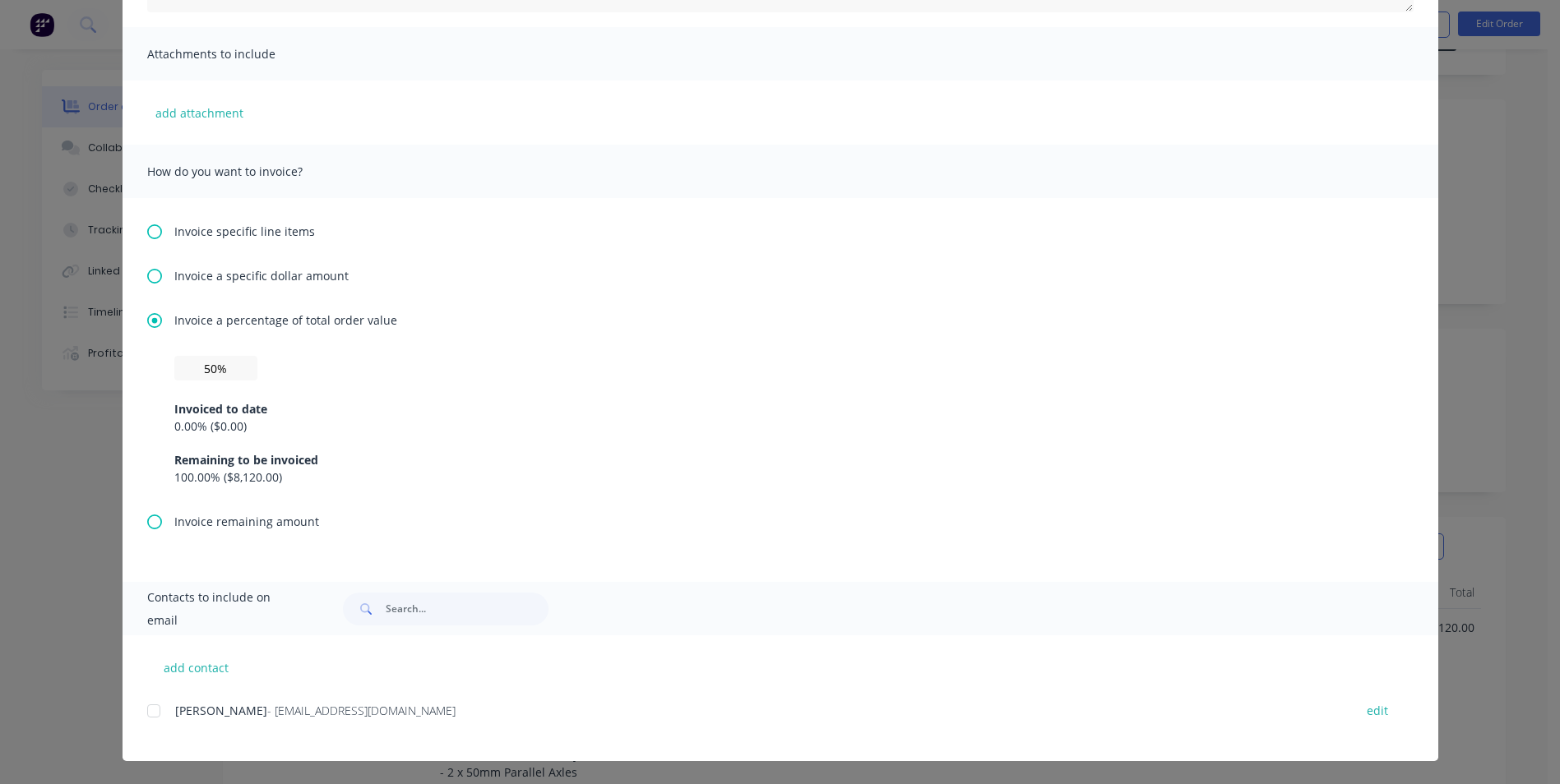
click at [147, 714] on div at bounding box center [154, 711] width 33 height 33
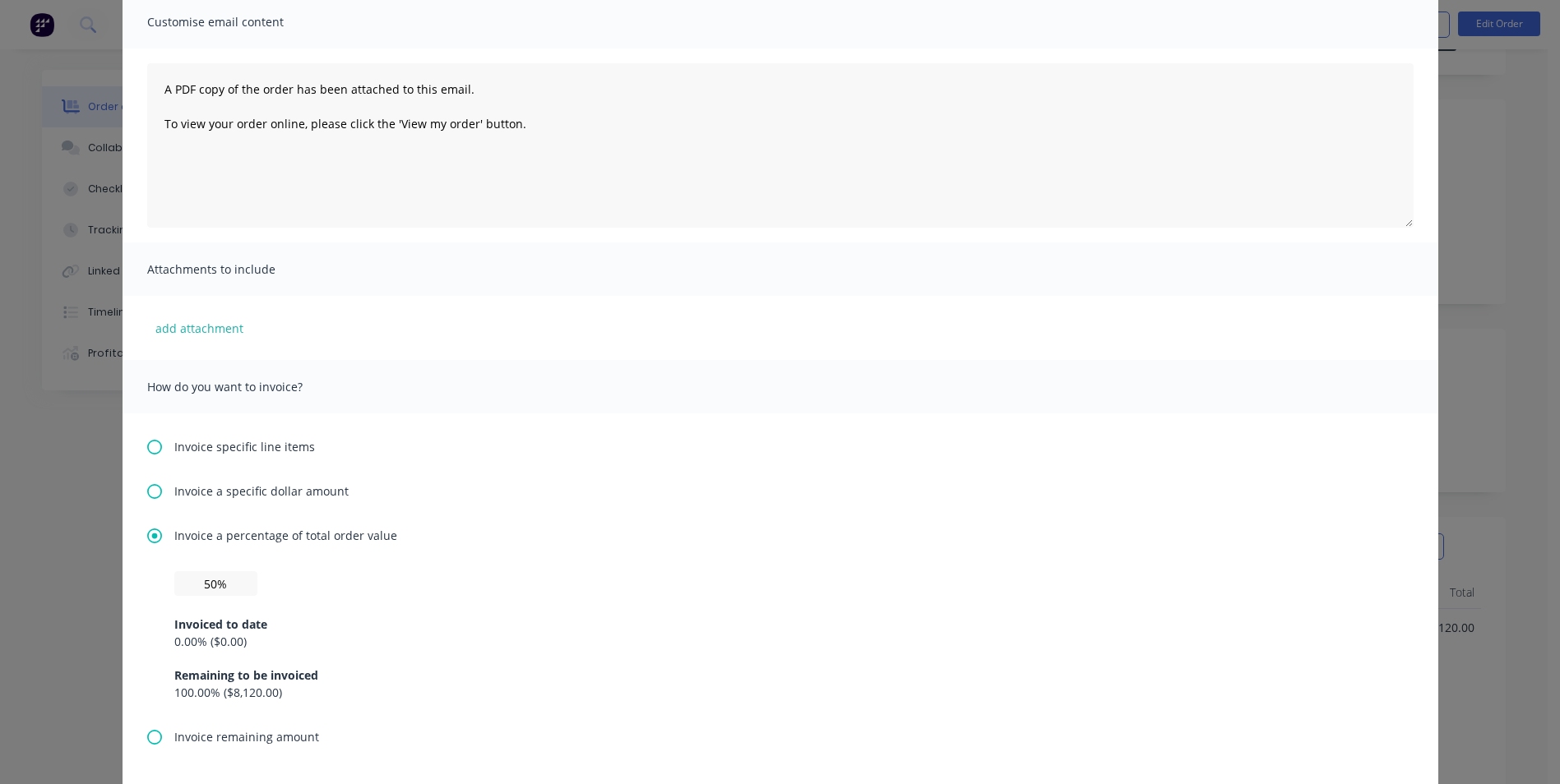
scroll to position [0, 0]
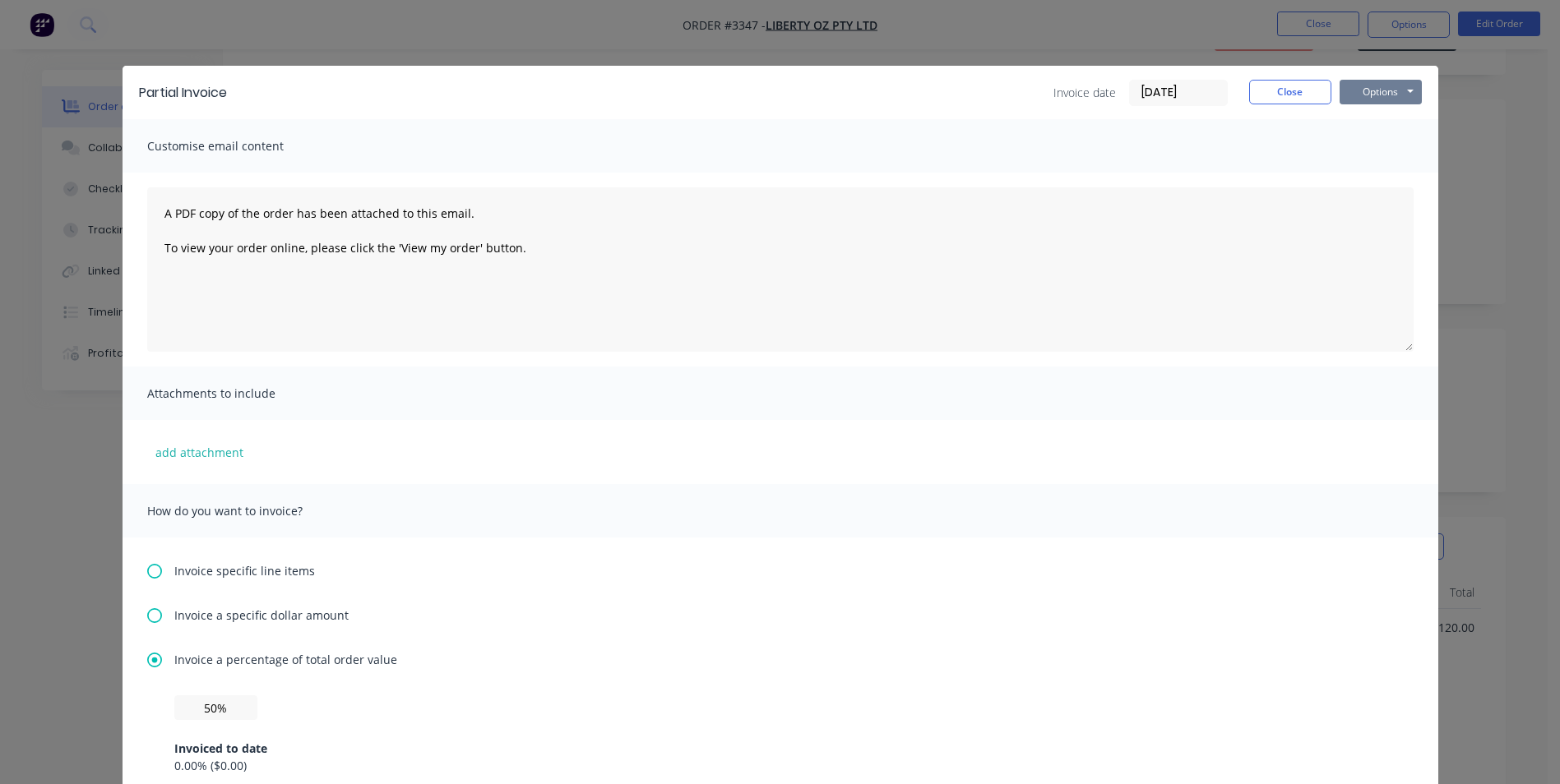
click at [1371, 88] on button "Options" at bounding box center [1380, 92] width 82 height 25
click at [1373, 174] on button "Email" at bounding box center [1392, 175] width 105 height 27
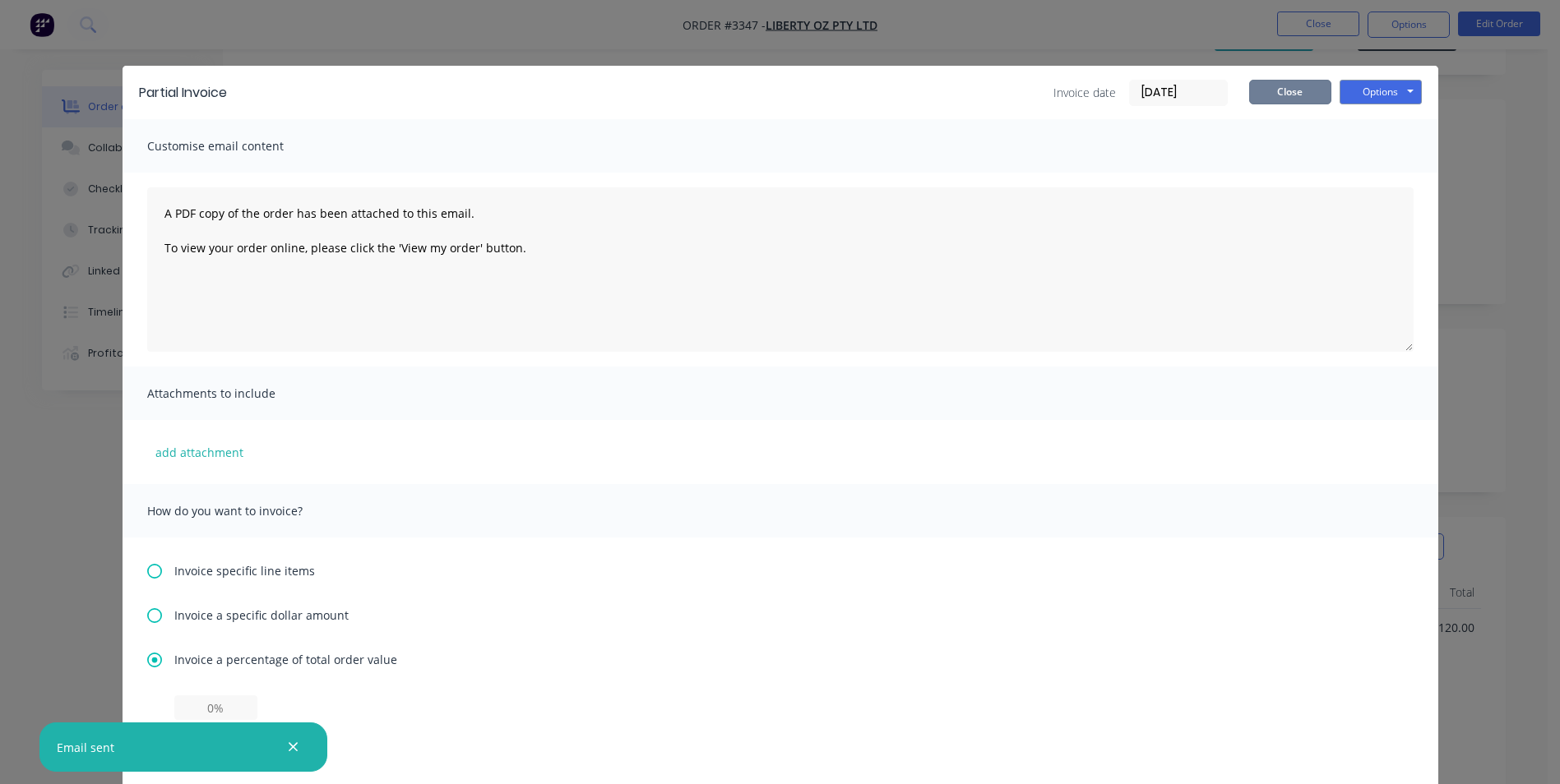
click at [1290, 93] on button "Close" at bounding box center [1290, 92] width 82 height 25
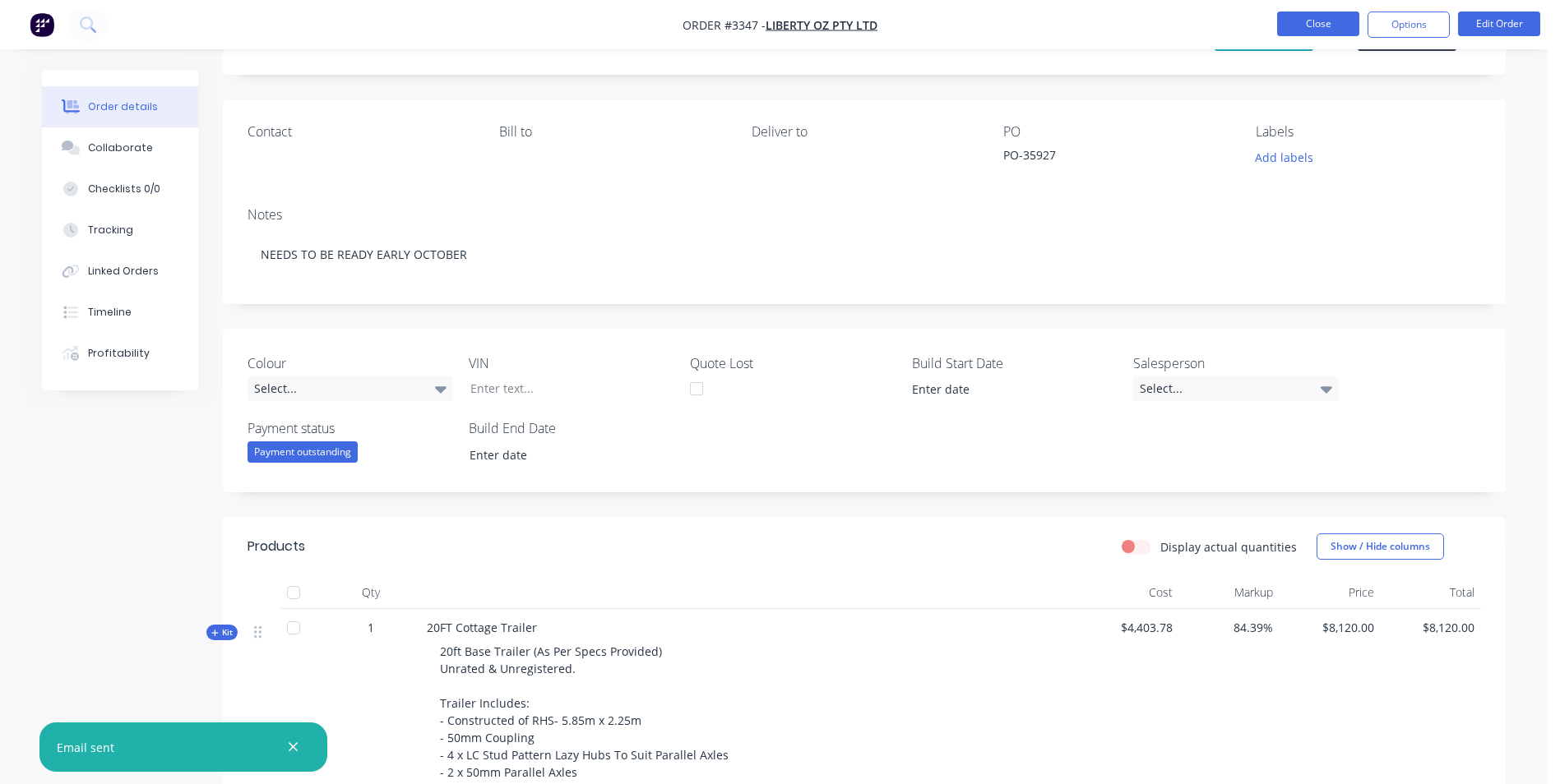
click at [1321, 21] on button "Close" at bounding box center [1317, 24] width 82 height 25
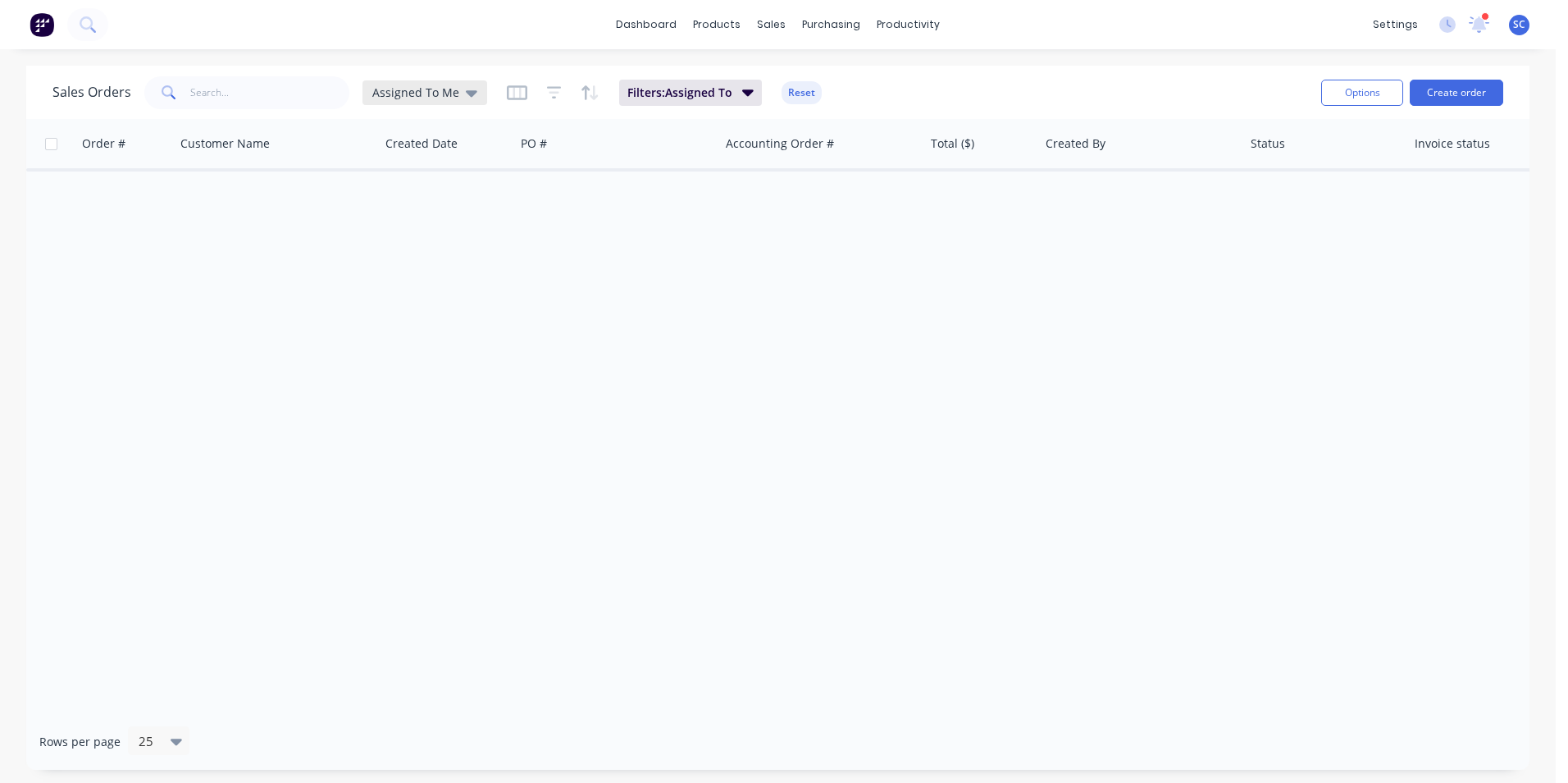
click at [440, 83] on div "Assigned To Me" at bounding box center [425, 93] width 125 height 25
click at [398, 235] on button "None" at bounding box center [461, 232] width 187 height 19
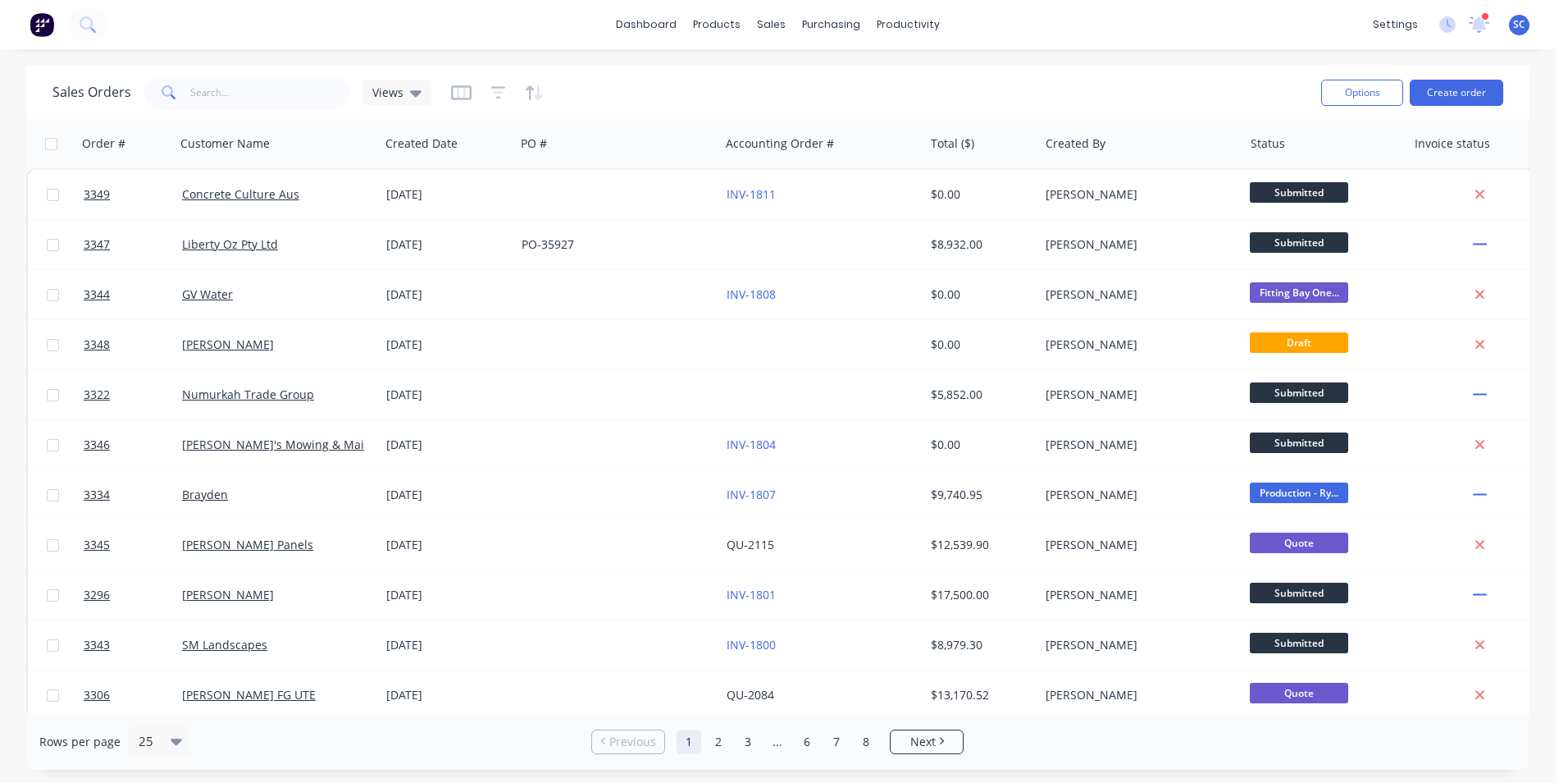
click at [538, 10] on div "dashboard products sales purchasing productivity dashboard products Product Cat…" at bounding box center [778, 24] width 1556 height 49
